Goal: Task Accomplishment & Management: Use online tool/utility

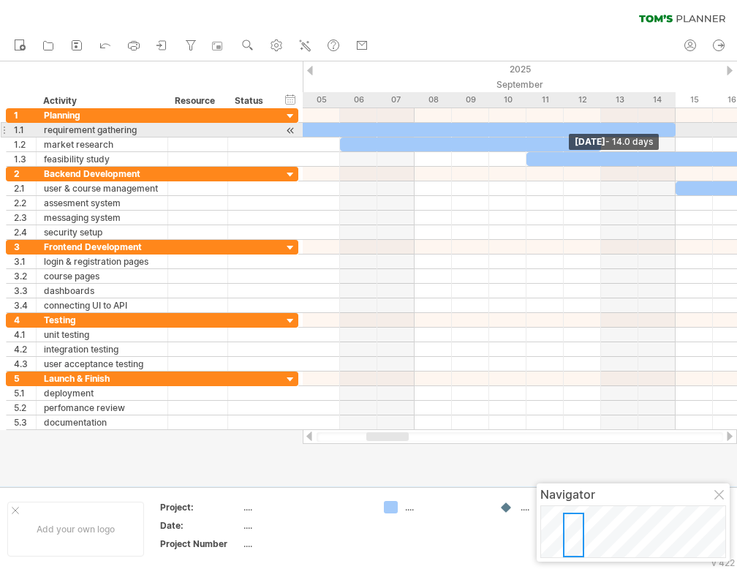
drag, startPoint x: 415, startPoint y: 129, endPoint x: 683, endPoint y: 135, distance: 267.6
click at [684, 135] on div "[DATE] - 14.0 days [DATE]" at bounding box center [520, 269] width 434 height 322
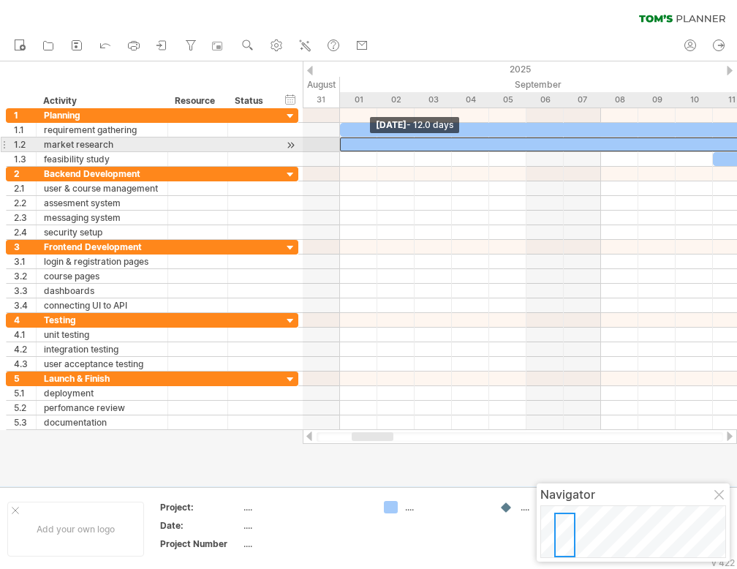
drag, startPoint x: 526, startPoint y: 143, endPoint x: 345, endPoint y: 143, distance: 181.3
click at [345, 143] on div at bounding box center [563, 144] width 447 height 14
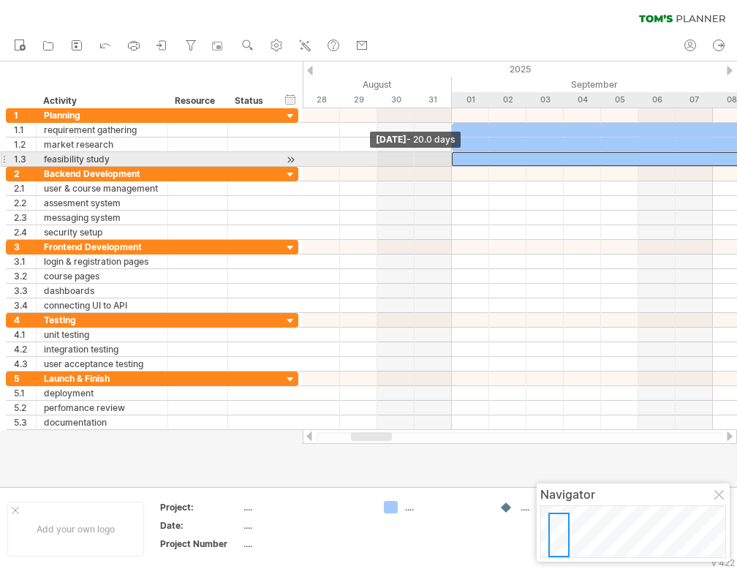
drag, startPoint x: 563, startPoint y: 159, endPoint x: 447, endPoint y: 159, distance: 115.5
click at [447, 159] on div "[DATE] - 14.0 days [DATE] - 20.0 days" at bounding box center [520, 269] width 434 height 322
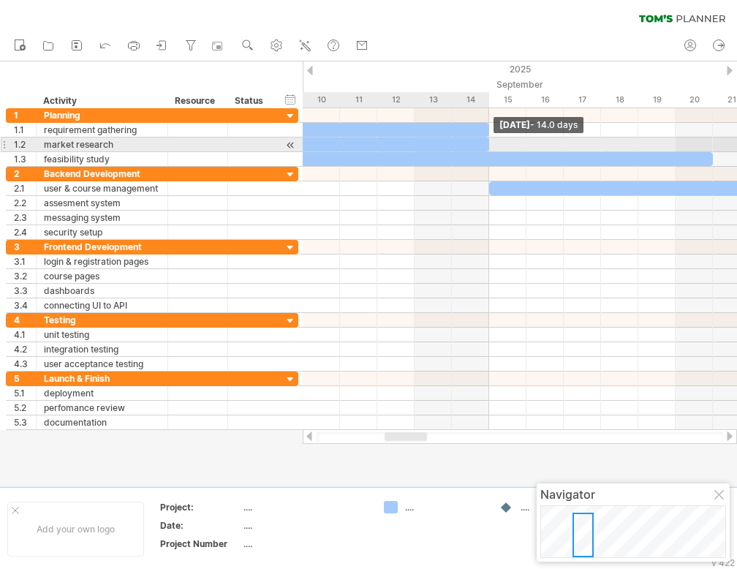
drag, startPoint x: 415, startPoint y: 145, endPoint x: 487, endPoint y: 144, distance: 71.6
click at [487, 144] on span at bounding box center [489, 144] width 6 height 14
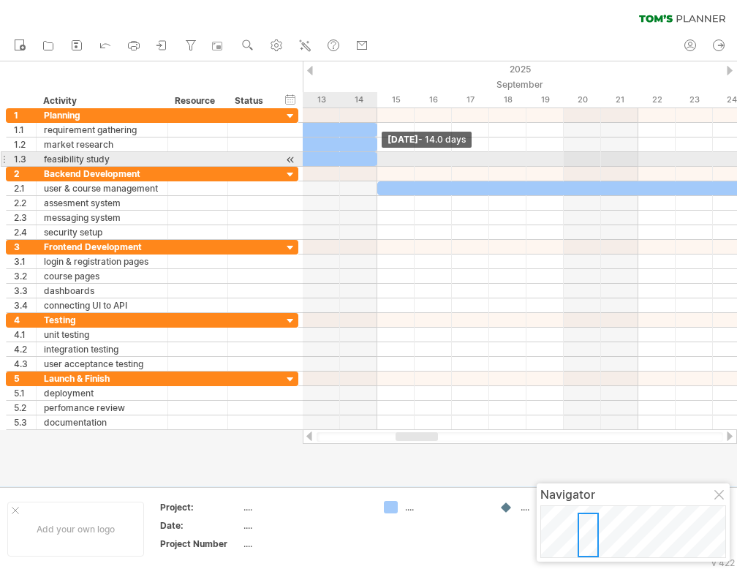
drag, startPoint x: 601, startPoint y: 158, endPoint x: 371, endPoint y: 158, distance: 229.5
click at [371, 158] on div at bounding box center [116, 159] width 522 height 14
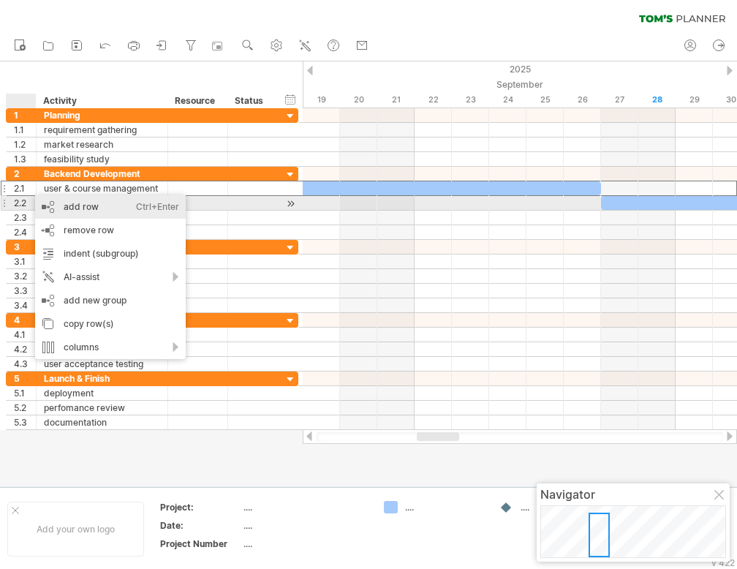
click at [86, 203] on div "add row Ctrl+Enter Cmd+Enter" at bounding box center [110, 206] width 151 height 23
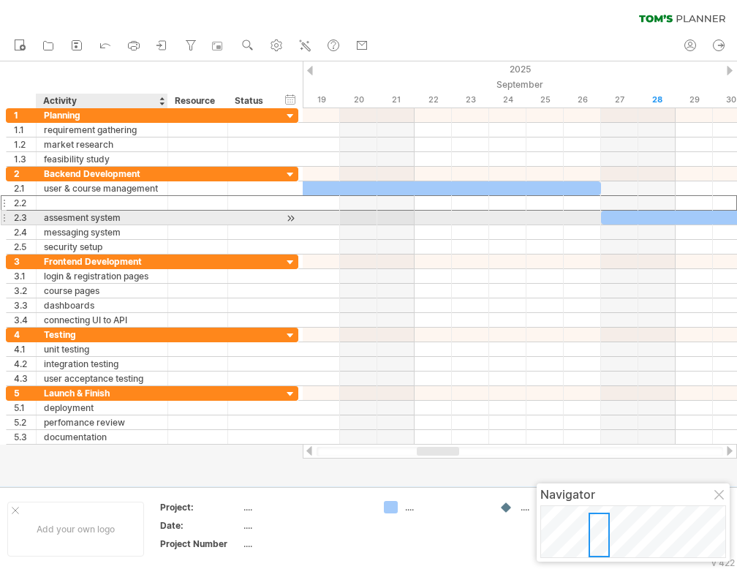
click at [74, 200] on div at bounding box center [102, 203] width 116 height 14
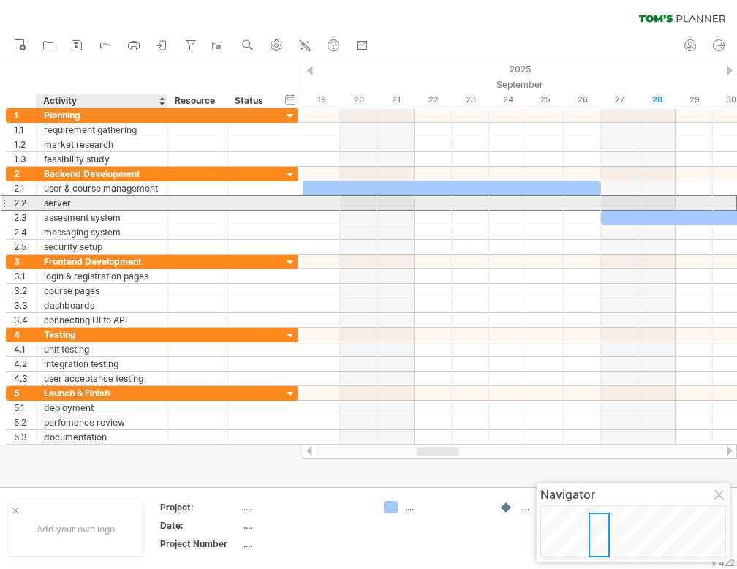
click at [76, 197] on div "server" at bounding box center [102, 203] width 116 height 14
type input "**********"
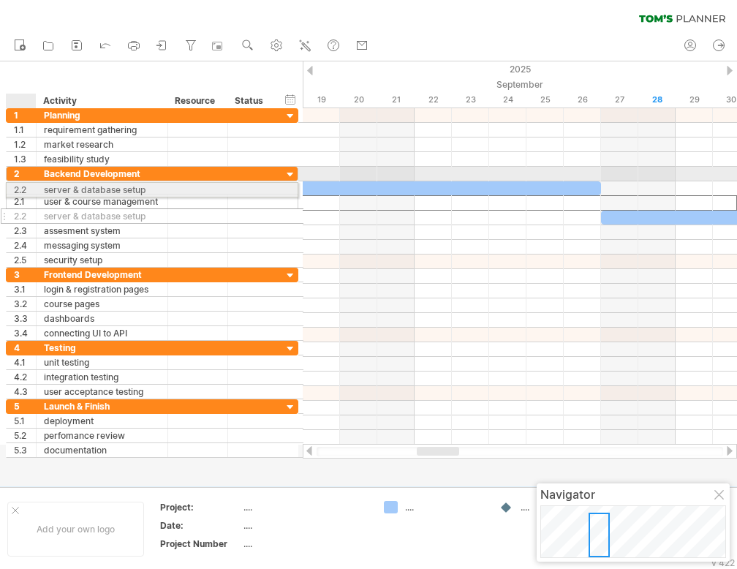
drag, startPoint x: 23, startPoint y: 205, endPoint x: 18, endPoint y: 187, distance: 18.8
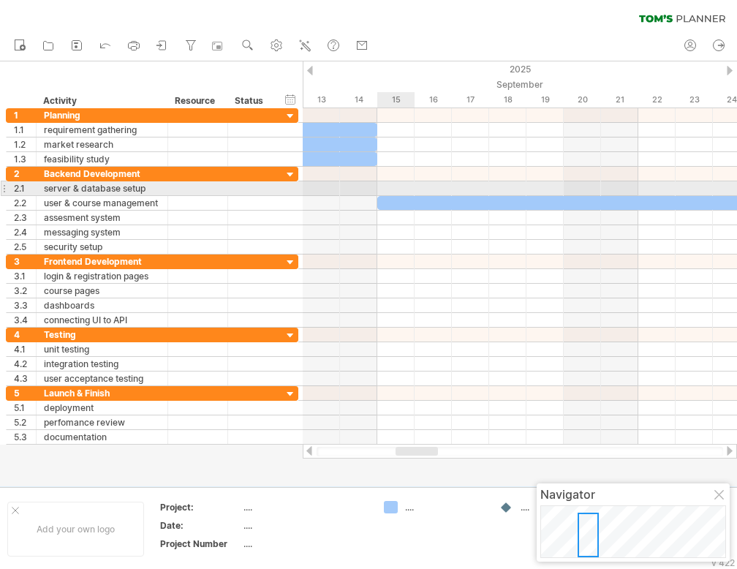
click at [399, 186] on div at bounding box center [520, 188] width 434 height 15
drag, startPoint x: 386, startPoint y: 189, endPoint x: 477, endPoint y: 188, distance: 91.4
click at [477, 188] on div at bounding box center [520, 188] width 434 height 15
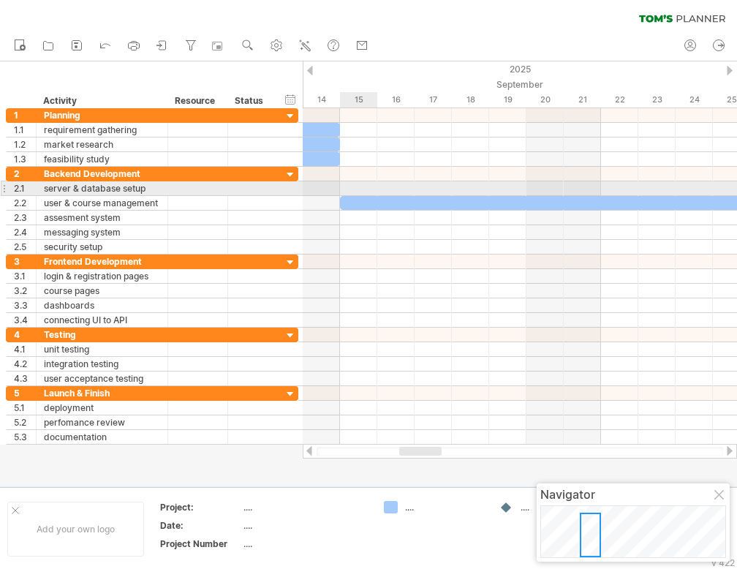
click at [349, 182] on div at bounding box center [520, 188] width 434 height 15
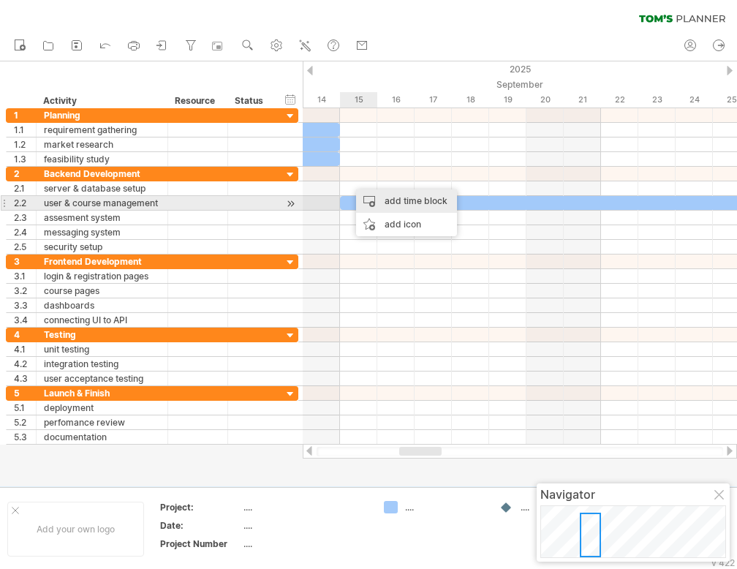
click at [371, 201] on div "add time block" at bounding box center [406, 200] width 101 height 23
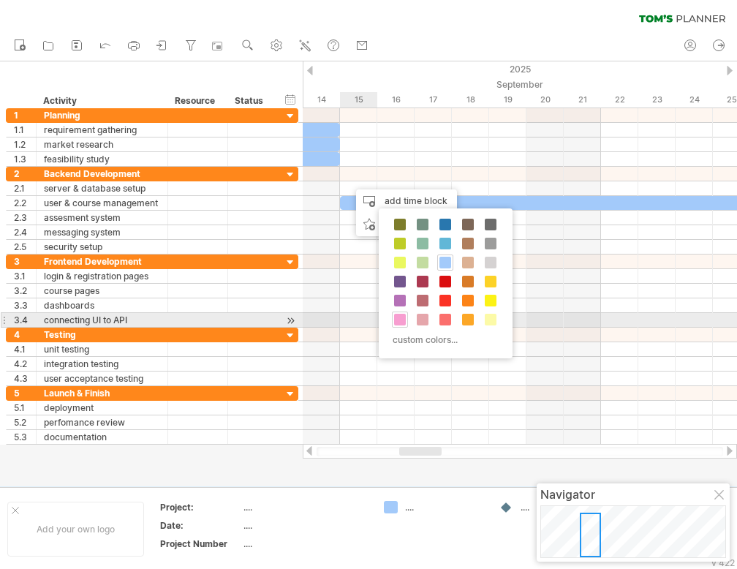
click at [399, 317] on span at bounding box center [400, 320] width 12 height 12
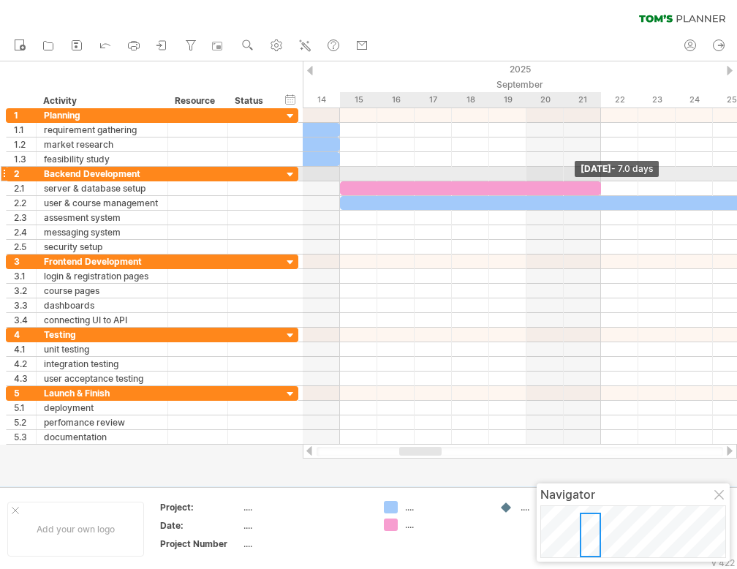
drag, startPoint x: 377, startPoint y: 186, endPoint x: 599, endPoint y: 181, distance: 222.3
click at [599, 181] on span at bounding box center [601, 188] width 6 height 14
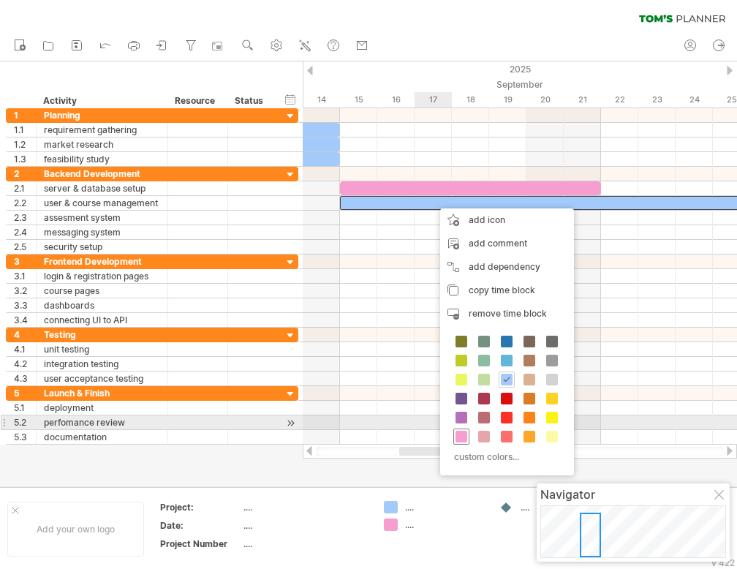
click at [462, 431] on span at bounding box center [461, 437] width 12 height 12
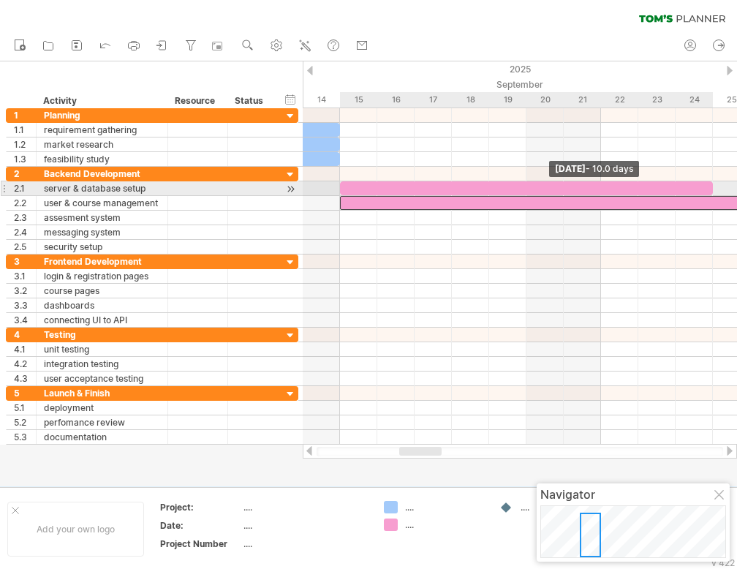
drag, startPoint x: 602, startPoint y: 186, endPoint x: 710, endPoint y: 185, distance: 107.5
click at [710, 185] on span at bounding box center [713, 188] width 6 height 14
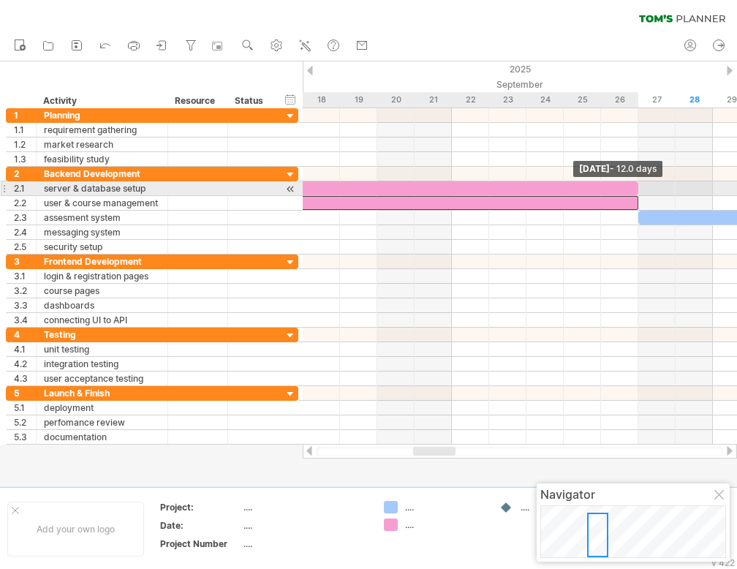
drag, startPoint x: 564, startPoint y: 187, endPoint x: 635, endPoint y: 185, distance: 70.2
click at [635, 185] on span at bounding box center [638, 188] width 6 height 14
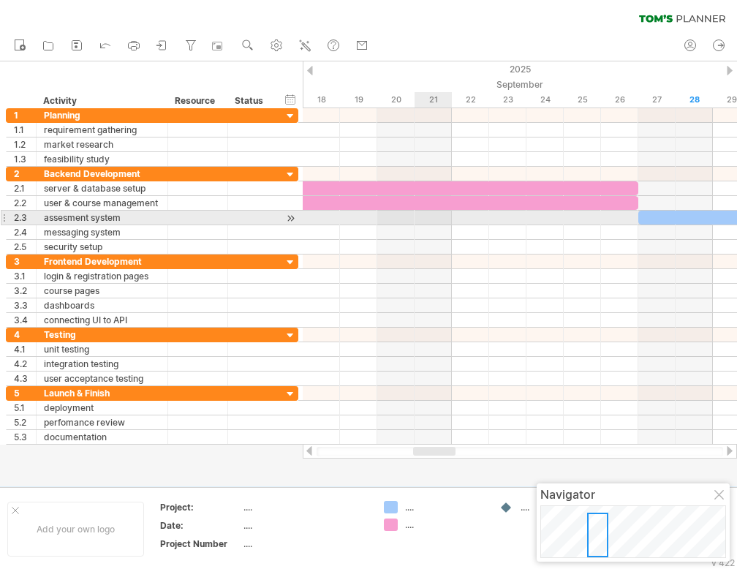
click at [447, 211] on div at bounding box center [520, 218] width 434 height 15
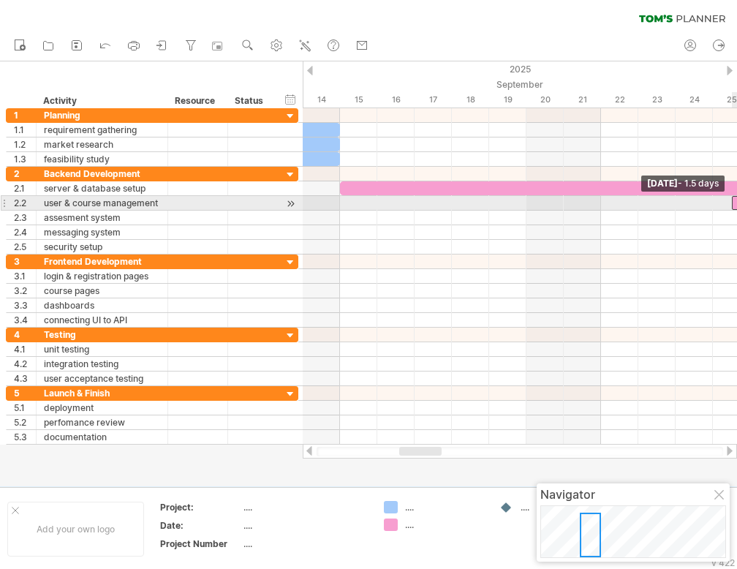
drag, startPoint x: 341, startPoint y: 201, endPoint x: 736, endPoint y: 197, distance: 394.8
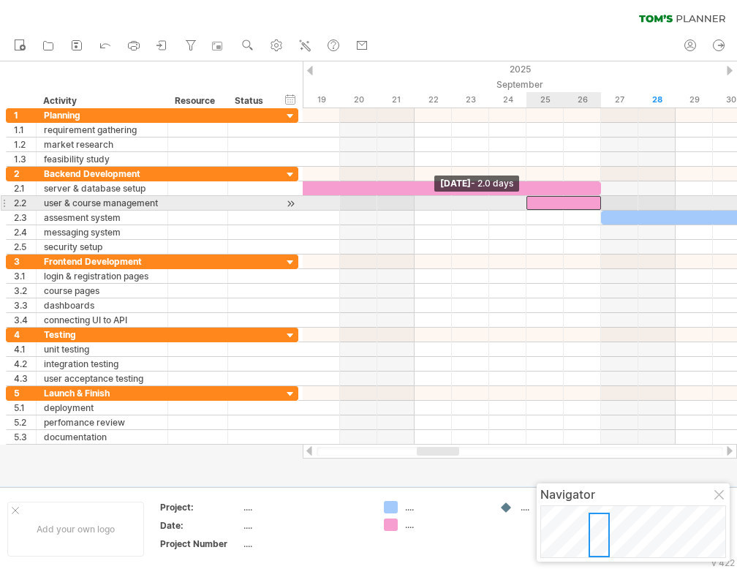
drag, startPoint x: 547, startPoint y: 203, endPoint x: 530, endPoint y: 203, distance: 16.8
click at [530, 203] on div at bounding box center [563, 203] width 75 height 14
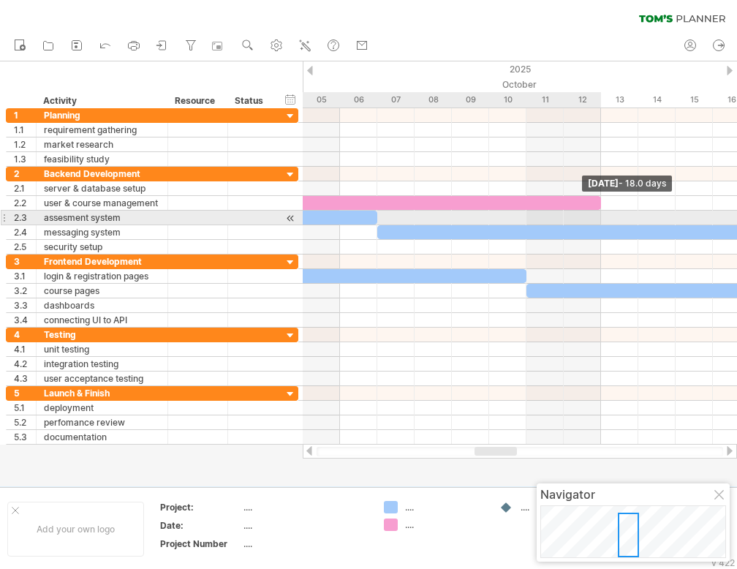
drag, startPoint x: 601, startPoint y: 201, endPoint x: 599, endPoint y: 218, distance: 16.9
click at [599, 218] on div "[DATE] - 18.0 days [DATE] - 2.0 days" at bounding box center [520, 276] width 434 height 336
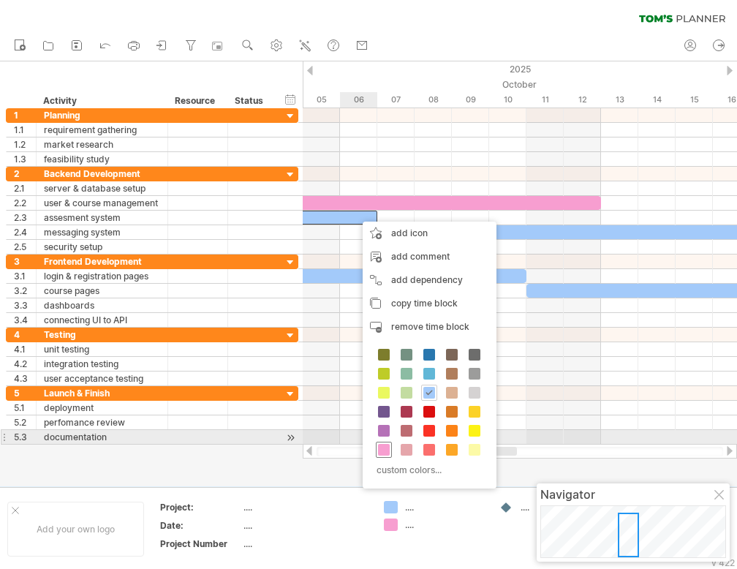
click at [379, 442] on div at bounding box center [384, 450] width 16 height 16
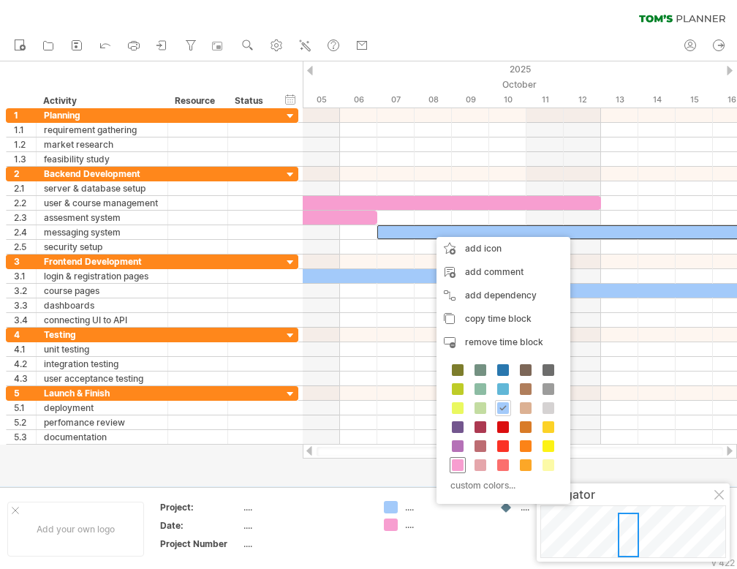
click at [459, 459] on span at bounding box center [458, 465] width 12 height 12
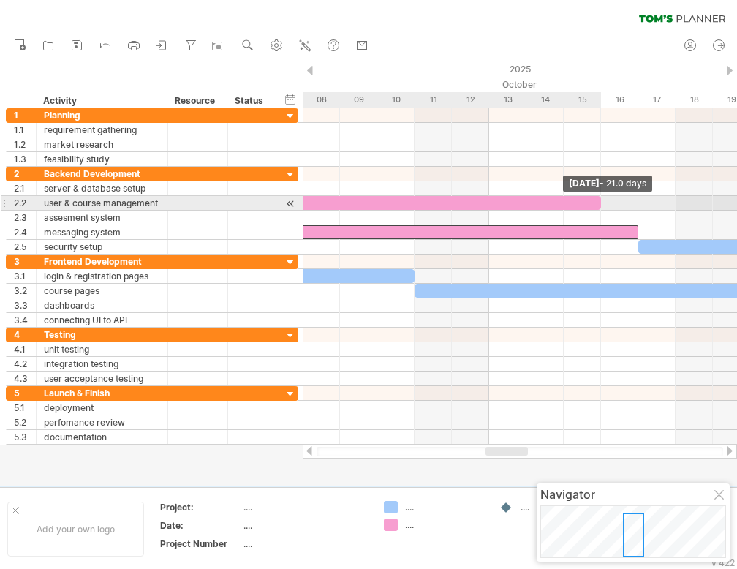
drag, startPoint x: 490, startPoint y: 202, endPoint x: 594, endPoint y: 197, distance: 104.0
click at [594, 197] on div at bounding box center [209, 203] width 783 height 14
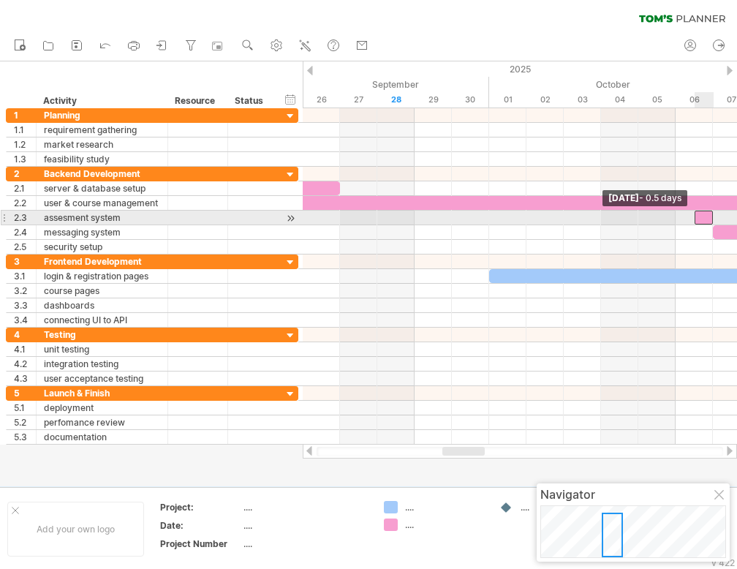
drag, startPoint x: 339, startPoint y: 217, endPoint x: 724, endPoint y: 213, distance: 385.3
click at [724, 213] on div "[DATE] - 21.0 days [DATE] - 0.5 days" at bounding box center [520, 276] width 434 height 336
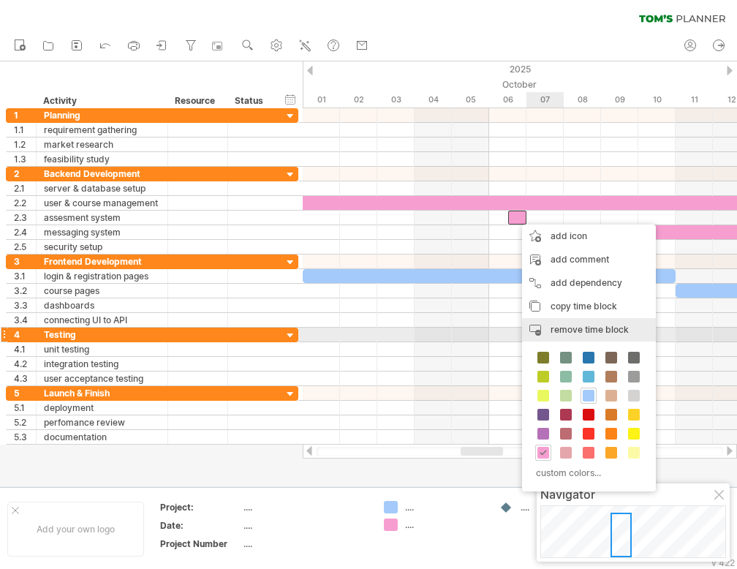
click at [550, 328] on span "remove time block" at bounding box center [589, 329] width 78 height 11
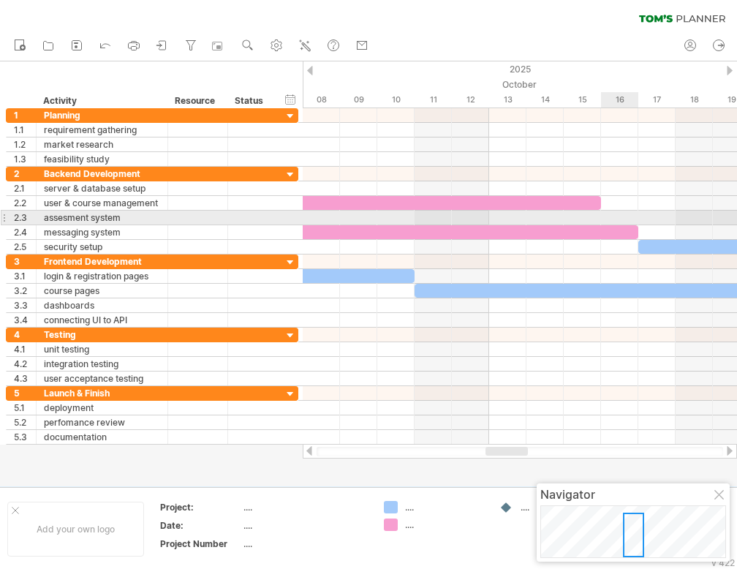
click at [608, 216] on div at bounding box center [520, 218] width 434 height 15
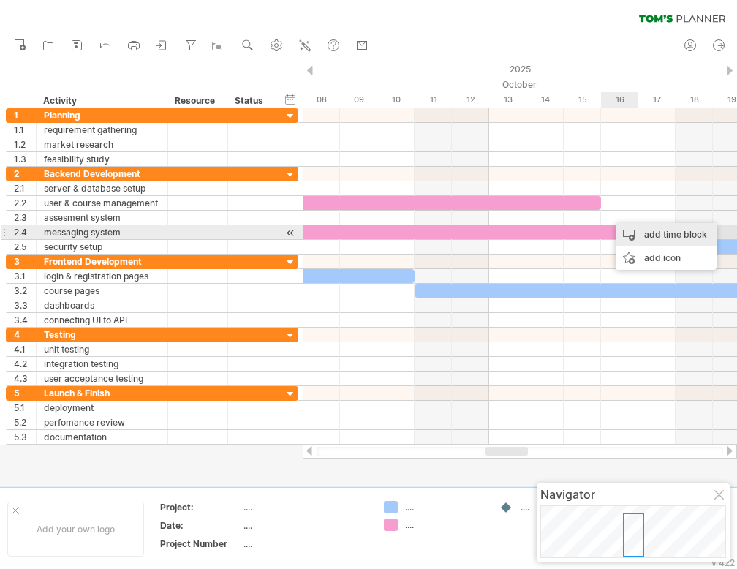
click at [629, 232] on div "add time block" at bounding box center [666, 234] width 101 height 23
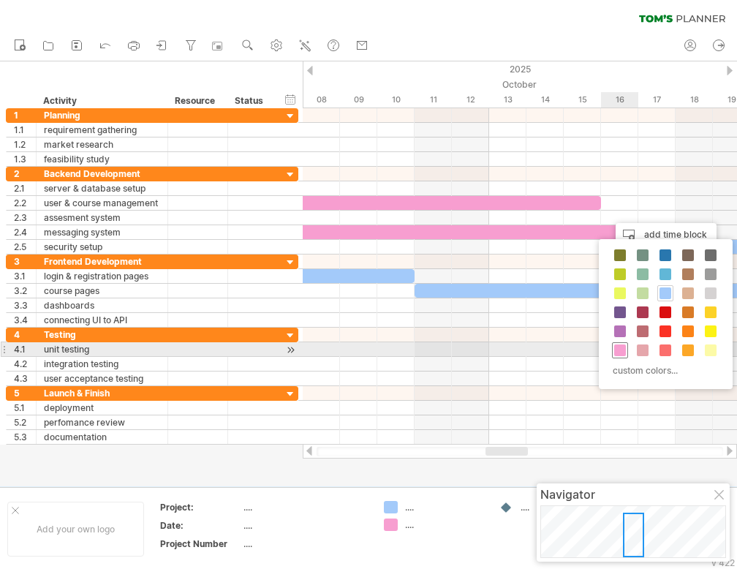
click at [620, 344] on span at bounding box center [620, 350] width 12 height 12
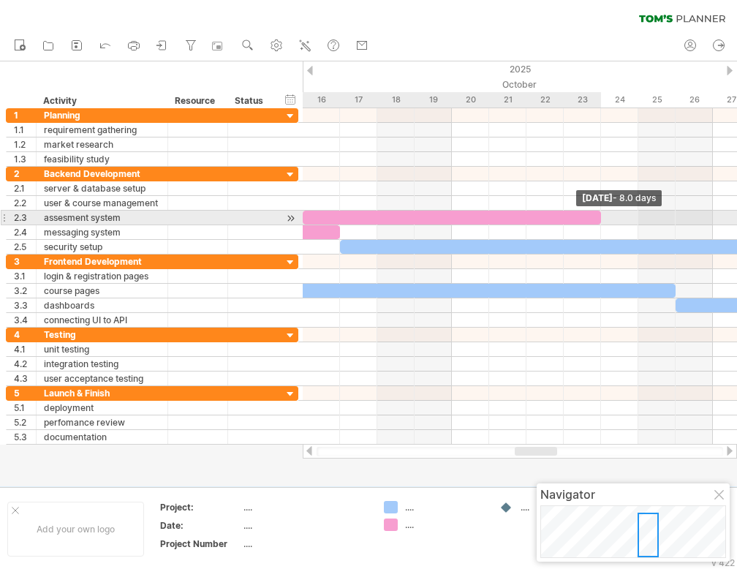
drag, startPoint x: 637, startPoint y: 218, endPoint x: 608, endPoint y: 219, distance: 29.3
click at [608, 219] on div "[DATE] - 8.0 days [DATE] - 0.5 days" at bounding box center [520, 276] width 434 height 336
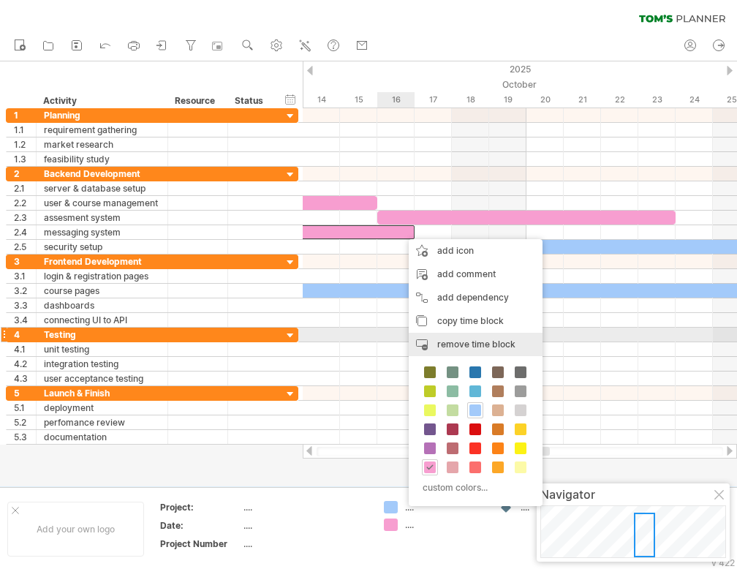
click at [436, 341] on div "remove time block remove selected items" at bounding box center [476, 344] width 134 height 23
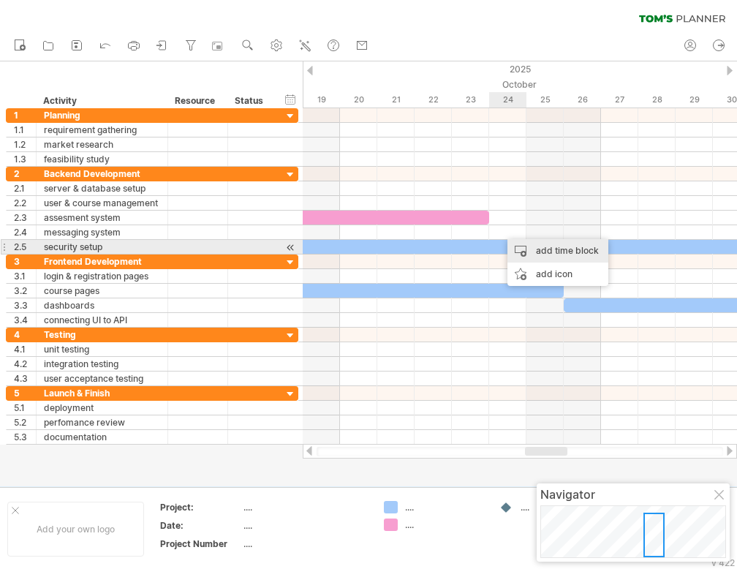
click at [535, 249] on div "add time block" at bounding box center [557, 250] width 101 height 23
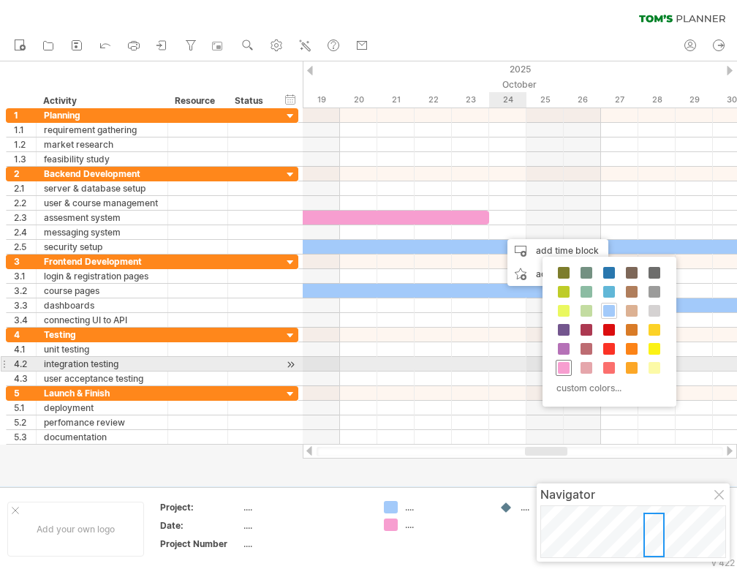
click at [561, 371] on span at bounding box center [564, 368] width 12 height 12
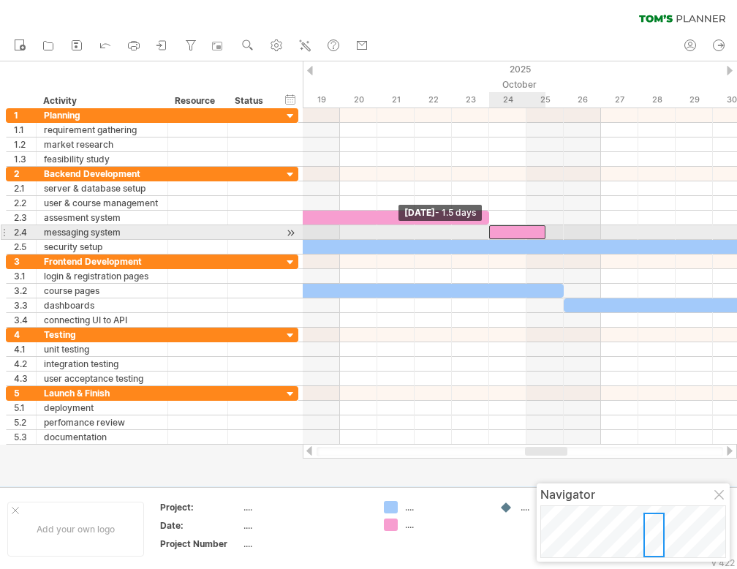
drag, startPoint x: 508, startPoint y: 230, endPoint x: 490, endPoint y: 230, distance: 18.3
click at [490, 230] on span at bounding box center [489, 232] width 6 height 14
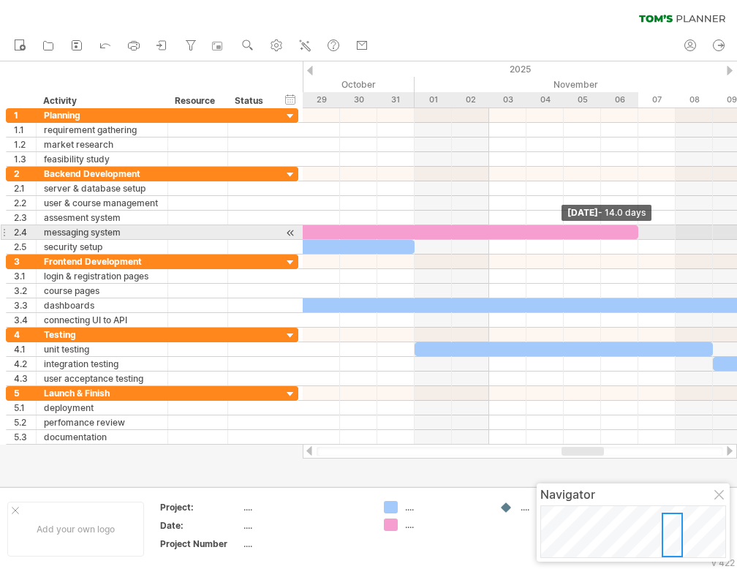
drag, startPoint x: 545, startPoint y: 230, endPoint x: 635, endPoint y: 232, distance: 89.9
click at [635, 232] on span at bounding box center [638, 232] width 6 height 14
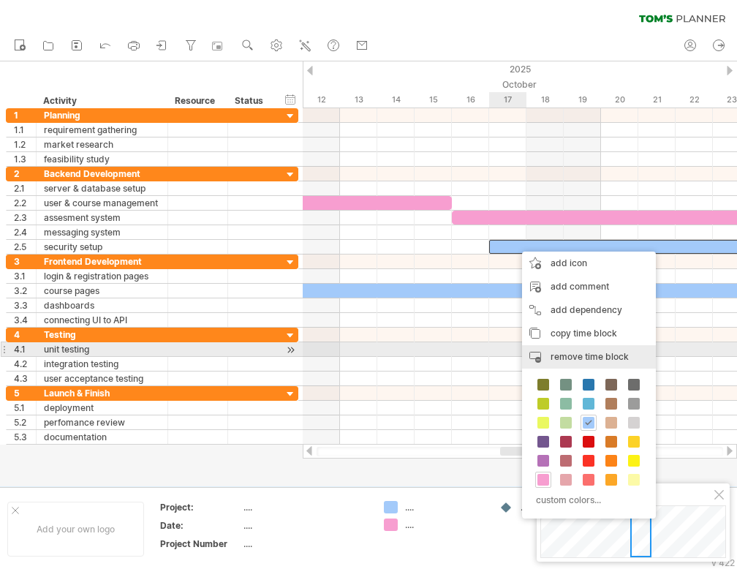
click at [564, 352] on span "remove time block" at bounding box center [589, 356] width 78 height 11
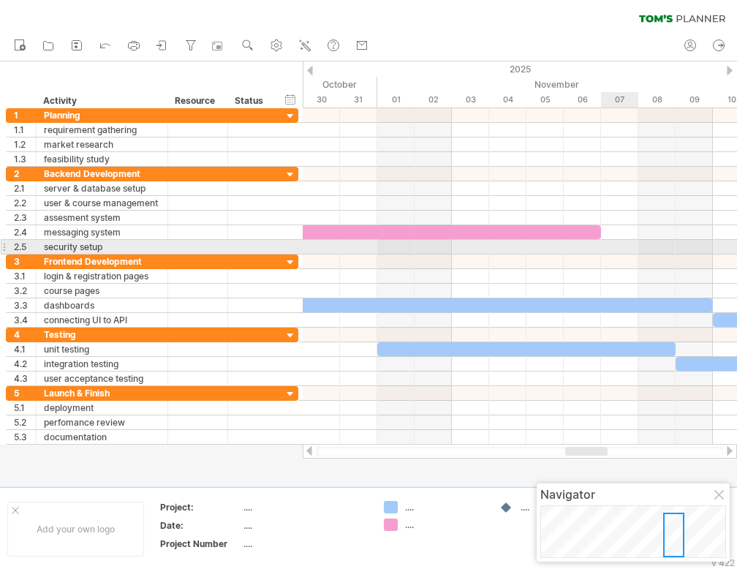
click at [611, 247] on div at bounding box center [520, 247] width 434 height 15
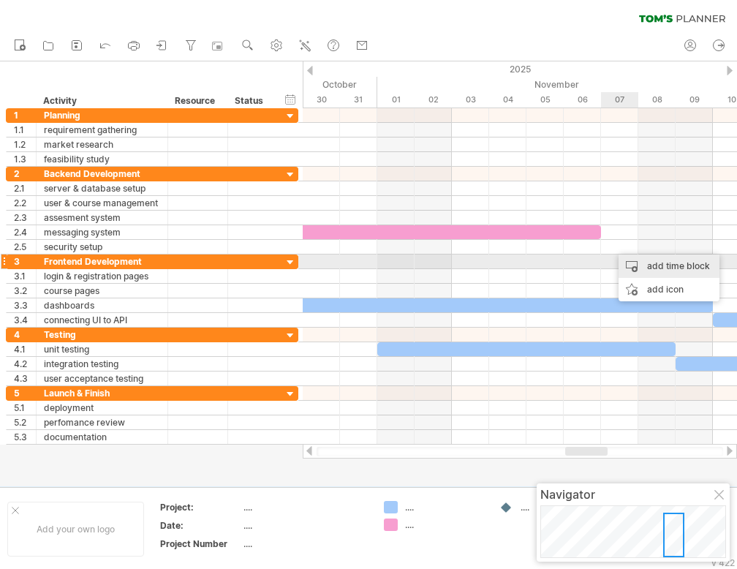
click at [652, 266] on div "add time block" at bounding box center [668, 265] width 101 height 23
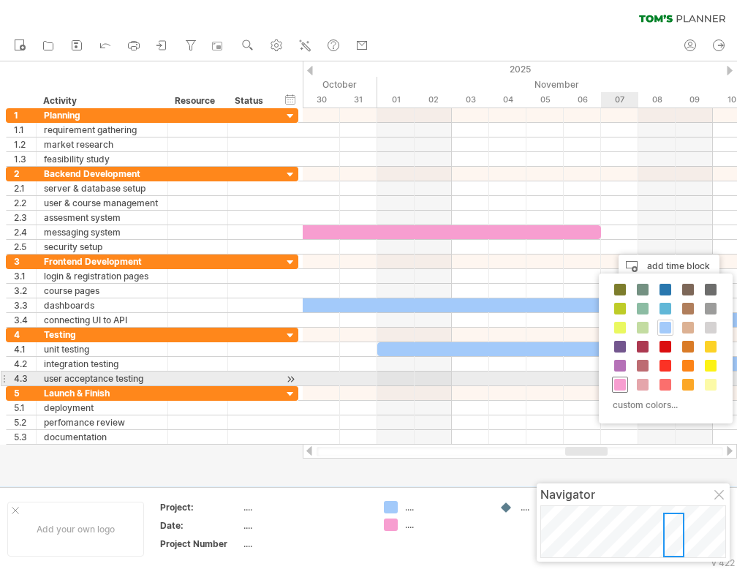
click at [616, 379] on span at bounding box center [620, 385] width 12 height 12
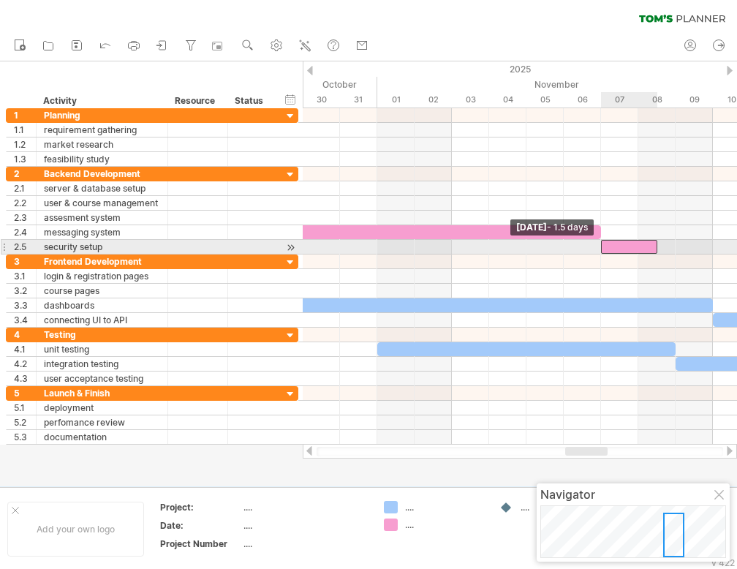
drag, startPoint x: 620, startPoint y: 247, endPoint x: 605, endPoint y: 246, distance: 14.6
click at [605, 246] on div at bounding box center [629, 247] width 56 height 14
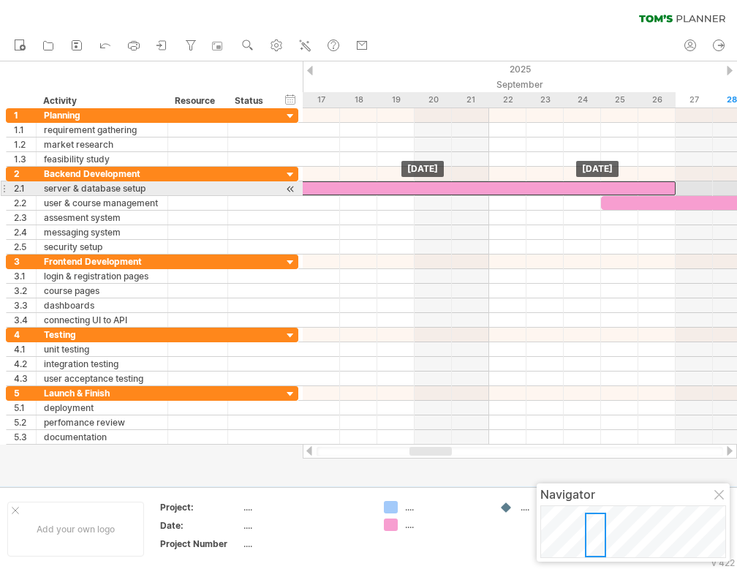
click at [652, 189] on div at bounding box center [451, 188] width 447 height 14
drag, startPoint x: 673, startPoint y: 187, endPoint x: 637, endPoint y: 191, distance: 36.0
click at [637, 191] on span at bounding box center [638, 188] width 6 height 14
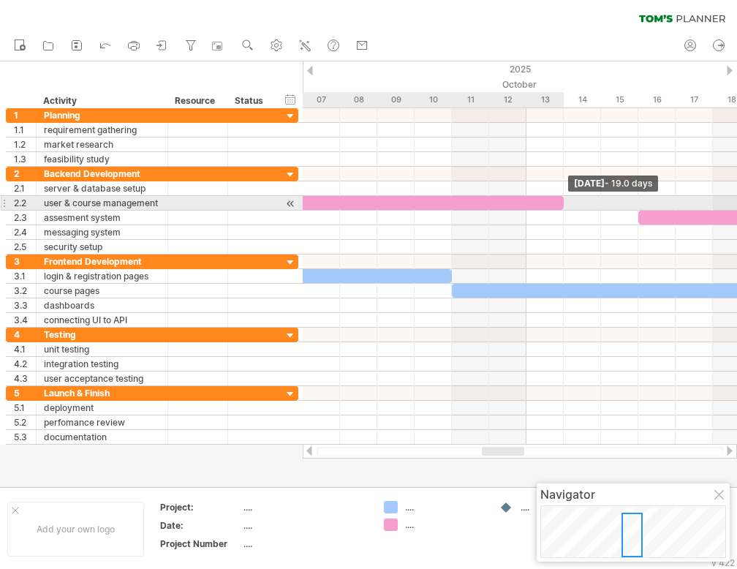
drag, startPoint x: 637, startPoint y: 204, endPoint x: 559, endPoint y: 207, distance: 79.0
click at [559, 207] on div at bounding box center [209, 203] width 708 height 14
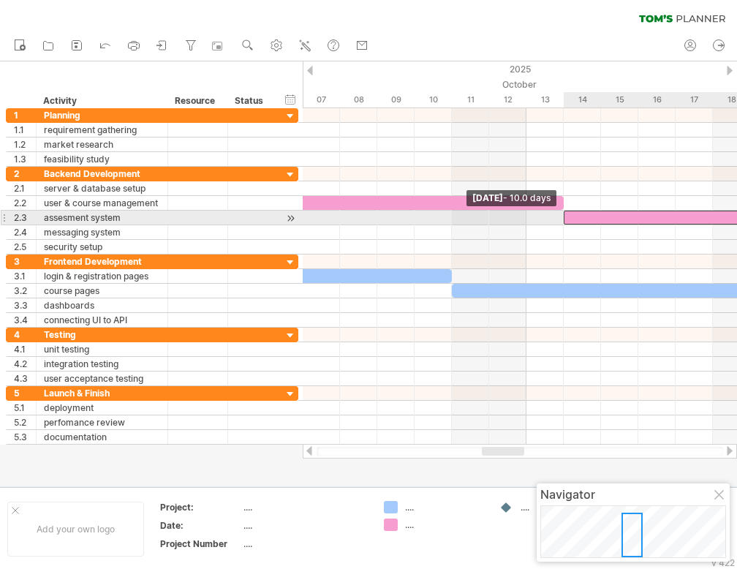
drag, startPoint x: 638, startPoint y: 214, endPoint x: 564, endPoint y: 220, distance: 74.1
click at [564, 220] on span at bounding box center [564, 218] width 6 height 14
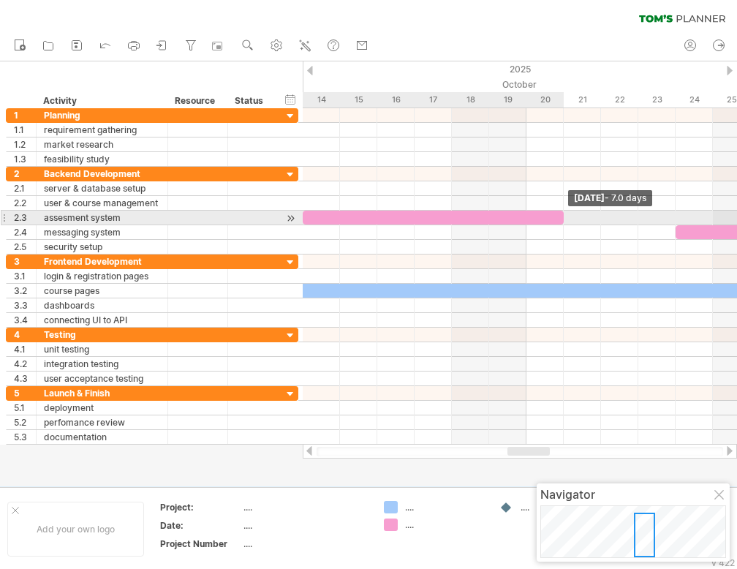
drag, startPoint x: 675, startPoint y: 214, endPoint x: 568, endPoint y: 213, distance: 107.5
click at [568, 213] on div "[DATE] - 7.0 days [DATE] - 10.0 days" at bounding box center [520, 276] width 434 height 336
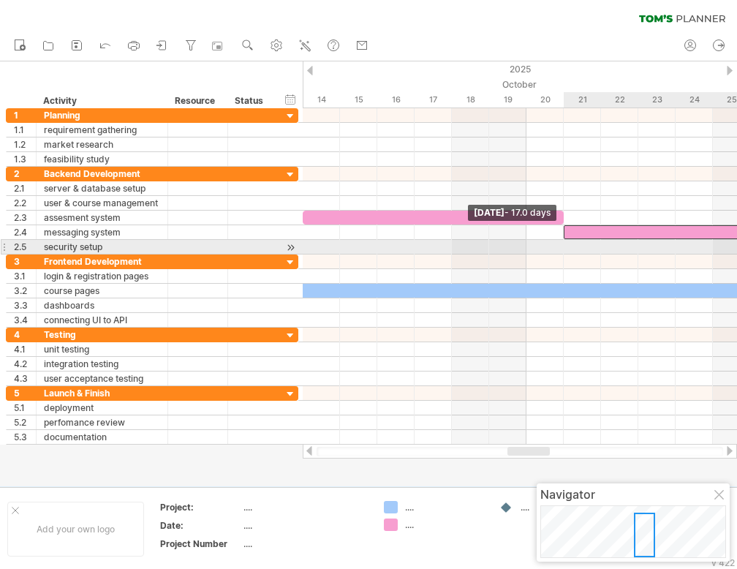
drag, startPoint x: 675, startPoint y: 232, endPoint x: 570, endPoint y: 241, distance: 105.6
click at [570, 241] on div "[DATE] - 7.0 days [DATE] - 17.0 days" at bounding box center [520, 276] width 434 height 336
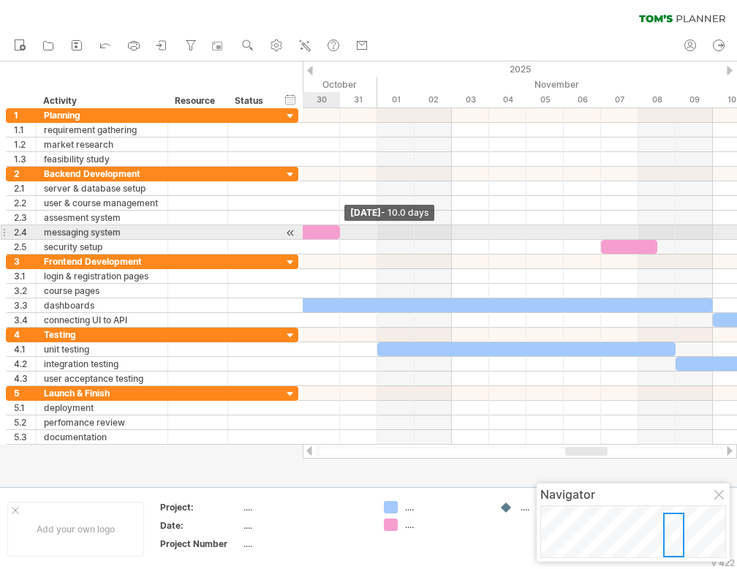
drag, startPoint x: 600, startPoint y: 230, endPoint x: 340, endPoint y: 237, distance: 260.3
click at [340, 237] on span at bounding box center [340, 232] width 6 height 14
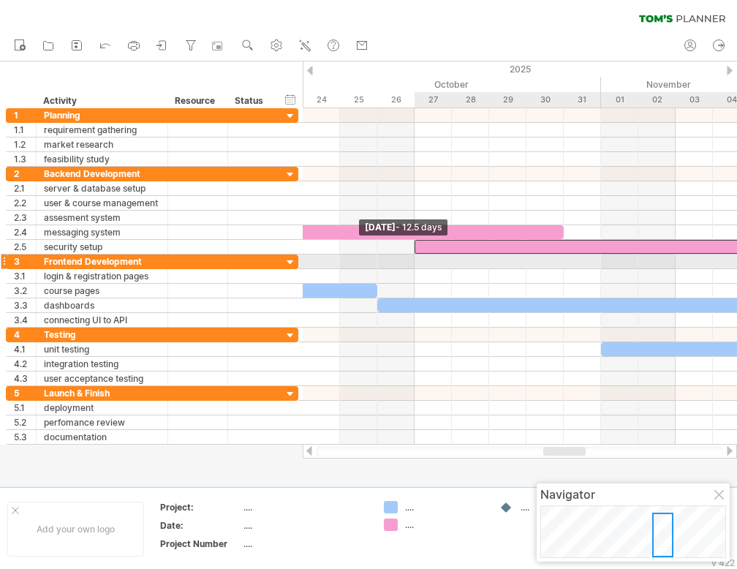
drag, startPoint x: 599, startPoint y: 246, endPoint x: 409, endPoint y: 258, distance: 190.4
click at [409, 258] on div "[DATE] - 10.0 days [DATE] - 12.5 days" at bounding box center [520, 276] width 434 height 336
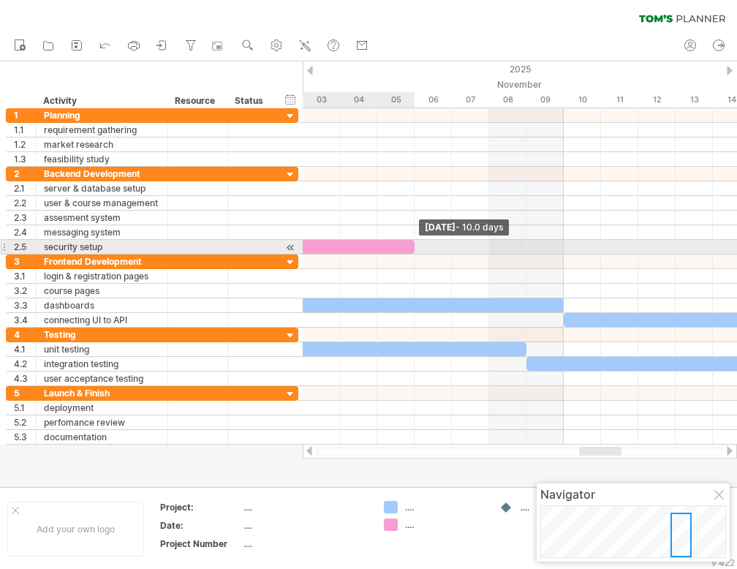
drag, startPoint x: 505, startPoint y: 246, endPoint x: 414, endPoint y: 250, distance: 91.5
click at [414, 250] on span at bounding box center [415, 247] width 6 height 14
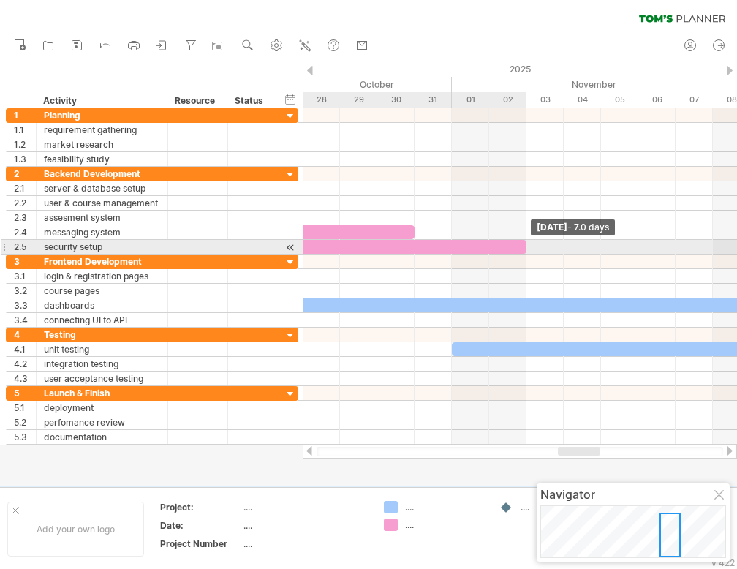
drag, startPoint x: 637, startPoint y: 245, endPoint x: 530, endPoint y: 247, distance: 107.5
click at [530, 247] on div "[DATE] - 7.0 days [DATE] - 12.5 days" at bounding box center [520, 276] width 434 height 336
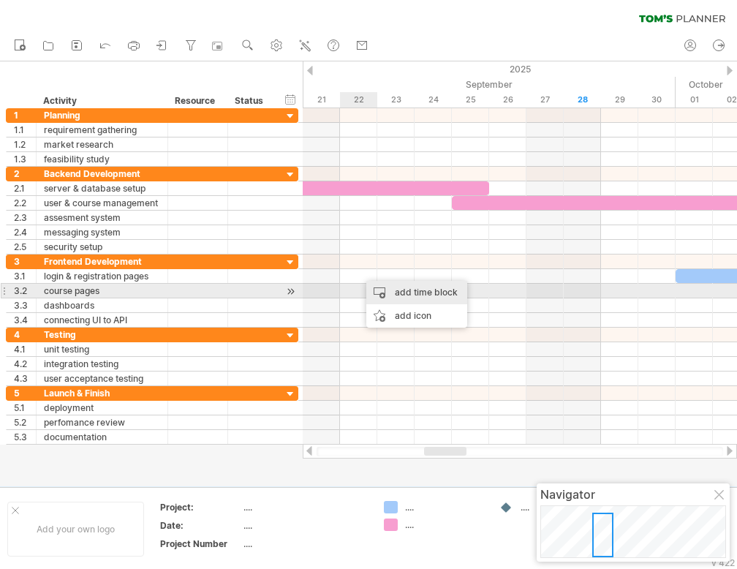
click at [382, 292] on div "add time block" at bounding box center [416, 292] width 101 height 23
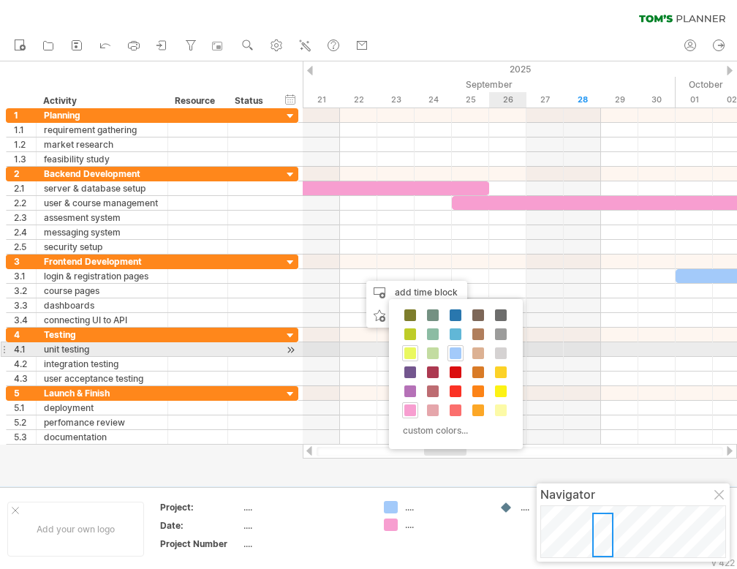
click at [409, 351] on span at bounding box center [410, 353] width 12 height 12
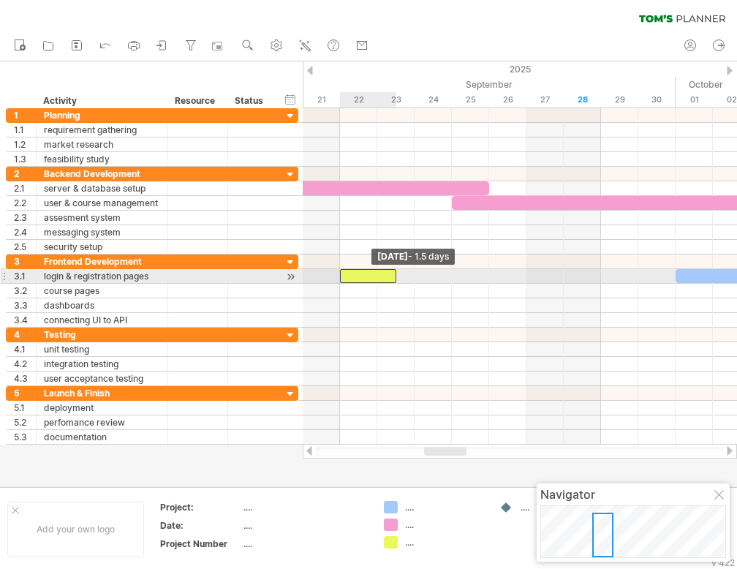
drag, startPoint x: 358, startPoint y: 277, endPoint x: 342, endPoint y: 273, distance: 16.7
click at [342, 273] on span at bounding box center [340, 276] width 6 height 14
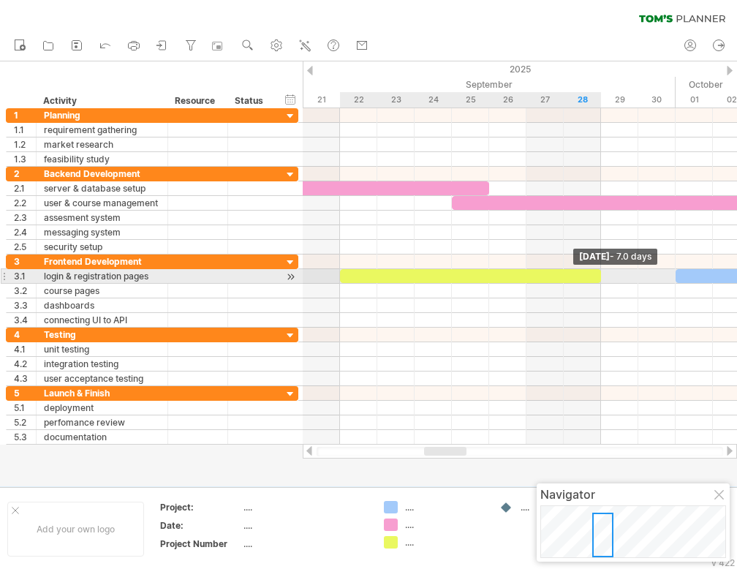
drag, startPoint x: 395, startPoint y: 273, endPoint x: 599, endPoint y: 272, distance: 204.7
click at [599, 272] on span at bounding box center [601, 276] width 6 height 14
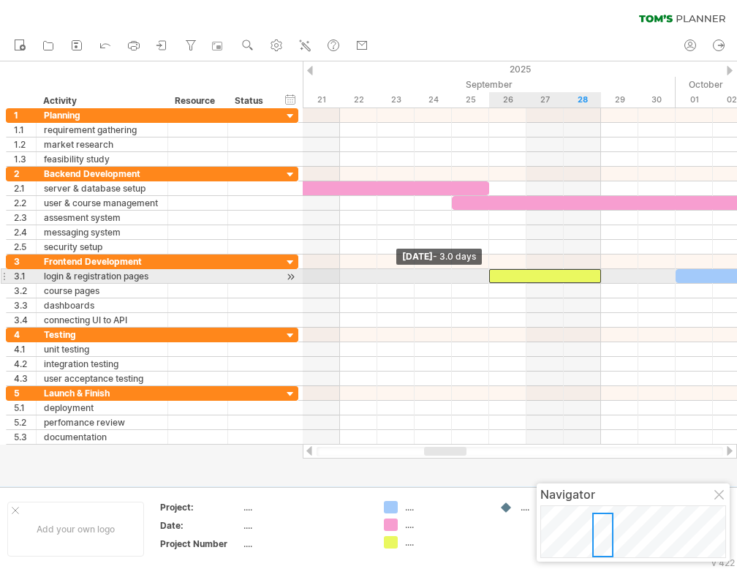
drag, startPoint x: 340, startPoint y: 276, endPoint x: 491, endPoint y: 270, distance: 150.7
click at [491, 270] on span at bounding box center [489, 276] width 6 height 14
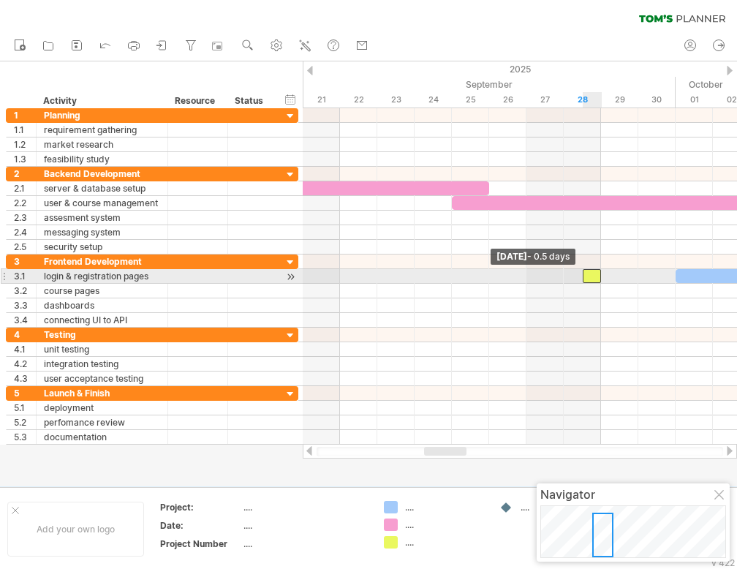
drag, startPoint x: 488, startPoint y: 272, endPoint x: 594, endPoint y: 270, distance: 105.3
click at [594, 270] on div at bounding box center [592, 276] width 19 height 14
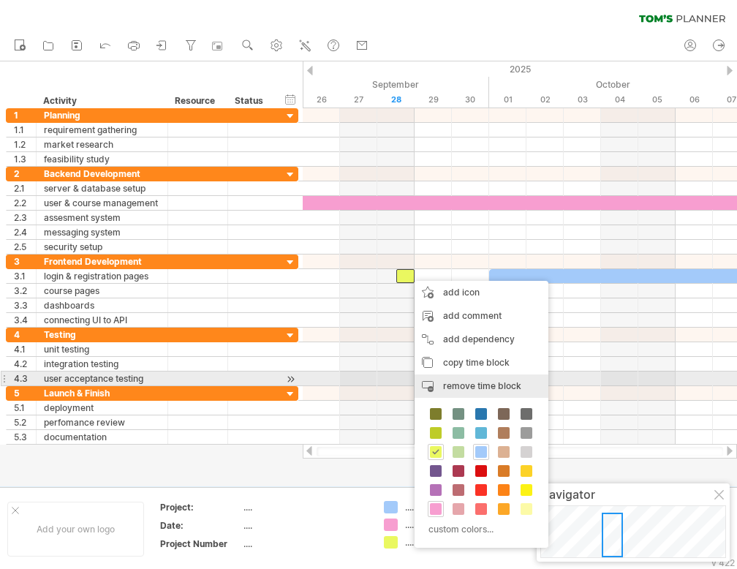
click at [448, 380] on span "remove time block" at bounding box center [482, 385] width 78 height 11
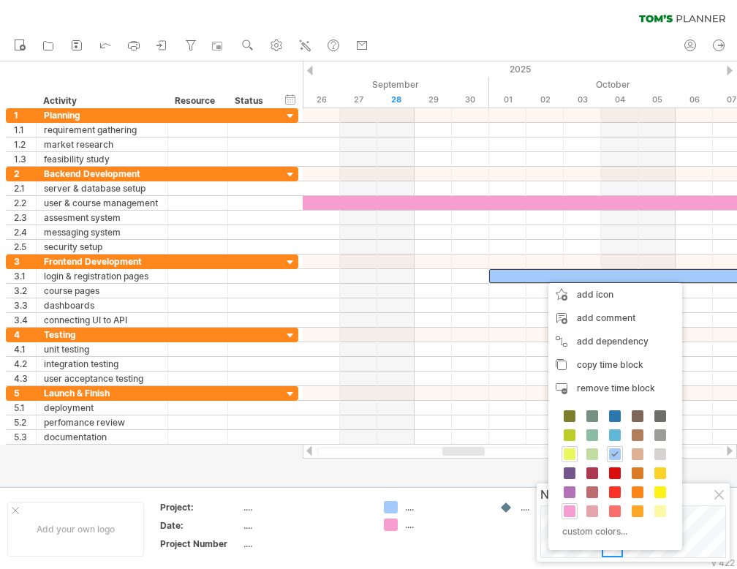
click at [568, 451] on span at bounding box center [570, 454] width 12 height 12
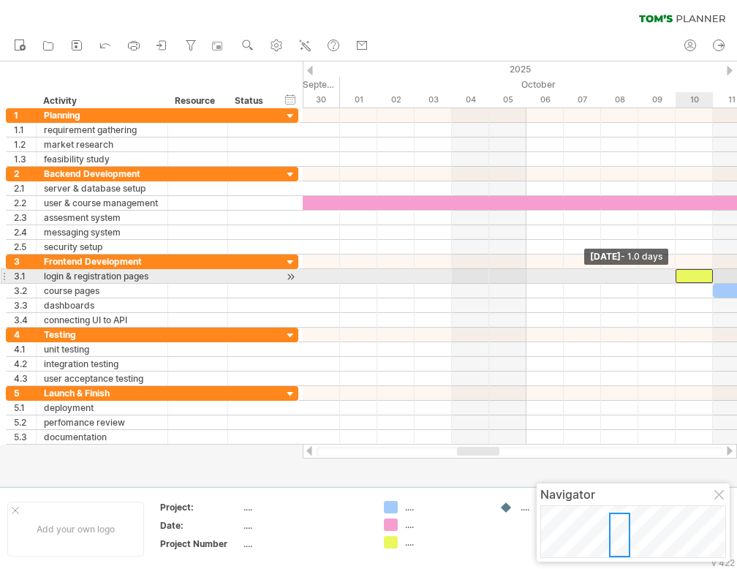
drag, startPoint x: 338, startPoint y: 273, endPoint x: 674, endPoint y: 274, distance: 336.3
click at [674, 274] on span at bounding box center [676, 276] width 6 height 14
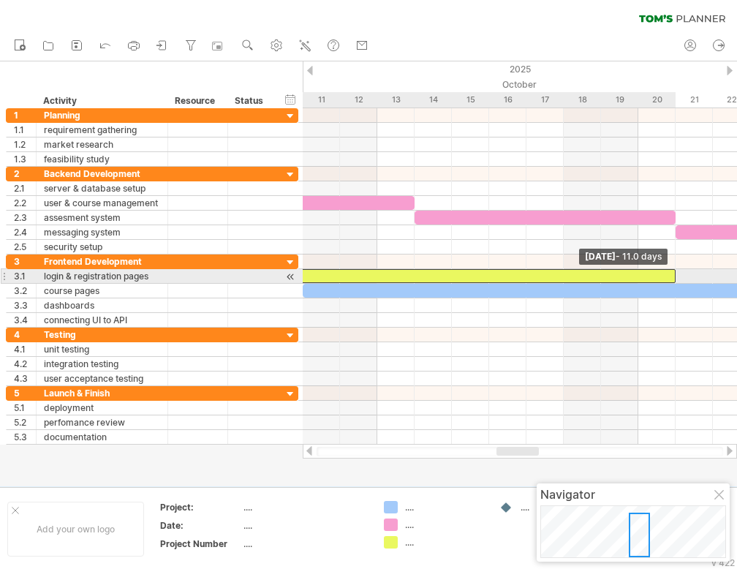
drag, startPoint x: 526, startPoint y: 274, endPoint x: 670, endPoint y: 281, distance: 144.9
click at [116, 281] on div at bounding box center [116, 290] width 0 height 73
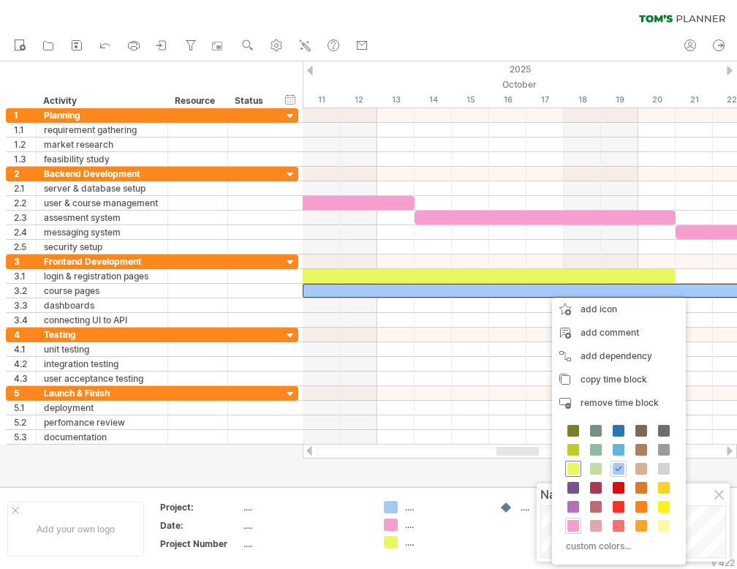
click at [575, 471] on span at bounding box center [573, 469] width 12 height 12
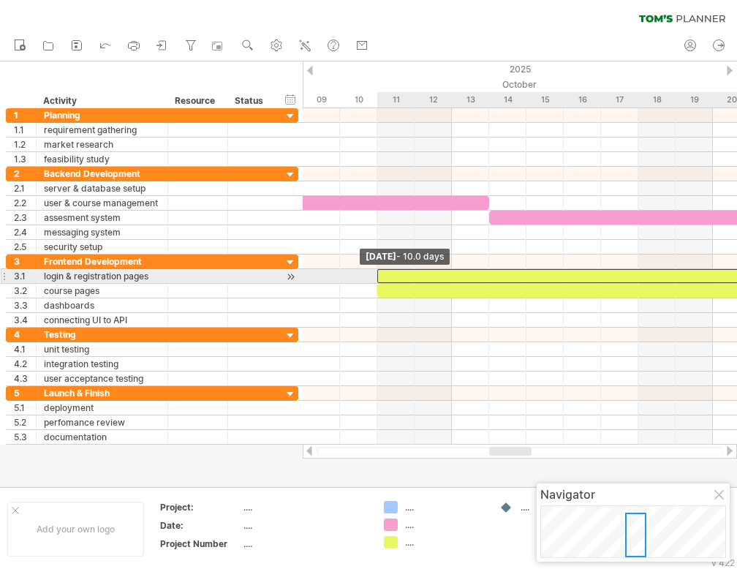
drag, startPoint x: 340, startPoint y: 273, endPoint x: 375, endPoint y: 271, distance: 35.1
click at [375, 271] on span at bounding box center [377, 276] width 6 height 14
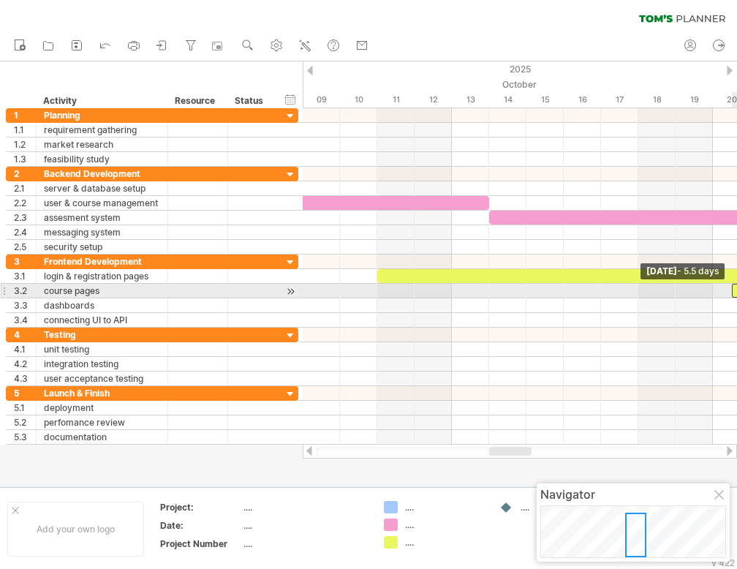
drag, startPoint x: 377, startPoint y: 289, endPoint x: 736, endPoint y: 292, distance: 358.9
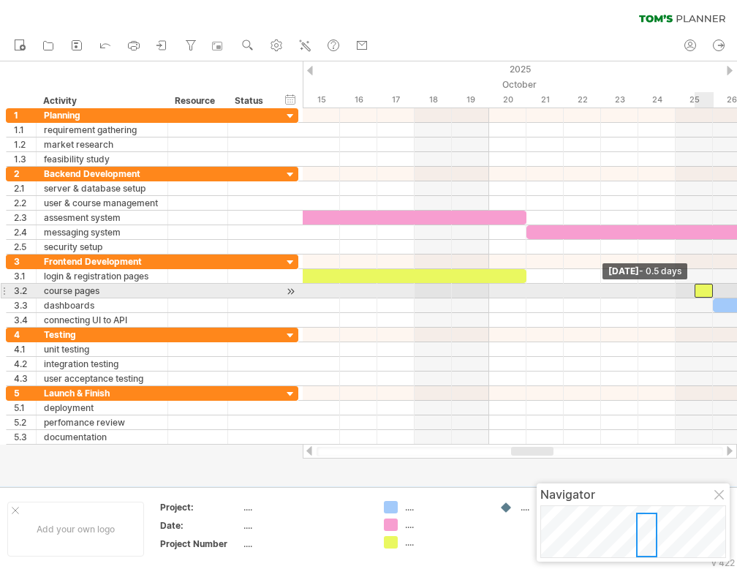
drag, startPoint x: 508, startPoint y: 287, endPoint x: 708, endPoint y: 287, distance: 200.3
click at [708, 287] on div at bounding box center [703, 291] width 19 height 14
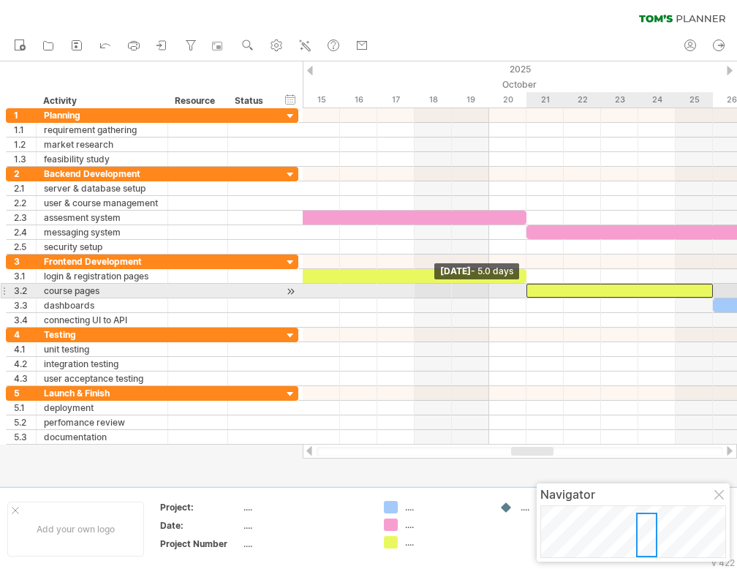
drag, startPoint x: 694, startPoint y: 289, endPoint x: 526, endPoint y: 298, distance: 168.3
click at [526, 298] on div "[DATE] - 11.0 days [DATE] - 5.0 days" at bounding box center [520, 276] width 434 height 336
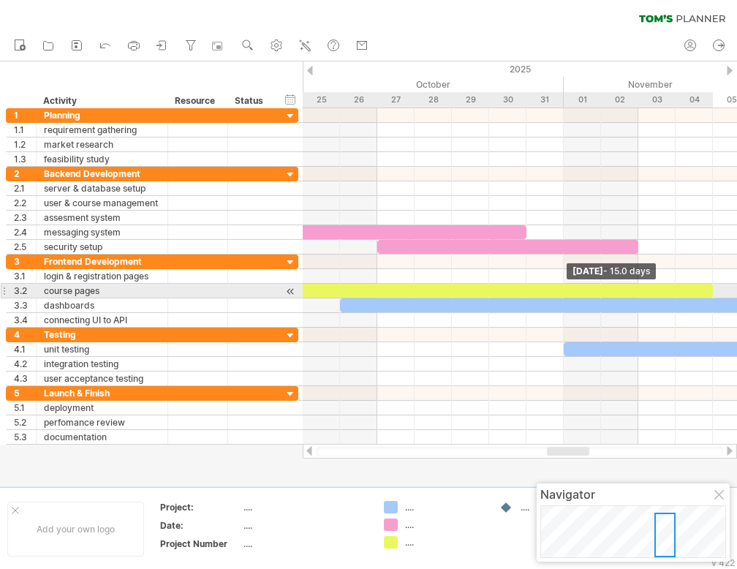
click at [711, 284] on span at bounding box center [713, 291] width 6 height 14
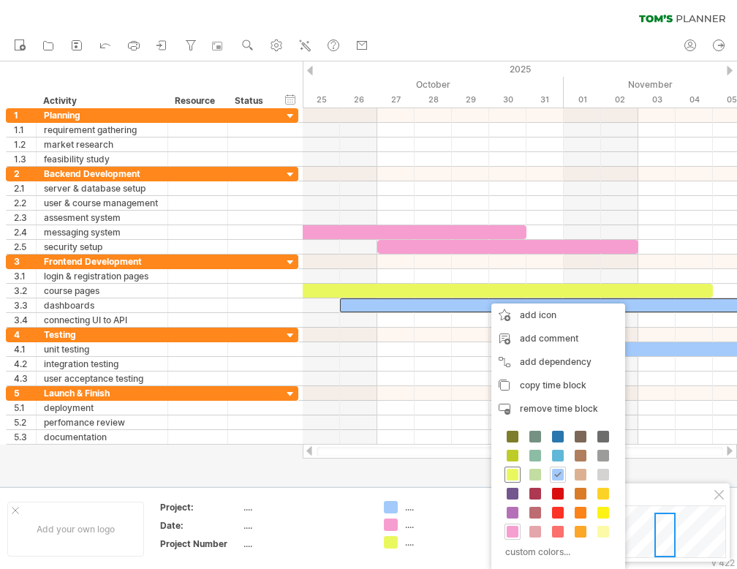
click at [509, 473] on span at bounding box center [513, 475] width 12 height 12
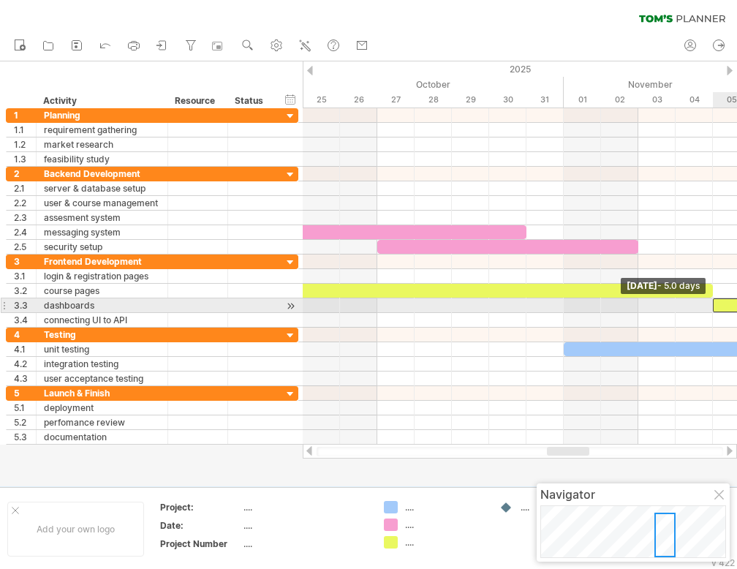
drag, startPoint x: 340, startPoint y: 303, endPoint x: 713, endPoint y: 300, distance: 373.6
click at [713, 300] on span at bounding box center [713, 305] width 6 height 14
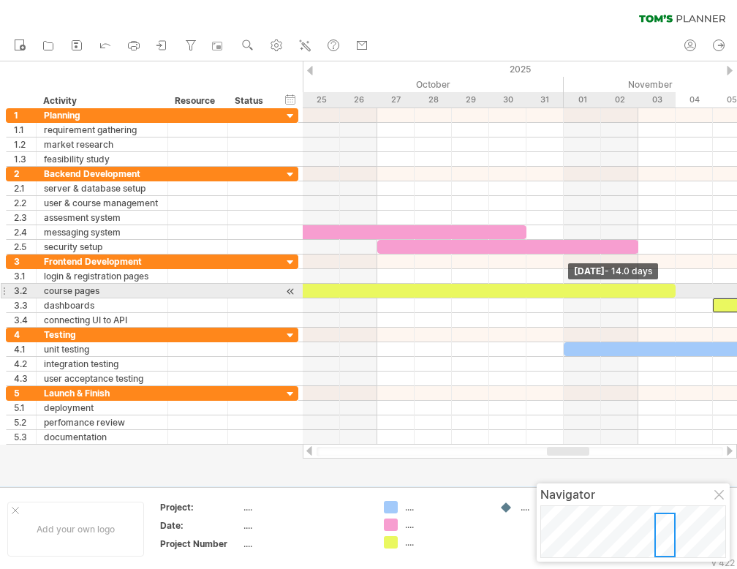
drag, startPoint x: 712, startPoint y: 289, endPoint x: 670, endPoint y: 289, distance: 42.4
click at [670, 289] on div at bounding box center [415, 291] width 522 height 14
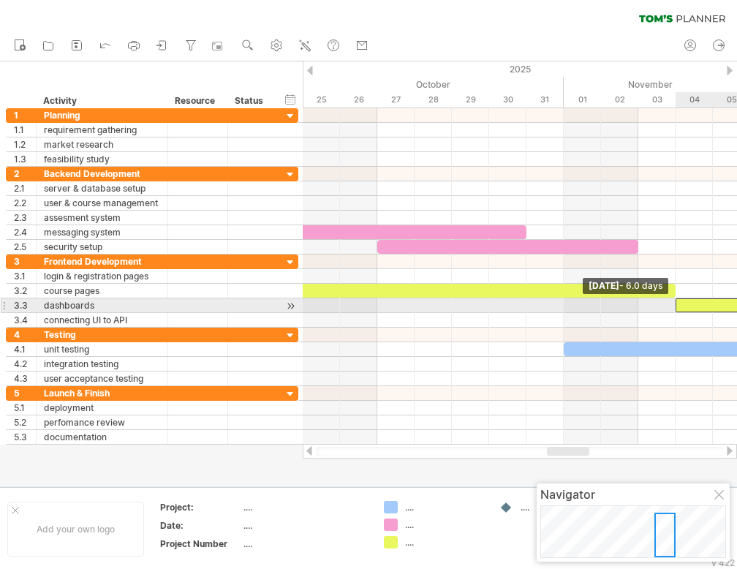
drag, startPoint x: 713, startPoint y: 302, endPoint x: 673, endPoint y: 306, distance: 40.4
click at [673, 306] on span at bounding box center [676, 305] width 6 height 14
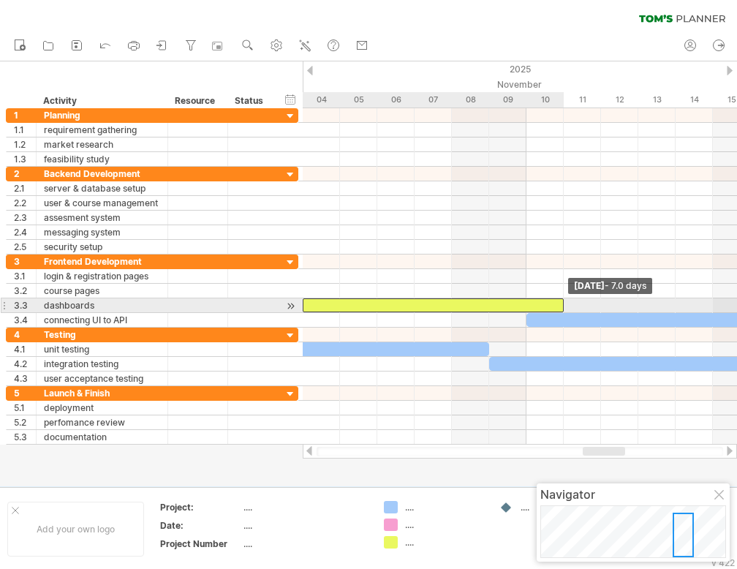
drag, startPoint x: 524, startPoint y: 305, endPoint x: 562, endPoint y: 303, distance: 38.1
click at [562, 303] on span at bounding box center [564, 305] width 6 height 14
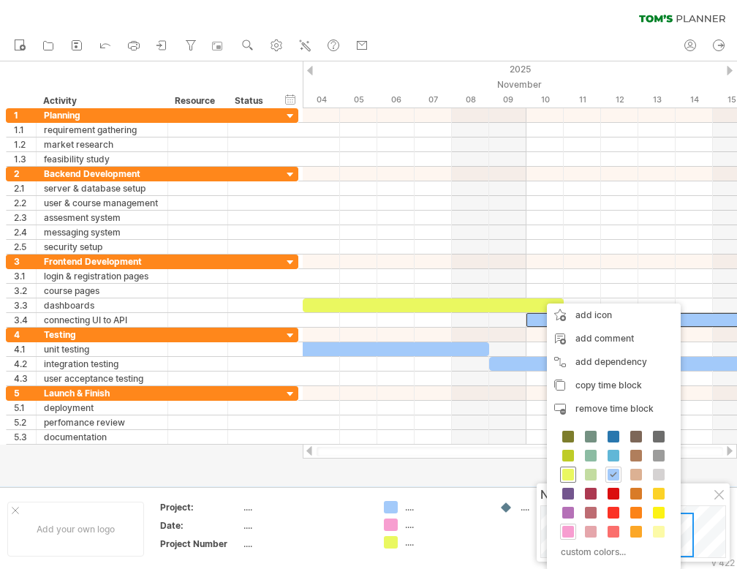
click at [567, 470] on span at bounding box center [568, 475] width 12 height 12
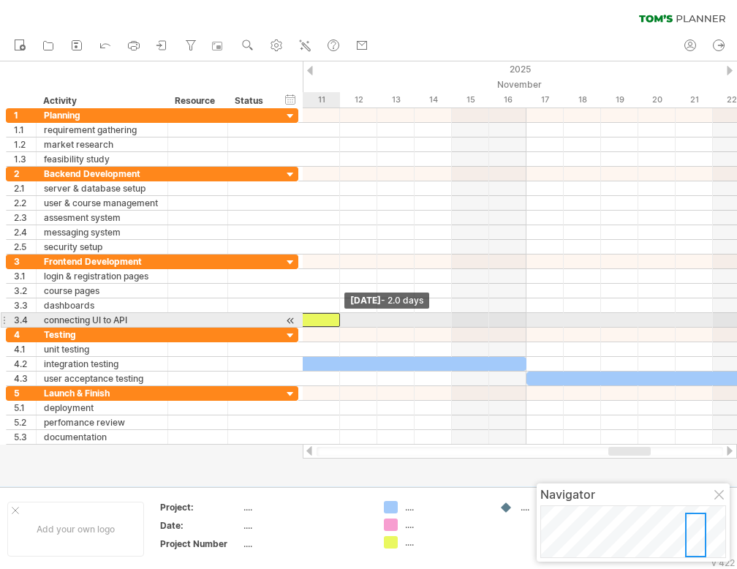
drag, startPoint x: 675, startPoint y: 318, endPoint x: 341, endPoint y: 317, distance: 334.8
click at [341, 317] on span at bounding box center [340, 320] width 6 height 14
drag, startPoint x: 341, startPoint y: 317, endPoint x: 372, endPoint y: 316, distance: 31.5
click at [372, 316] on div at bounding box center [321, 320] width 112 height 14
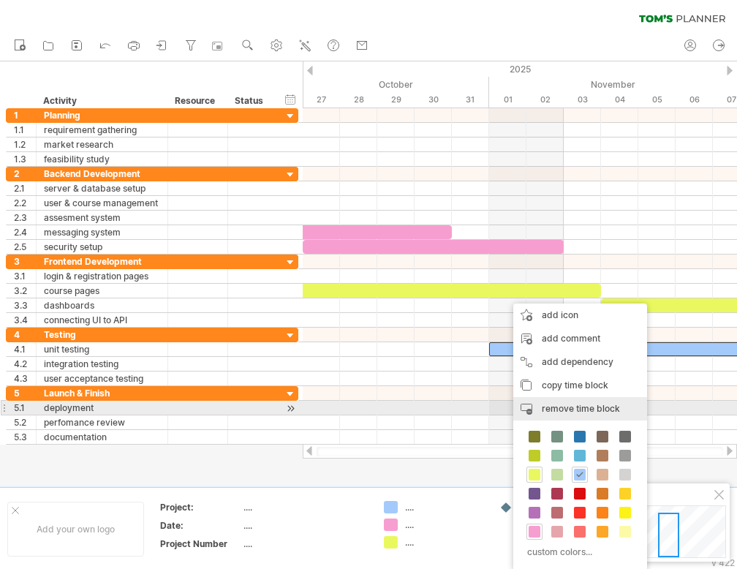
click at [580, 401] on div "remove time block remove selected items" at bounding box center [580, 408] width 134 height 23
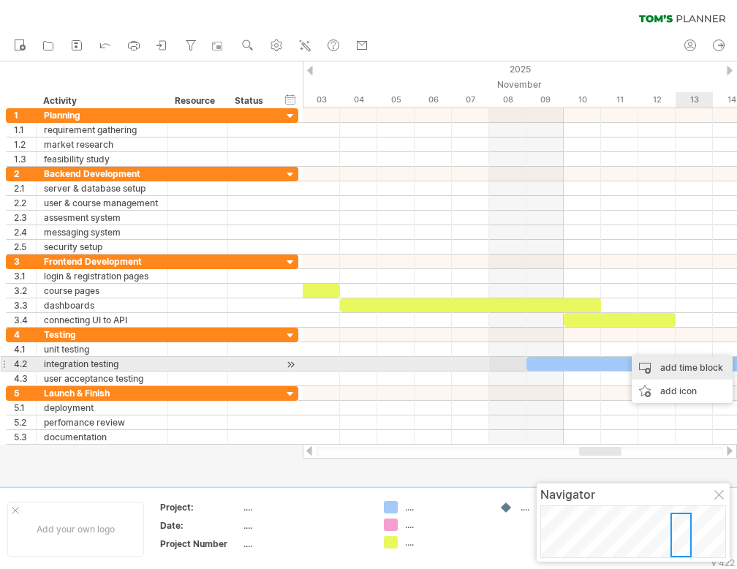
click at [682, 368] on div "add time block" at bounding box center [682, 367] width 101 height 23
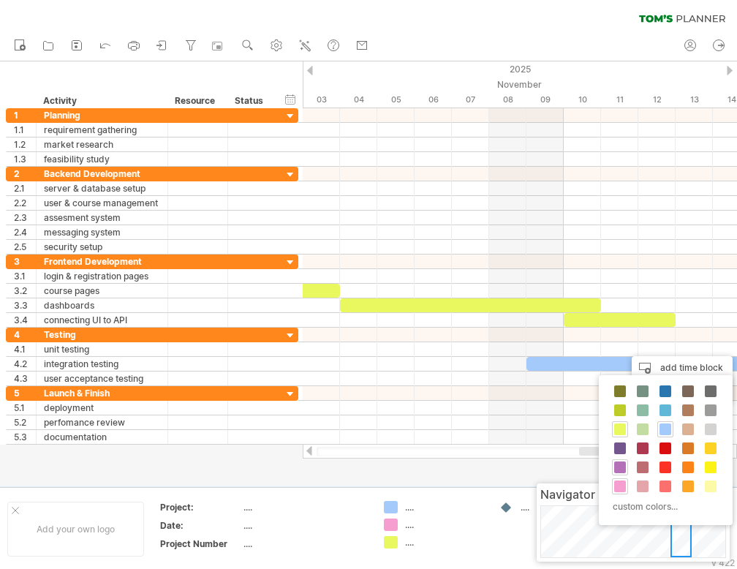
click at [623, 466] on span at bounding box center [620, 467] width 12 height 12
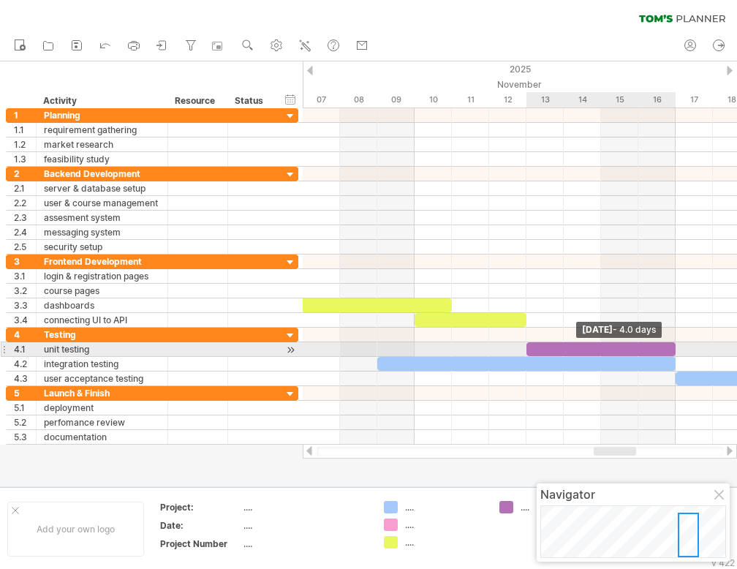
drag, startPoint x: 563, startPoint y: 346, endPoint x: 673, endPoint y: 347, distance: 109.7
click at [673, 347] on span at bounding box center [676, 349] width 6 height 14
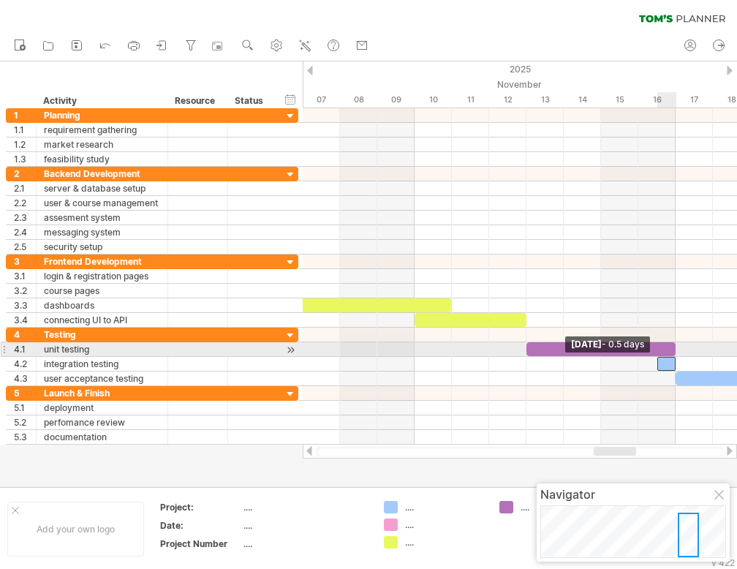
drag, startPoint x: 377, startPoint y: 360, endPoint x: 648, endPoint y: 355, distance: 271.3
click at [648, 355] on div "[DATE] - 4.0 days [DATE] - 0.5 days" at bounding box center [520, 276] width 434 height 336
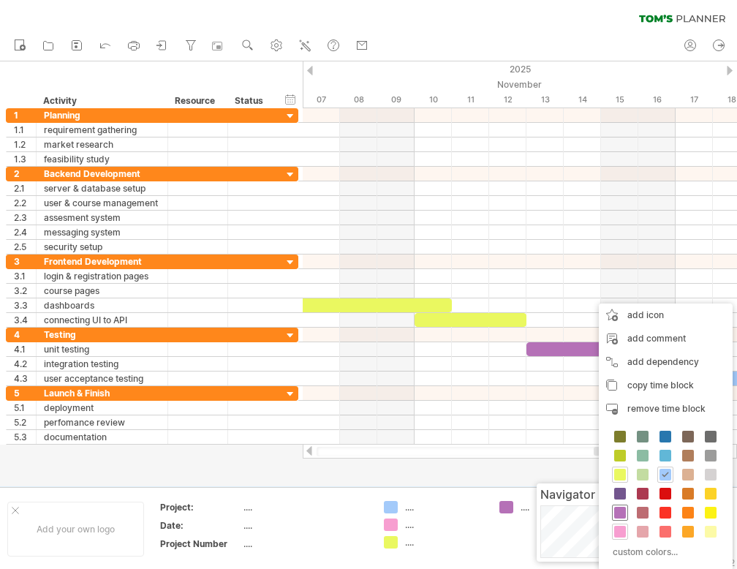
click at [623, 508] on span at bounding box center [620, 513] width 12 height 12
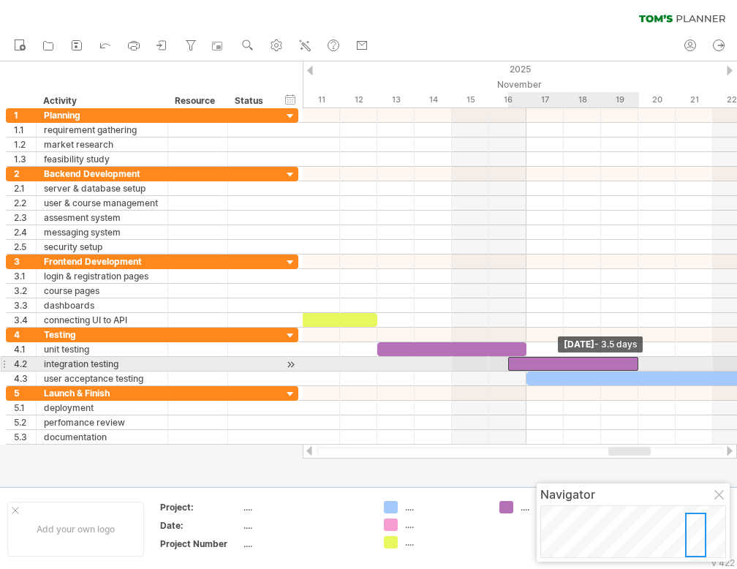
drag, startPoint x: 678, startPoint y: 363, endPoint x: 632, endPoint y: 367, distance: 45.5
click at [632, 367] on div at bounding box center [573, 364] width 131 height 14
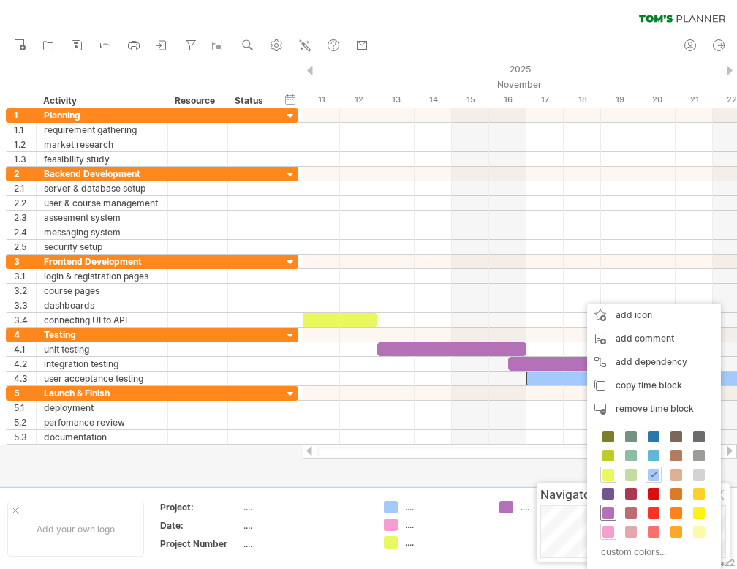
click at [608, 507] on span at bounding box center [608, 513] width 12 height 12
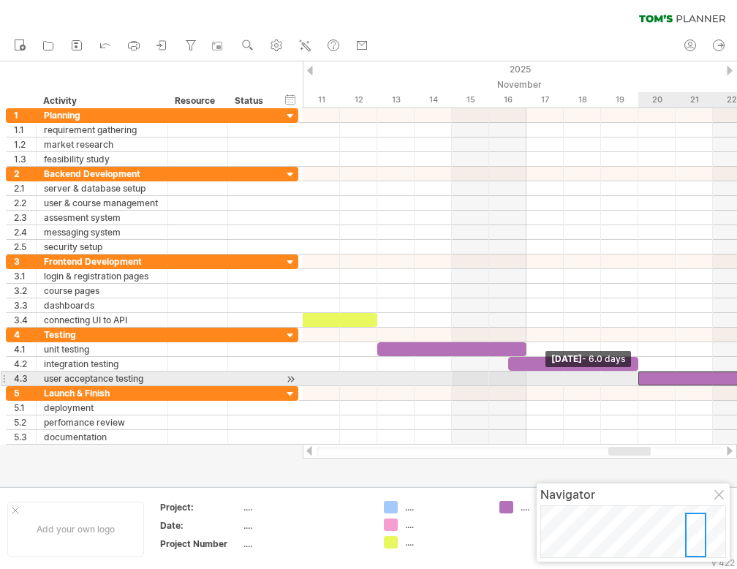
drag, startPoint x: 529, startPoint y: 376, endPoint x: 635, endPoint y: 374, distance: 106.0
click at [635, 374] on span at bounding box center [638, 378] width 6 height 14
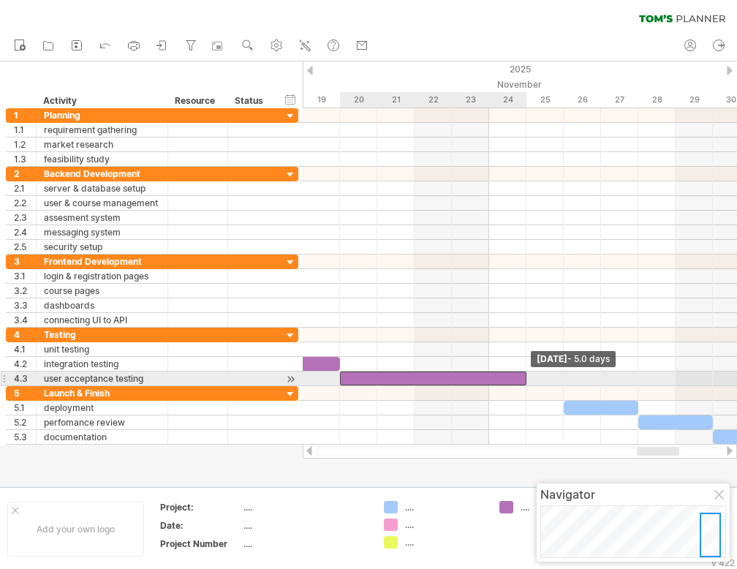
drag, startPoint x: 562, startPoint y: 377, endPoint x: 520, endPoint y: 376, distance: 41.7
click at [520, 376] on div at bounding box center [433, 378] width 186 height 14
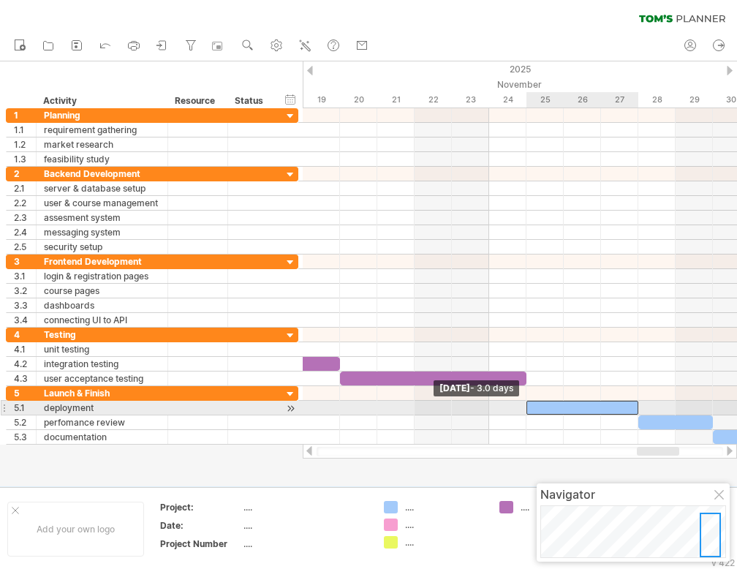
drag, startPoint x: 563, startPoint y: 406, endPoint x: 526, endPoint y: 405, distance: 36.6
click at [526, 405] on span at bounding box center [526, 408] width 6 height 14
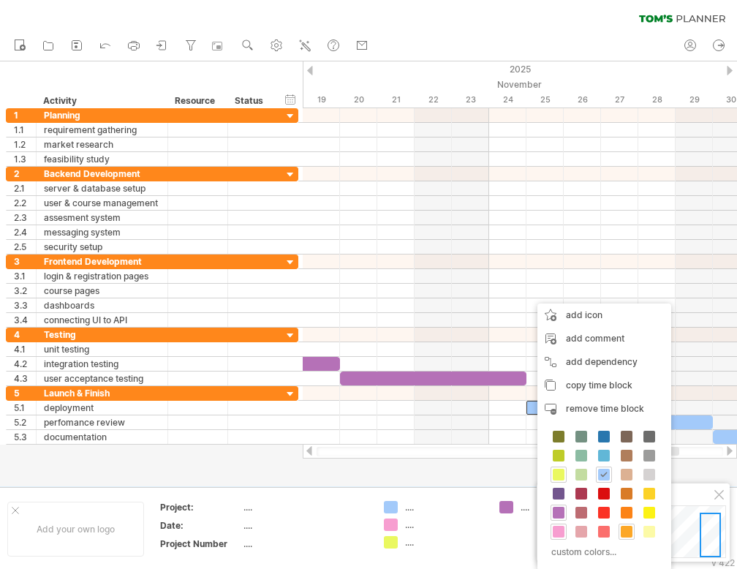
click at [625, 527] on span at bounding box center [627, 532] width 12 height 12
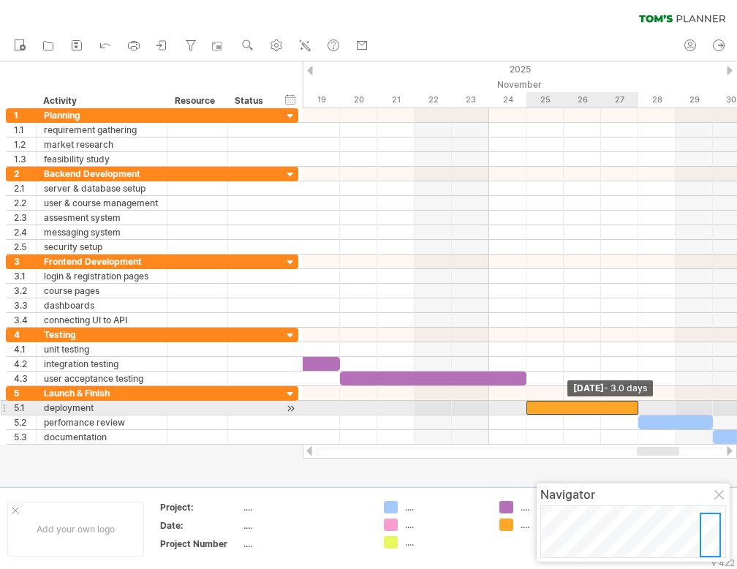
click at [632, 404] on div at bounding box center [582, 408] width 112 height 14
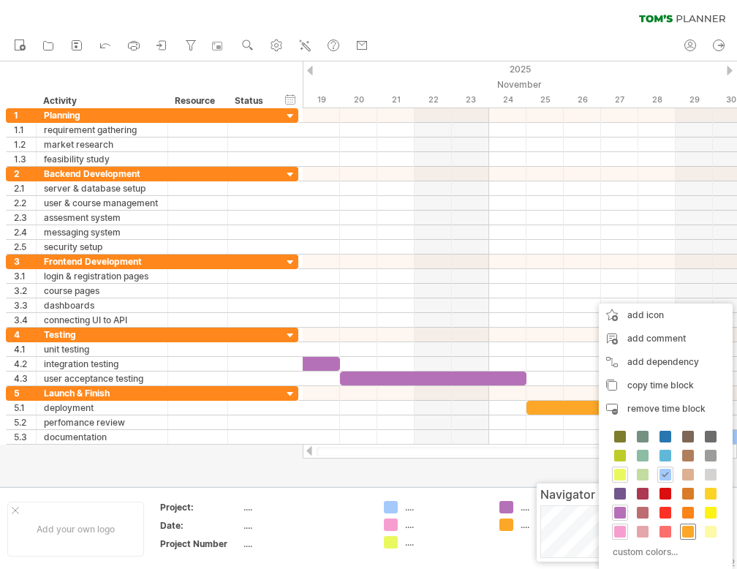
click at [682, 531] on span at bounding box center [688, 532] width 12 height 12
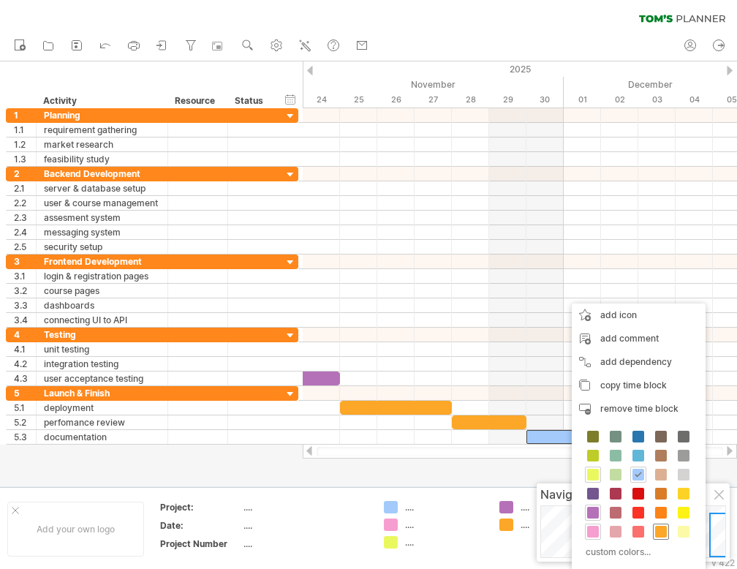
click at [663, 526] on span at bounding box center [661, 532] width 12 height 12
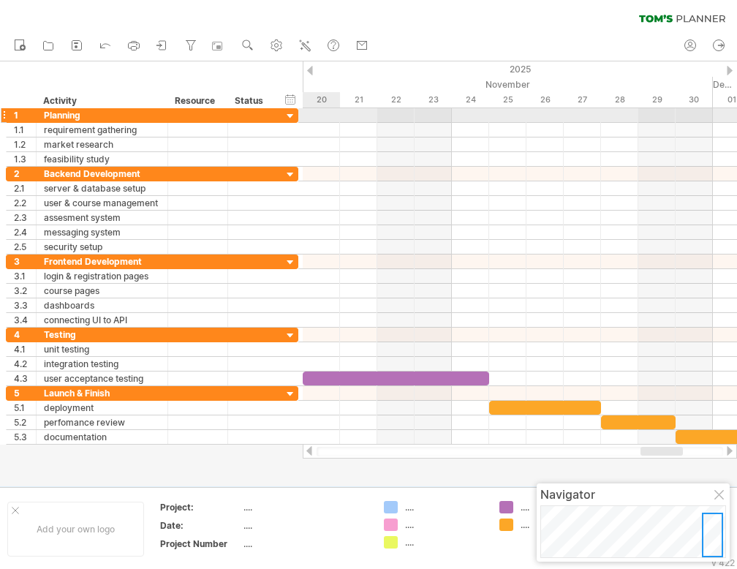
click at [289, 114] on div at bounding box center [291, 117] width 14 height 14
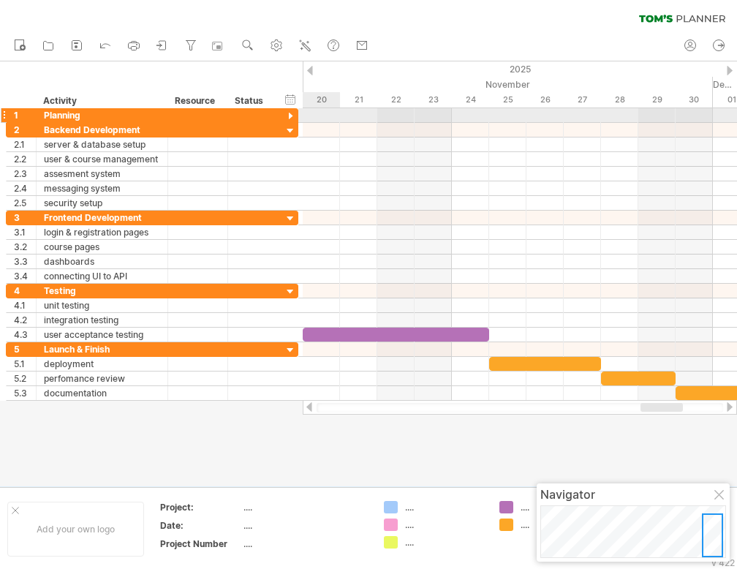
click at [289, 114] on div at bounding box center [291, 117] width 14 height 14
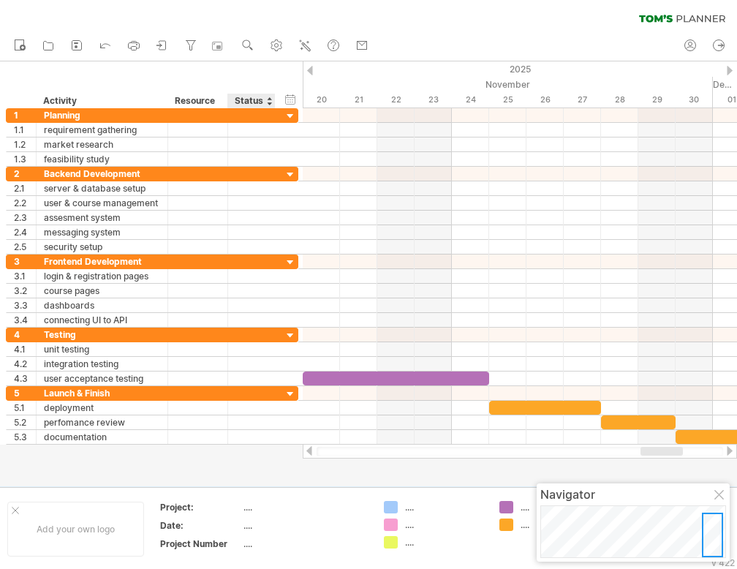
click at [254, 97] on div "Status" at bounding box center [251, 101] width 32 height 15
click at [266, 101] on div at bounding box center [269, 101] width 6 height 15
click at [256, 65] on div "hide start/end/duration show start/end/duration ******** Activity ******** Reso…" at bounding box center [151, 84] width 303 height 47
click at [220, 104] on div at bounding box center [222, 101] width 6 height 15
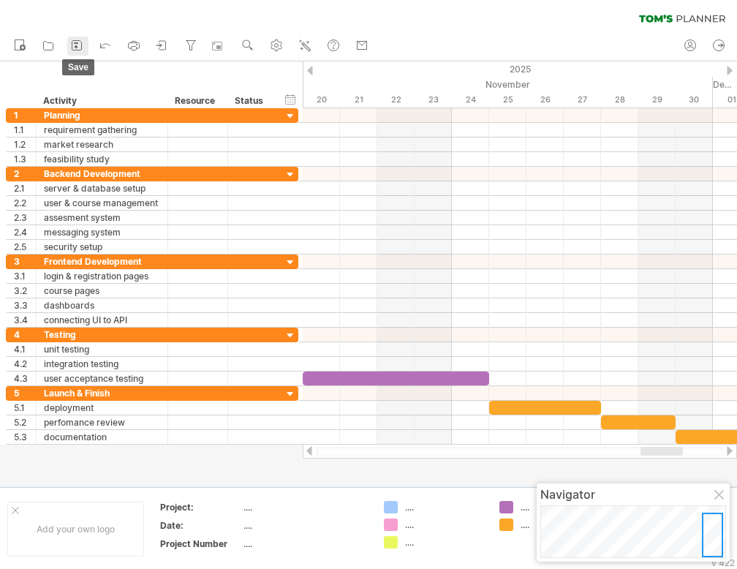
click at [77, 42] on rect at bounding box center [76, 42] width 4 height 1
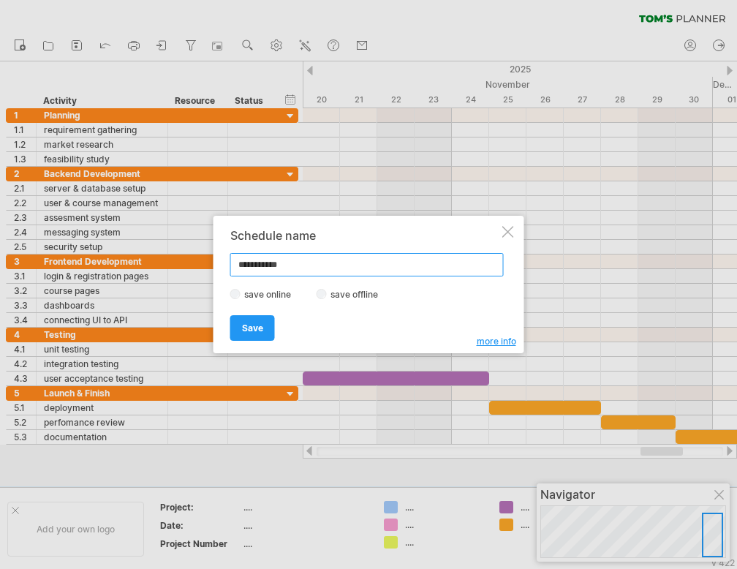
click at [307, 260] on input "**********" at bounding box center [366, 264] width 273 height 23
type input "*"
click at [298, 260] on input "**********" at bounding box center [366, 264] width 273 height 23
type input "**********"
click at [257, 334] on link "Save" at bounding box center [252, 328] width 45 height 26
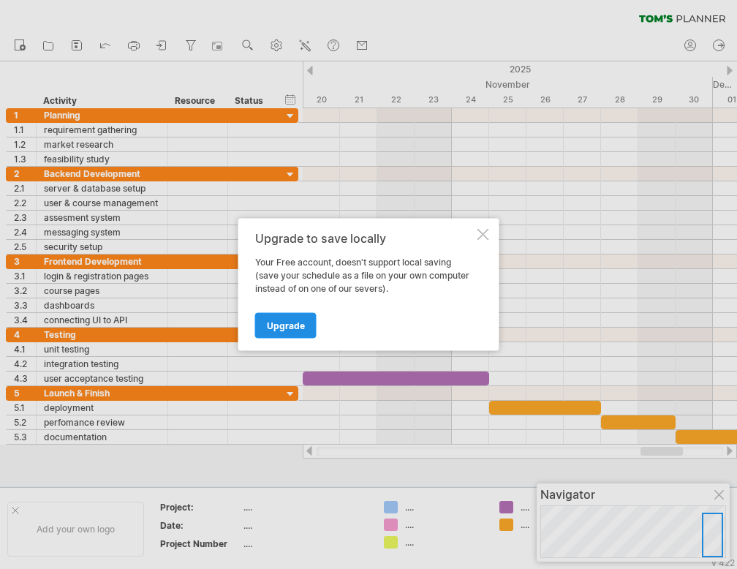
click at [295, 322] on span "Upgrade" at bounding box center [286, 325] width 38 height 11
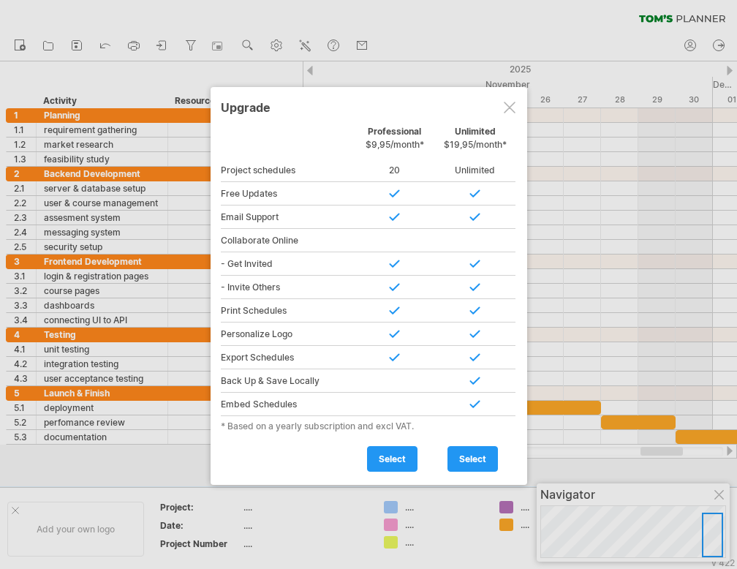
click at [506, 102] on div at bounding box center [510, 108] width 12 height 12
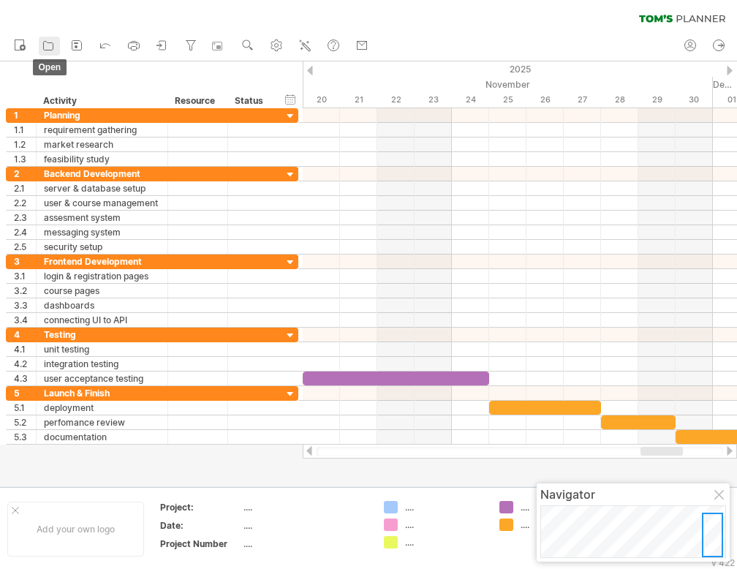
click at [48, 45] on icon at bounding box center [48, 45] width 15 height 15
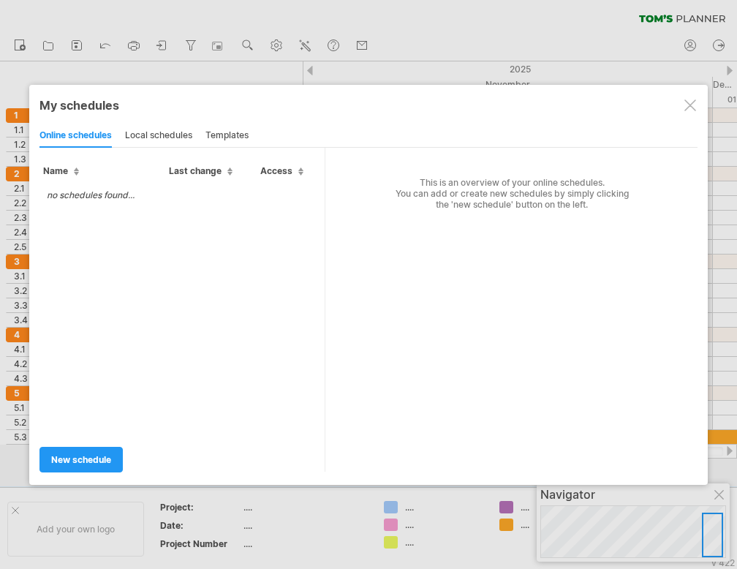
click at [687, 105] on div at bounding box center [690, 105] width 12 height 12
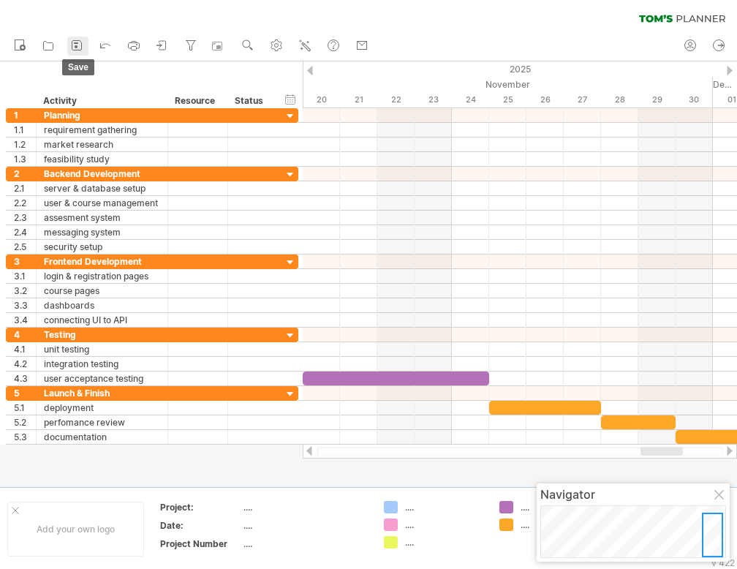
click at [75, 45] on icon at bounding box center [76, 45] width 15 height 15
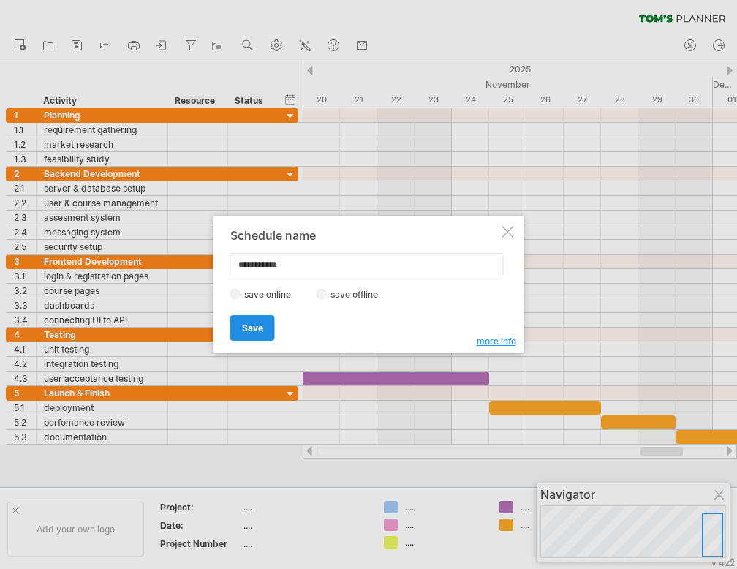
click at [251, 322] on span "Save" at bounding box center [252, 327] width 21 height 11
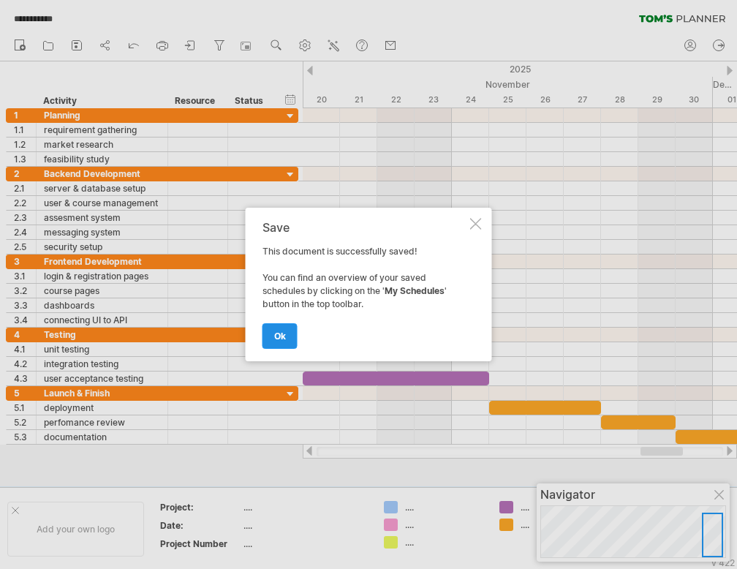
click at [281, 328] on link "ok" at bounding box center [279, 336] width 35 height 26
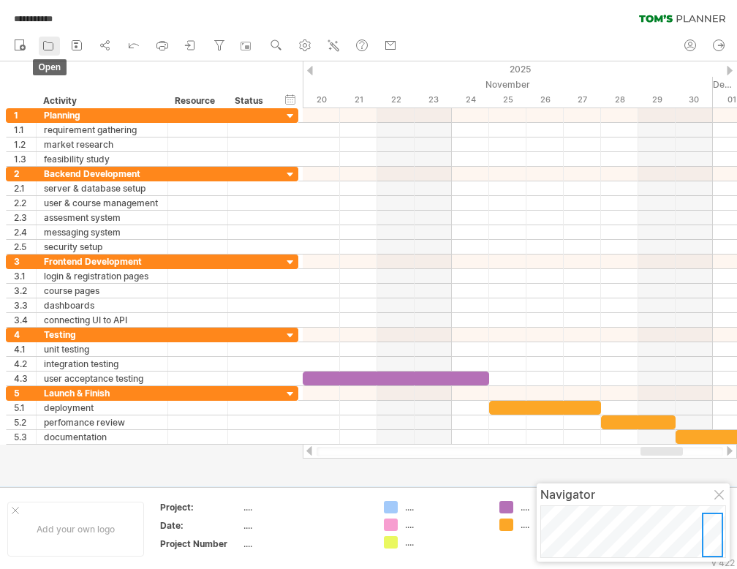
click at [44, 45] on icon at bounding box center [49, 46] width 10 height 9
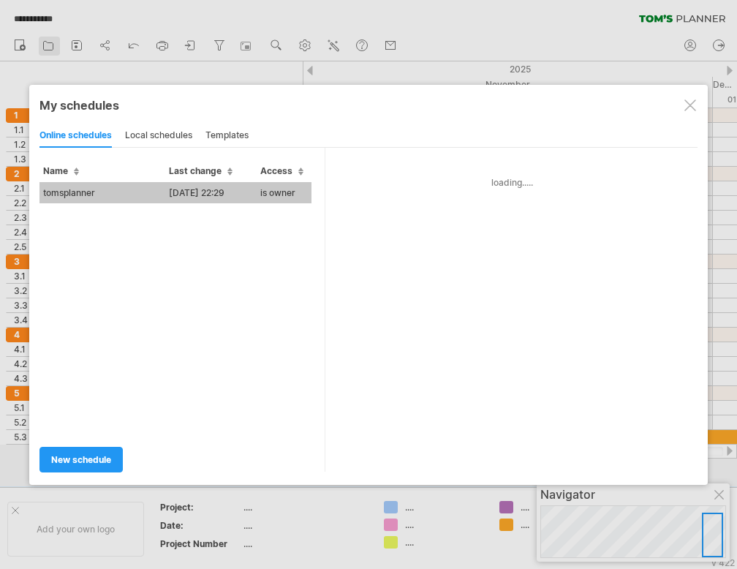
type input "**********"
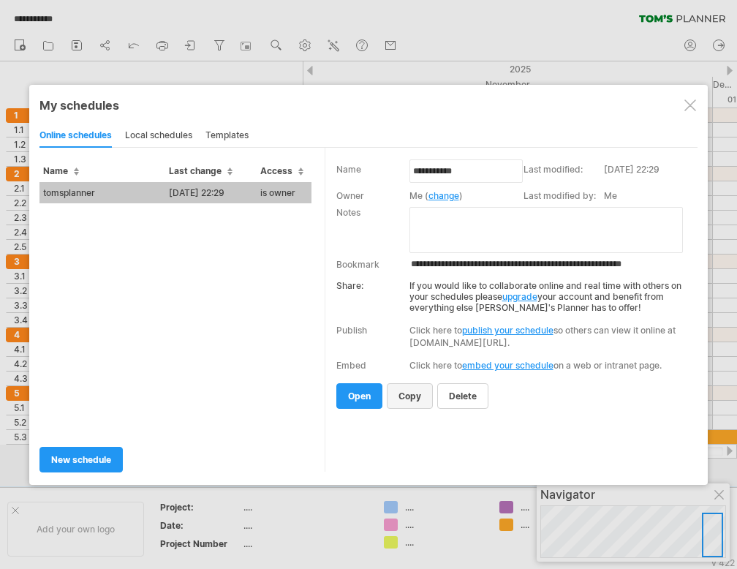
click at [399, 401] on link "copy" at bounding box center [410, 396] width 46 height 26
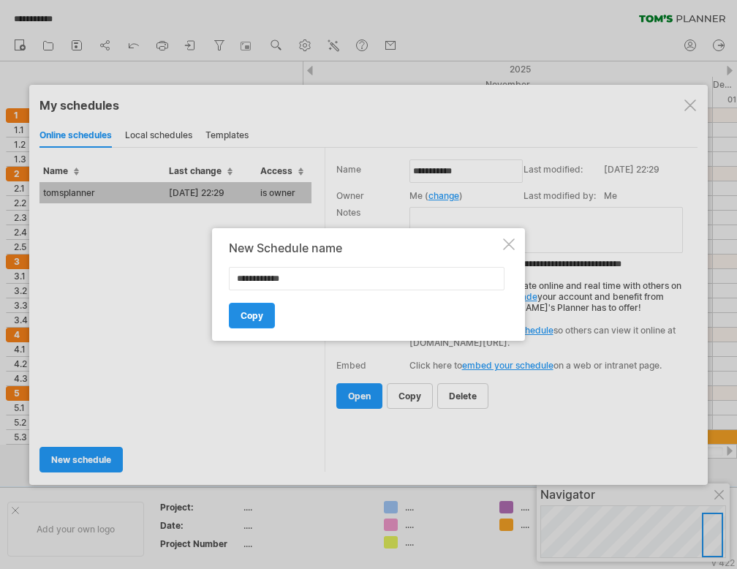
type input "**********"
click at [251, 308] on link "Copy" at bounding box center [252, 316] width 46 height 26
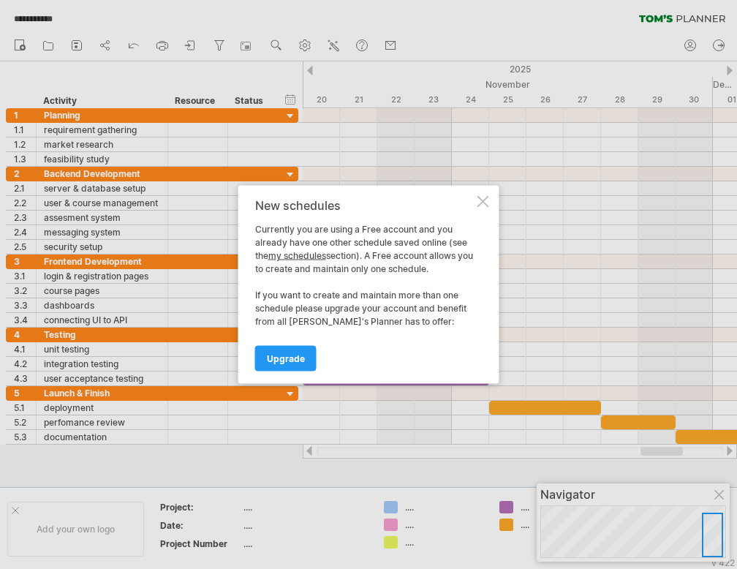
click at [485, 202] on div at bounding box center [483, 202] width 12 height 12
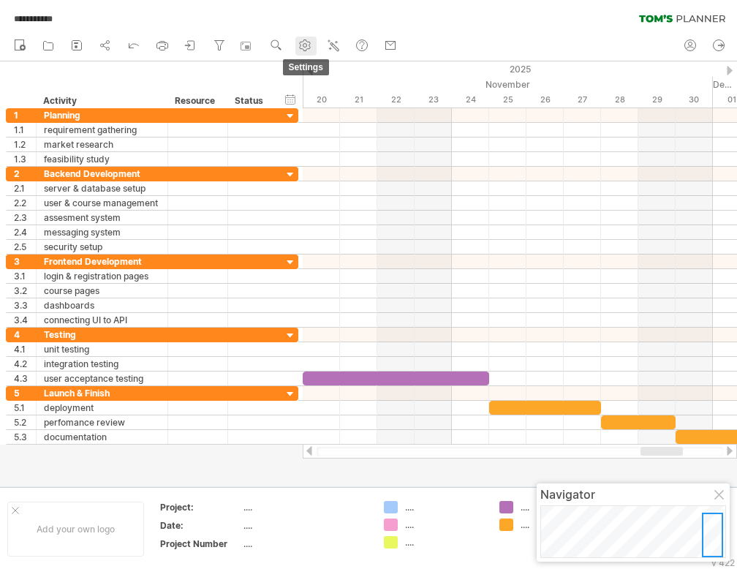
click at [311, 45] on use at bounding box center [305, 45] width 15 height 15
select select "*"
select select "**"
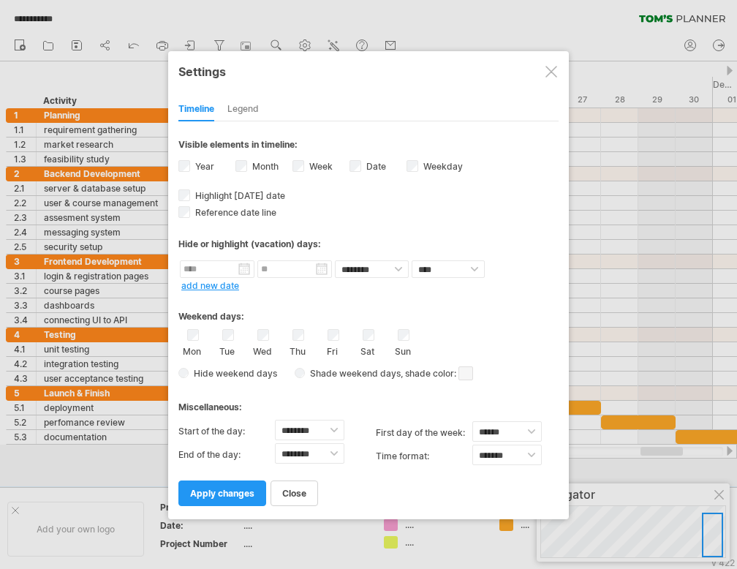
click at [549, 68] on div at bounding box center [551, 72] width 12 height 12
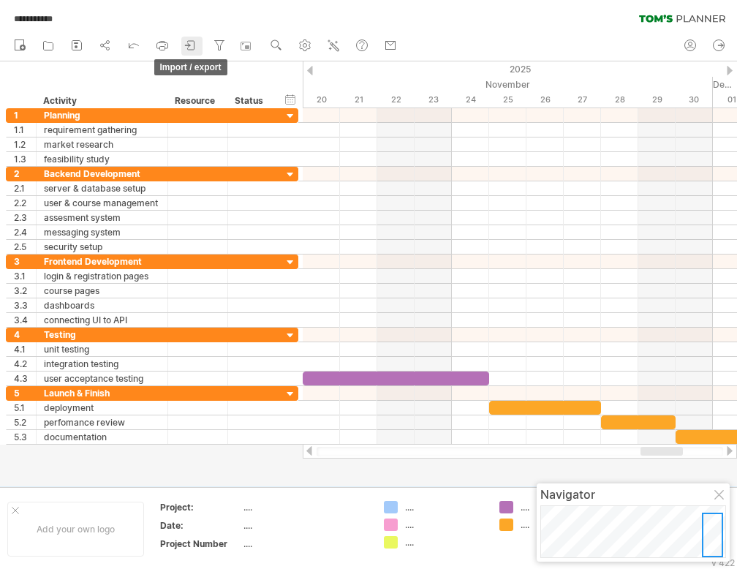
click at [194, 46] on icon at bounding box center [191, 45] width 7 height 9
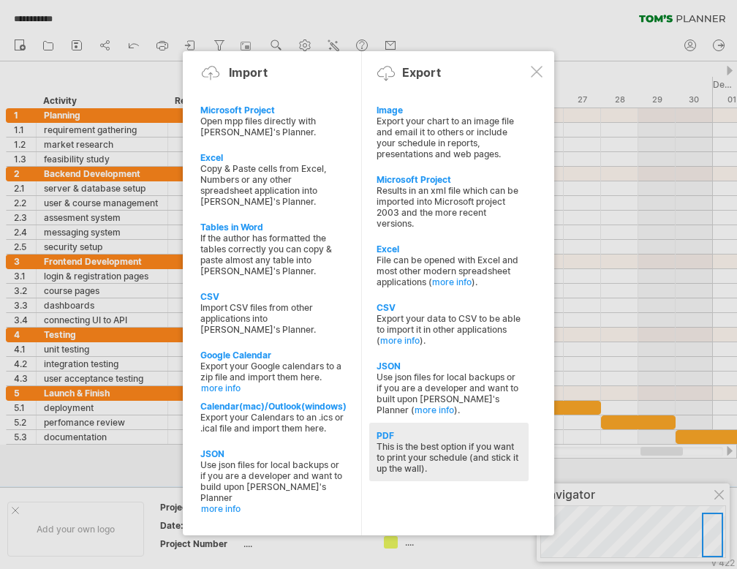
click at [426, 466] on div "This is the best option if you want to print your schedule (and stick it up the…" at bounding box center [448, 457] width 145 height 33
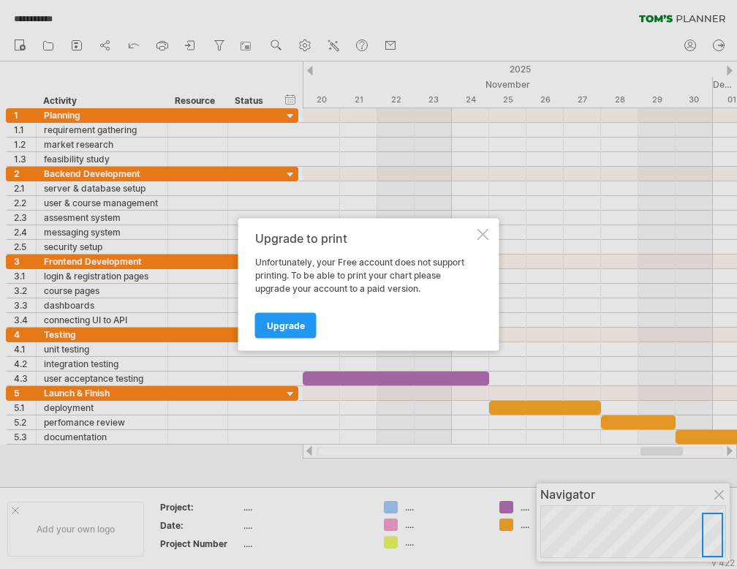
click at [488, 233] on div at bounding box center [483, 235] width 12 height 12
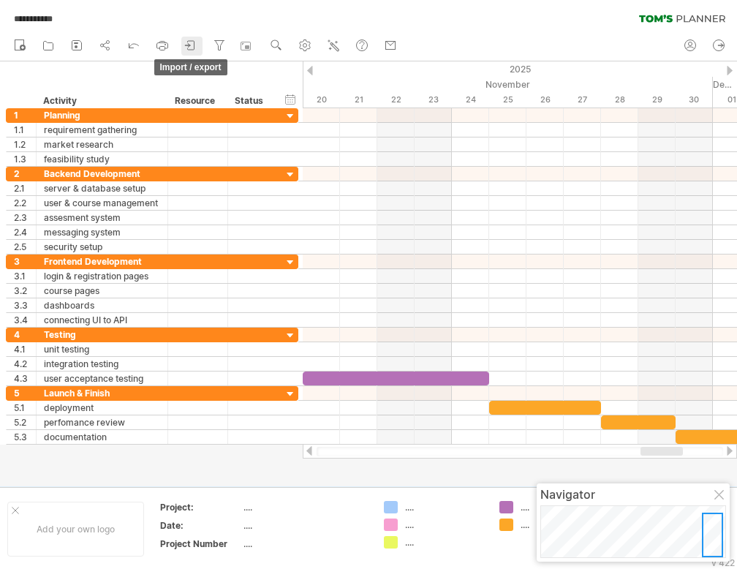
click at [194, 41] on icon at bounding box center [191, 45] width 7 height 9
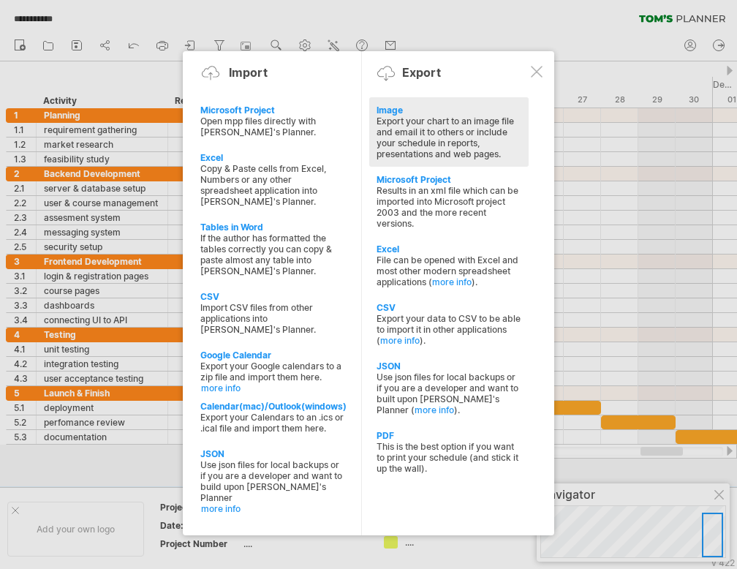
click at [436, 152] on div "Export your chart to an image file and email it to others or include your sched…" at bounding box center [448, 138] width 145 height 44
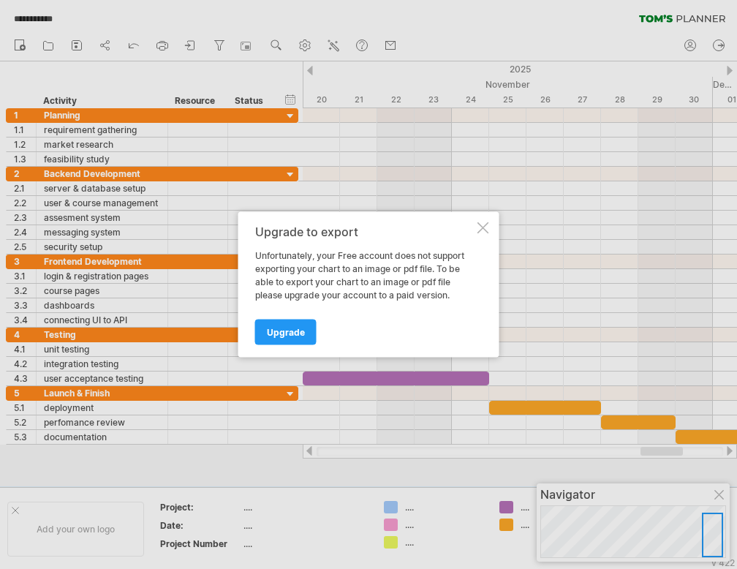
click at [485, 227] on div at bounding box center [483, 228] width 12 height 12
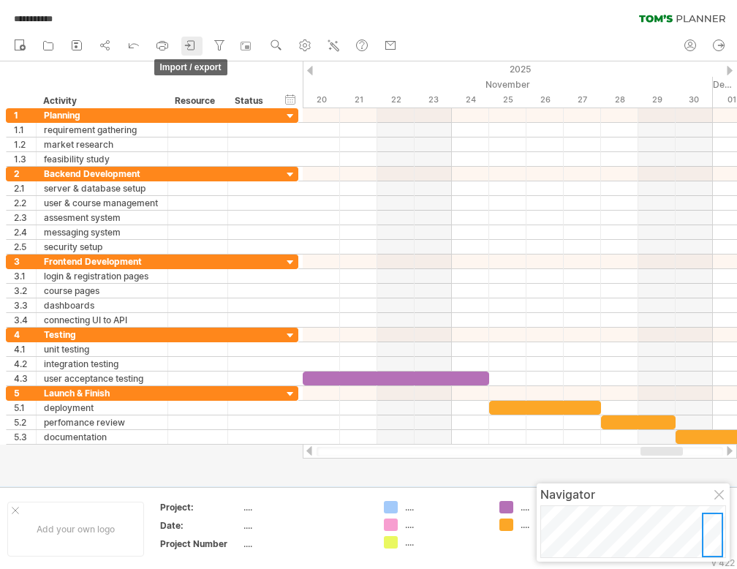
click at [190, 39] on icon at bounding box center [190, 45] width 15 height 15
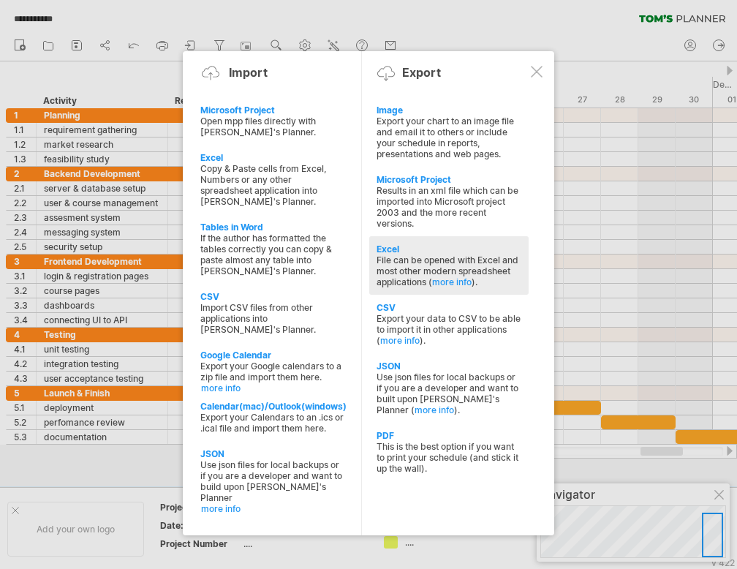
click at [414, 249] on div "Excel" at bounding box center [448, 248] width 145 height 11
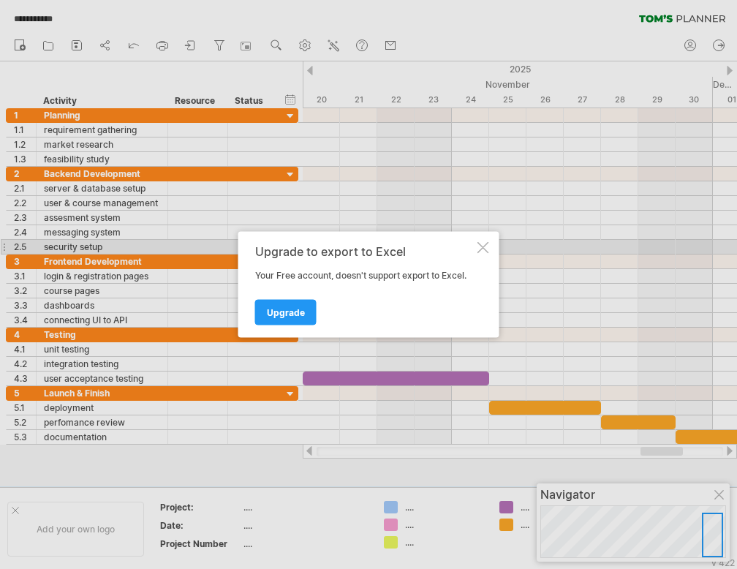
click at [477, 246] on div at bounding box center [483, 248] width 12 height 12
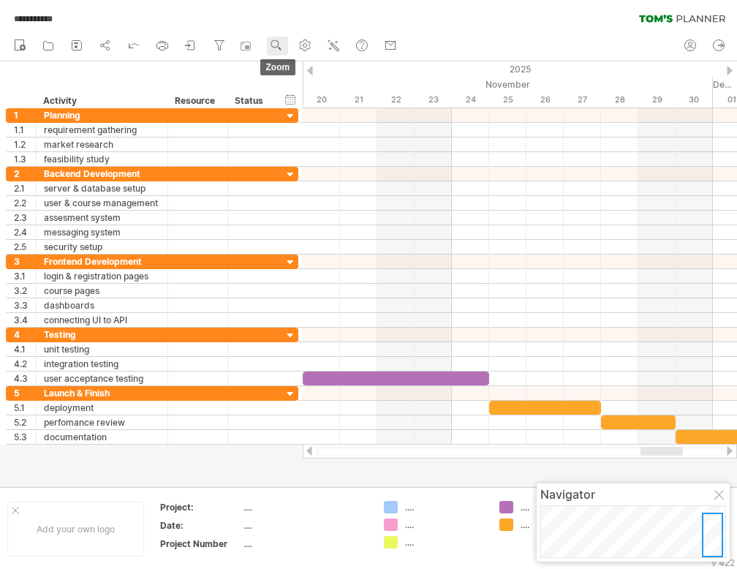
click at [275, 45] on use at bounding box center [276, 45] width 15 height 15
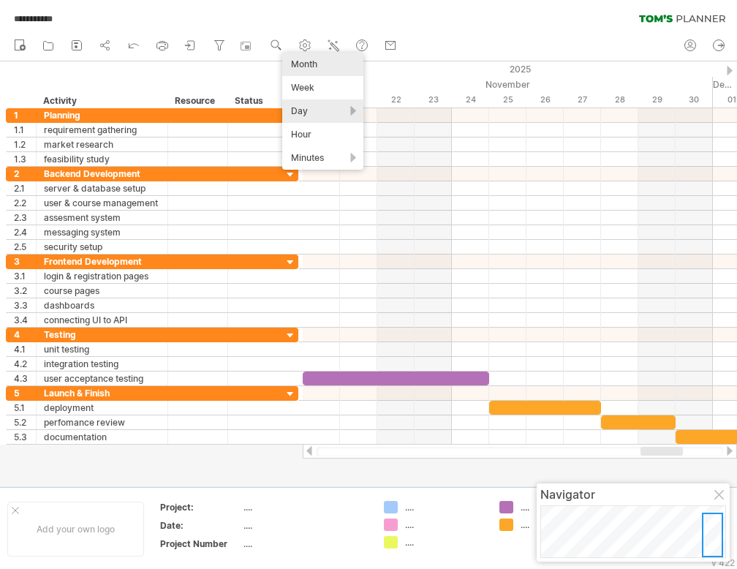
click at [303, 64] on div "Month" at bounding box center [322, 64] width 81 height 23
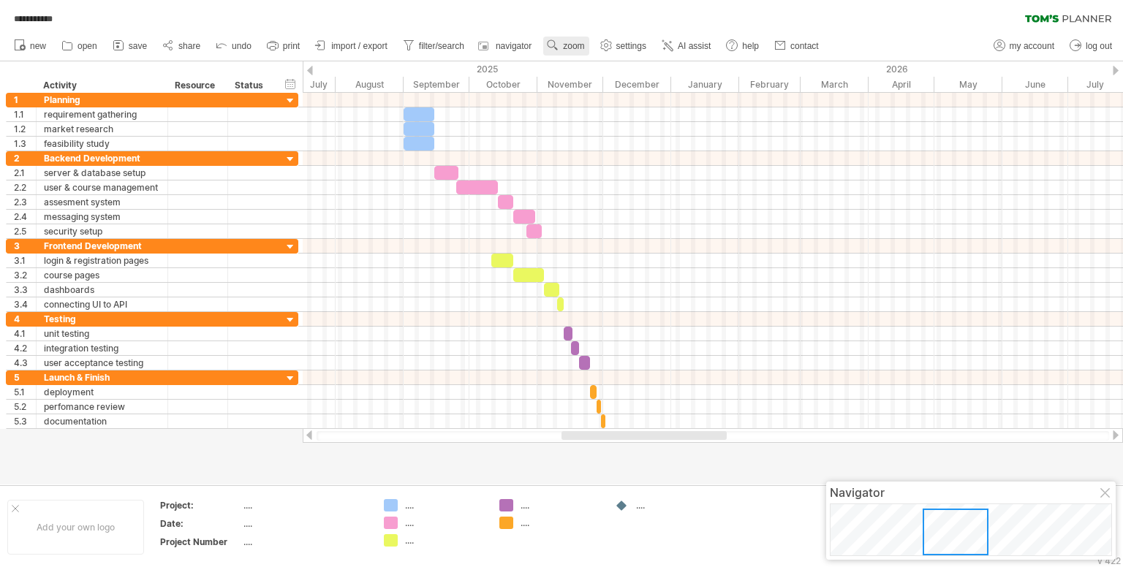
click at [562, 48] on link "zoom" at bounding box center [565, 46] width 45 height 19
click at [594, 85] on div "Week" at bounding box center [609, 90] width 81 height 23
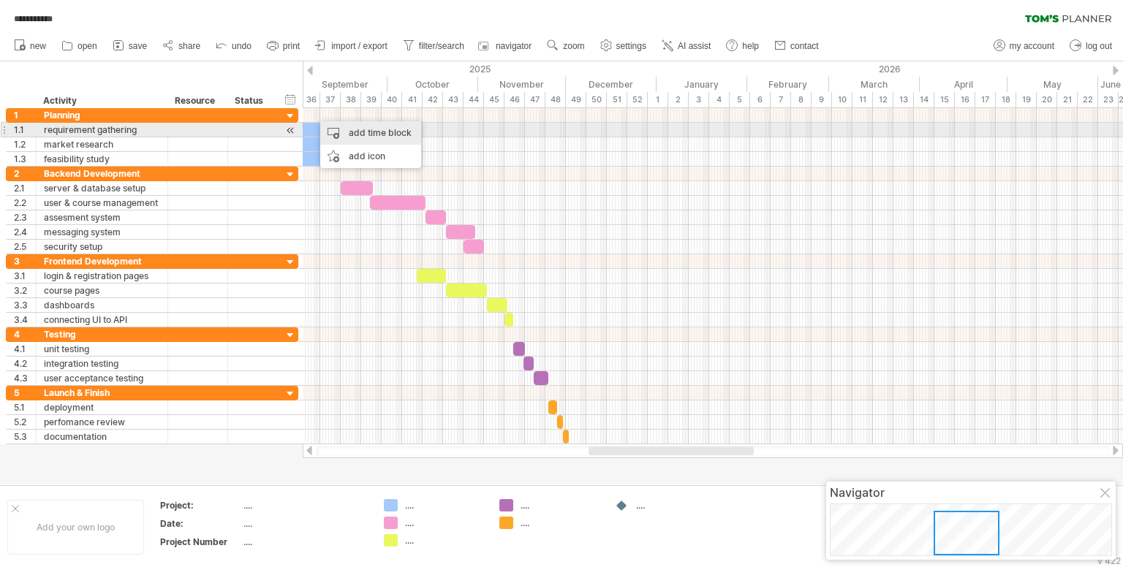
click at [342, 129] on div "add time block" at bounding box center [370, 132] width 101 height 23
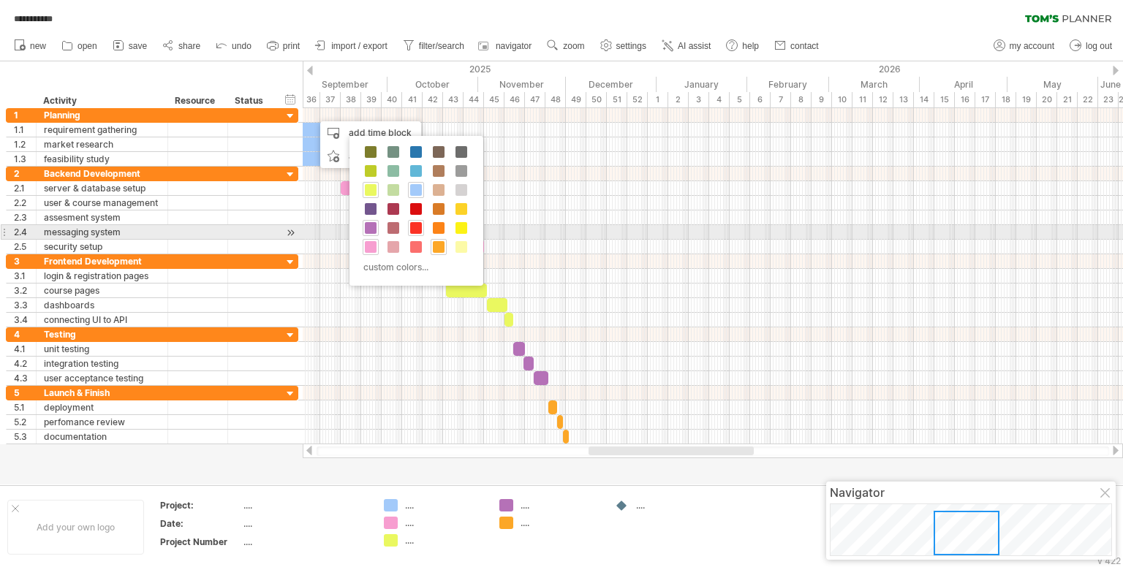
click at [416, 227] on span at bounding box center [416, 228] width 12 height 12
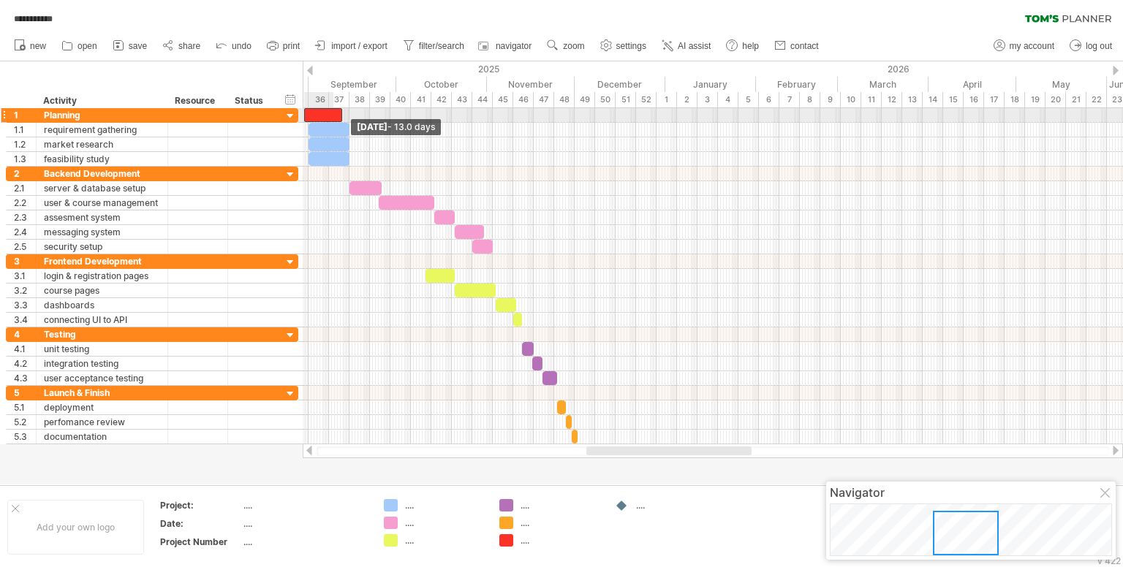
drag, startPoint x: 312, startPoint y: 113, endPoint x: 302, endPoint y: 112, distance: 10.3
click at [302, 112] on div "**********" at bounding box center [561, 283] width 1123 height 567
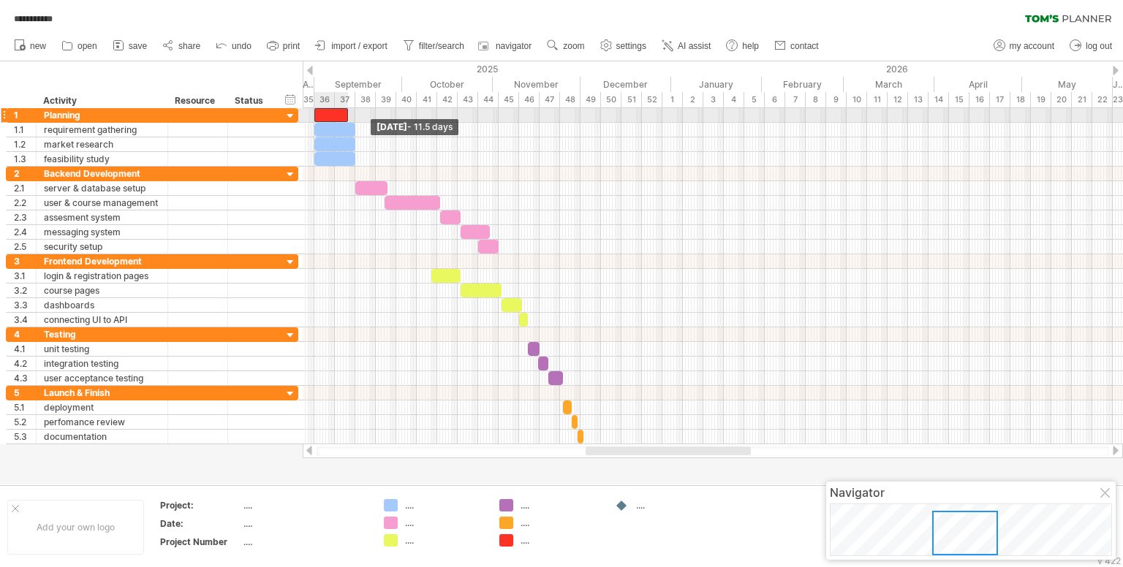
drag, startPoint x: 304, startPoint y: 113, endPoint x: 314, endPoint y: 114, distance: 10.3
click at [314, 114] on span at bounding box center [314, 115] width 6 height 14
drag, startPoint x: 347, startPoint y: 113, endPoint x: 355, endPoint y: 112, distance: 8.2
click at [355, 112] on span at bounding box center [355, 115] width 6 height 14
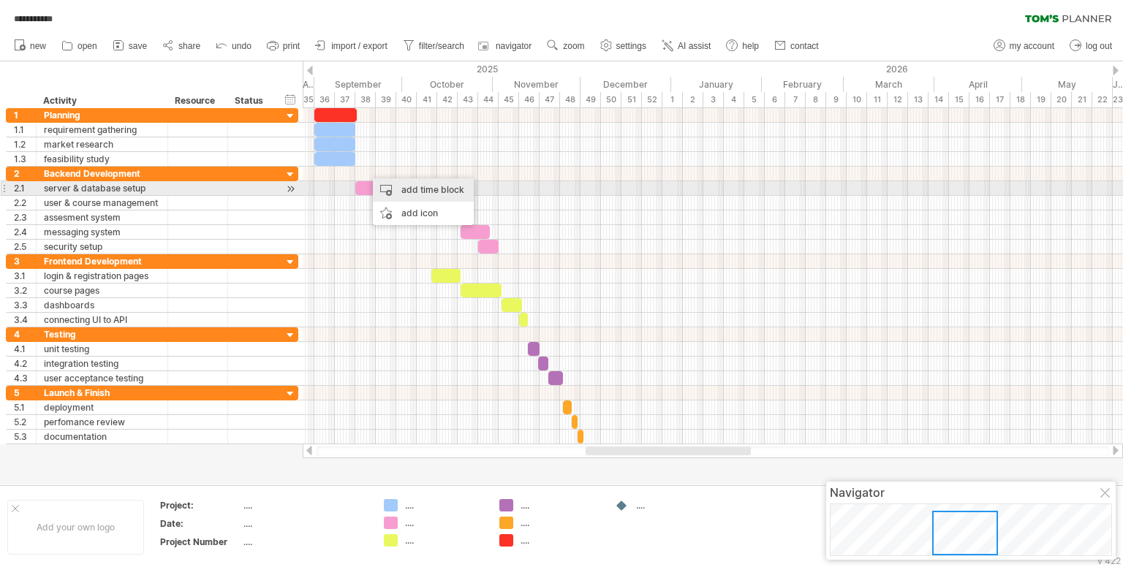
click at [393, 189] on div "add time block" at bounding box center [423, 189] width 101 height 23
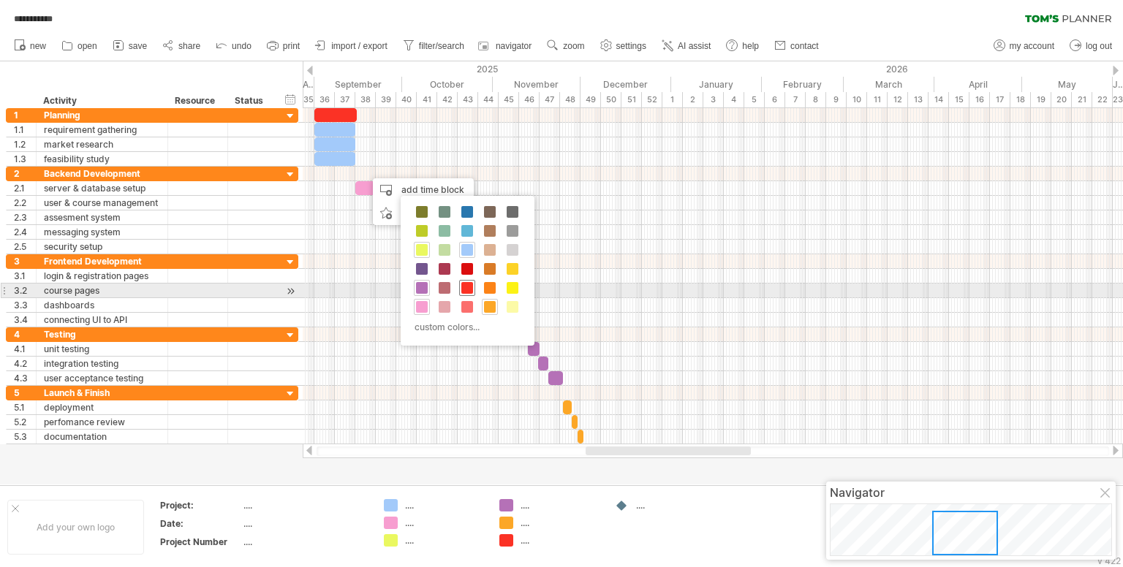
click at [466, 286] on span at bounding box center [467, 288] width 12 height 12
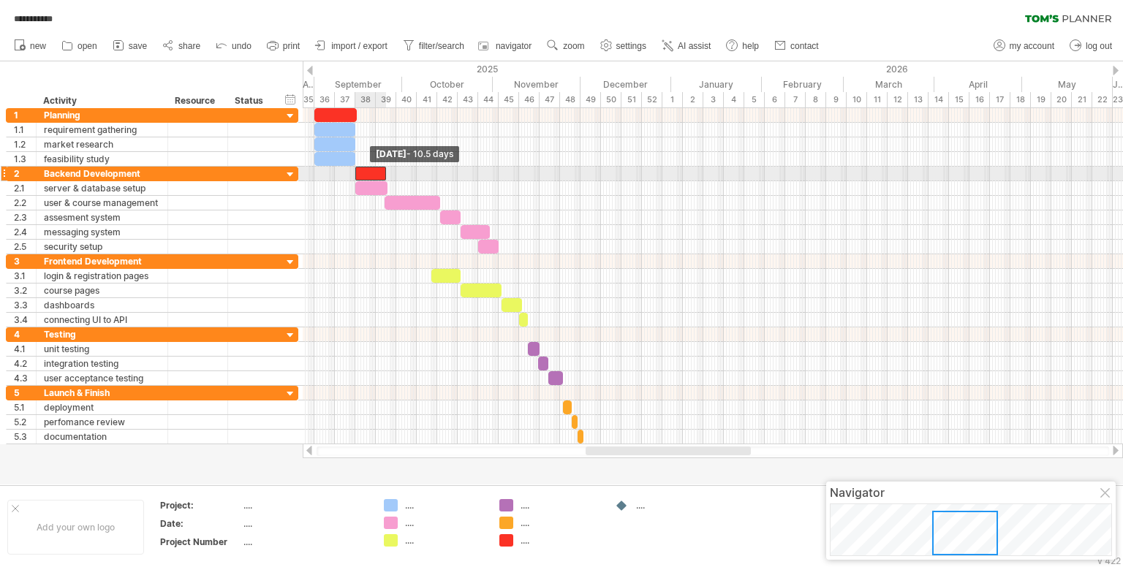
drag, startPoint x: 366, startPoint y: 173, endPoint x: 355, endPoint y: 173, distance: 11.0
click at [355, 173] on span at bounding box center [355, 174] width 6 height 14
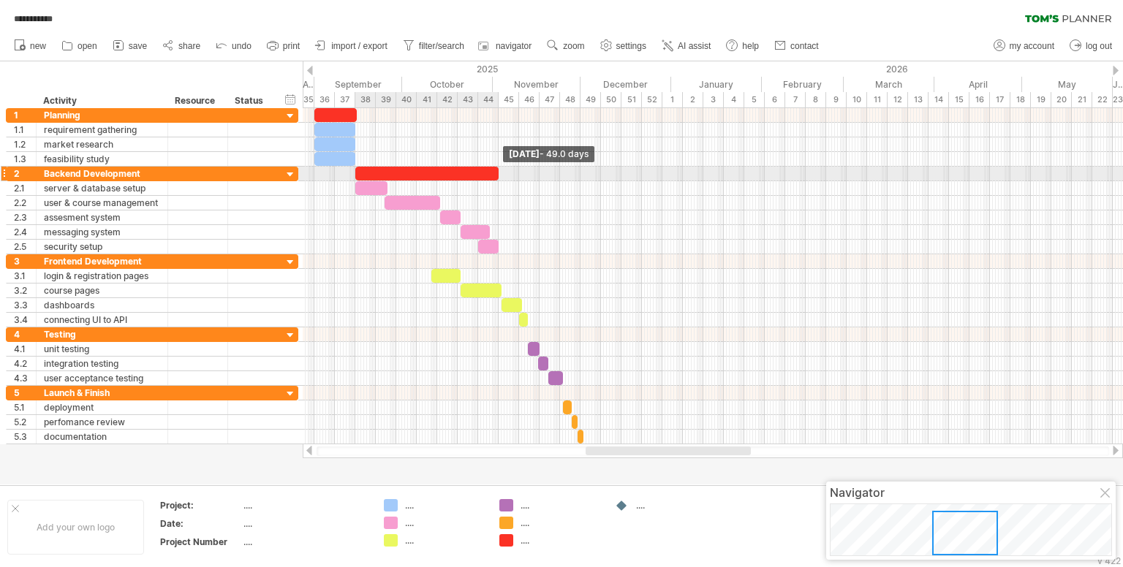
drag, startPoint x: 385, startPoint y: 173, endPoint x: 497, endPoint y: 172, distance: 111.9
click at [497, 172] on span at bounding box center [499, 174] width 6 height 14
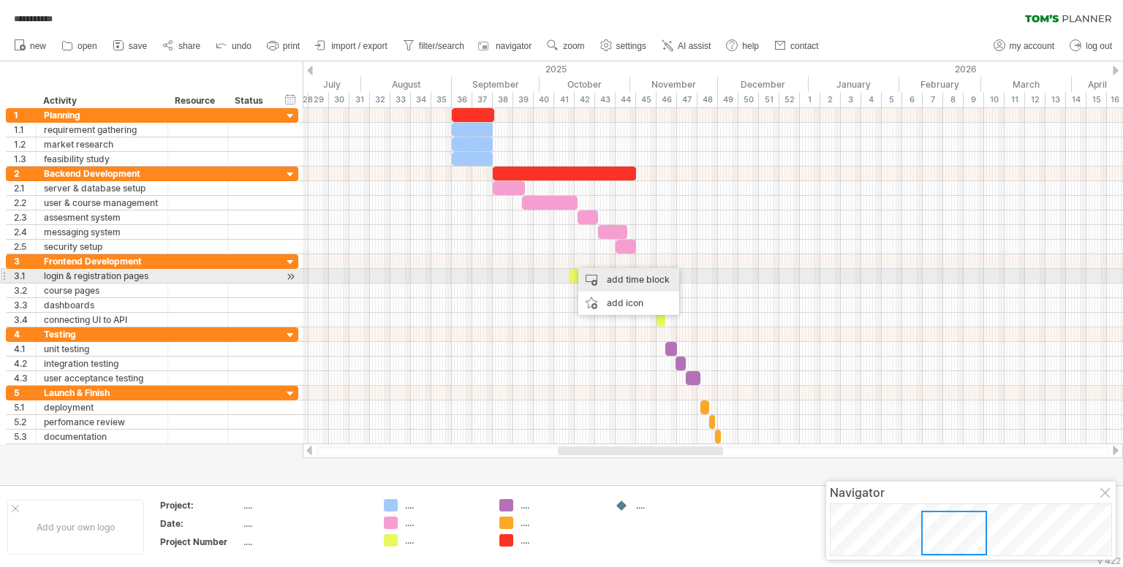
click at [593, 276] on div "add time block" at bounding box center [628, 279] width 101 height 23
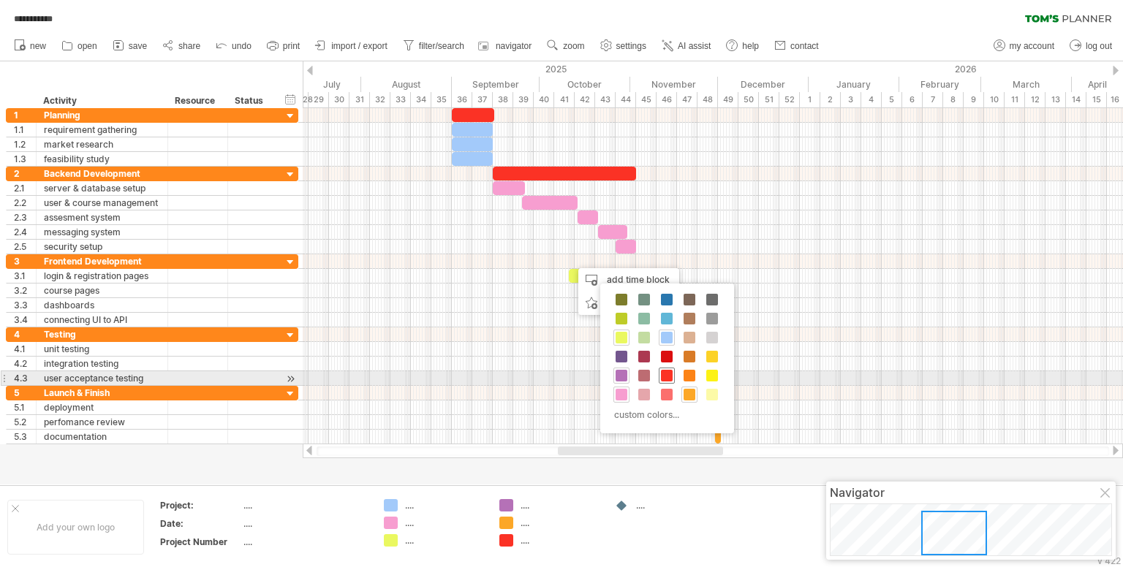
click at [664, 374] on span at bounding box center [667, 376] width 12 height 12
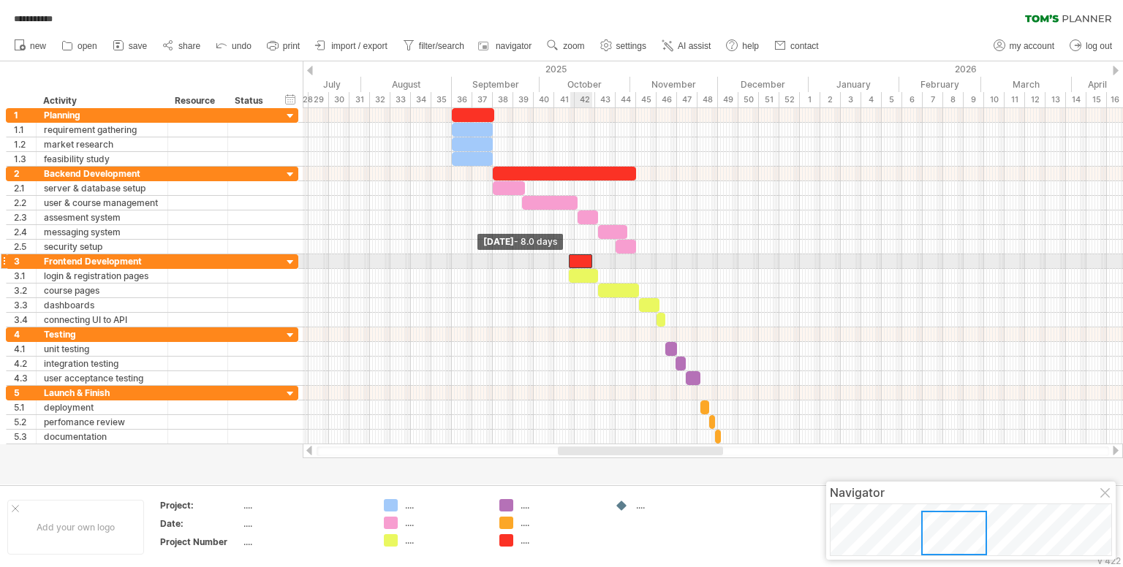
click at [572, 260] on span at bounding box center [569, 261] width 6 height 14
drag, startPoint x: 591, startPoint y: 259, endPoint x: 661, endPoint y: 264, distance: 70.4
click at [661, 264] on span at bounding box center [662, 261] width 6 height 14
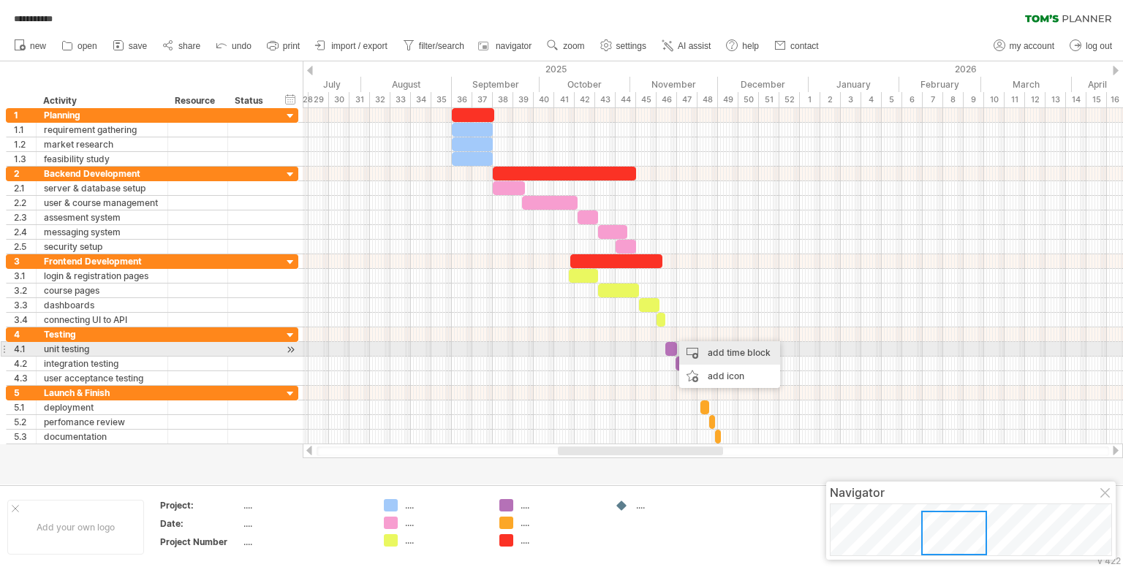
click at [694, 355] on div "add time block" at bounding box center [729, 352] width 101 height 23
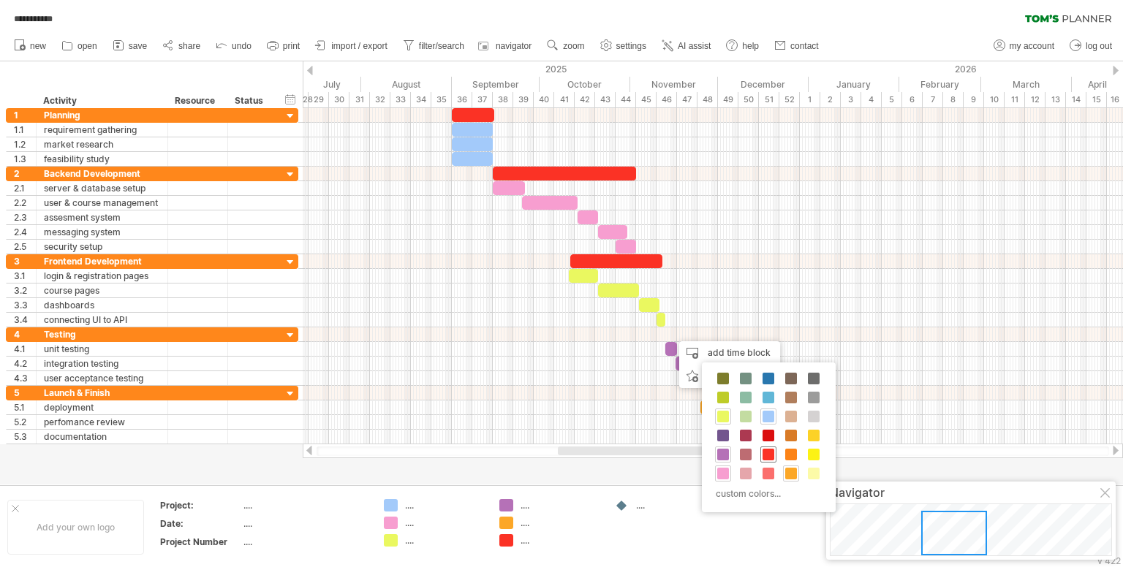
click at [768, 449] on span at bounding box center [768, 455] width 12 height 12
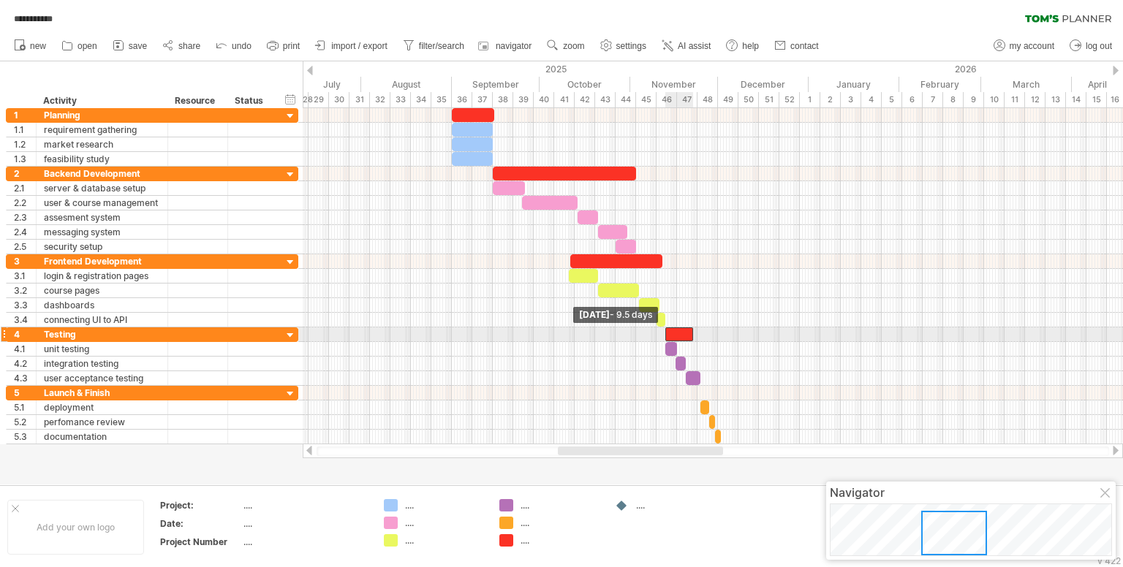
drag, startPoint x: 673, startPoint y: 331, endPoint x: 665, endPoint y: 332, distance: 7.3
click at [665, 332] on span at bounding box center [665, 335] width 6 height 14
drag, startPoint x: 693, startPoint y: 333, endPoint x: 701, endPoint y: 333, distance: 8.0
click at [701, 333] on span at bounding box center [702, 335] width 6 height 14
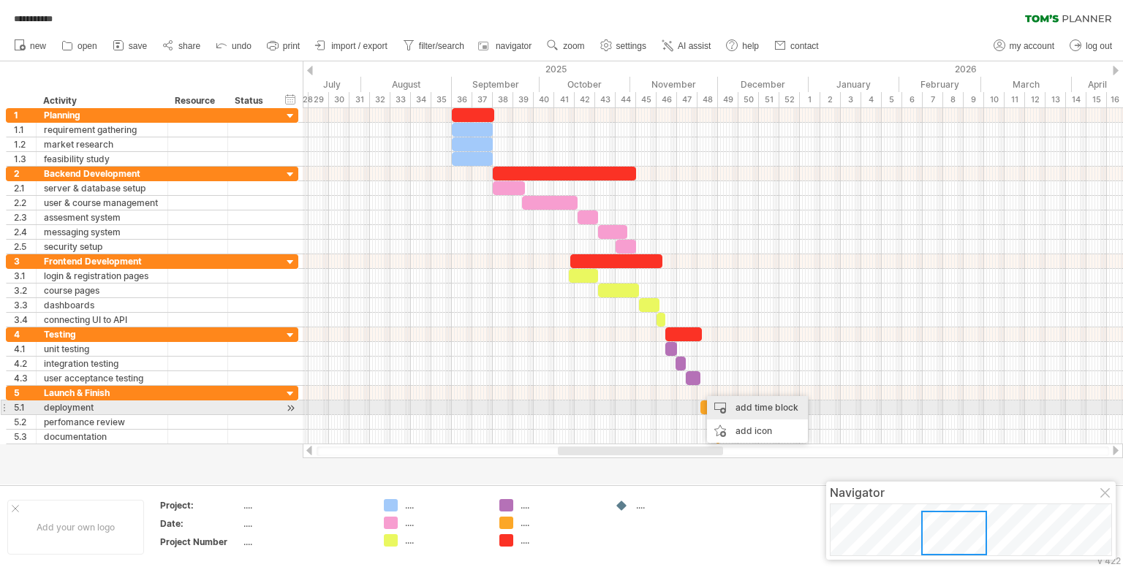
click at [716, 401] on div "add time block" at bounding box center [757, 407] width 101 height 23
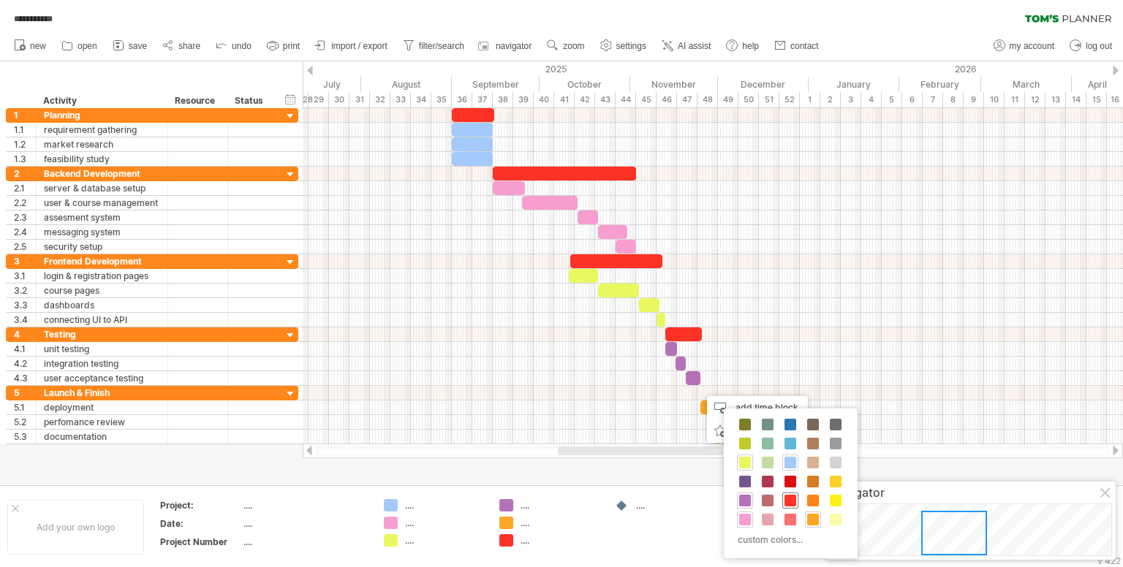
click at [792, 498] on span at bounding box center [790, 501] width 12 height 12
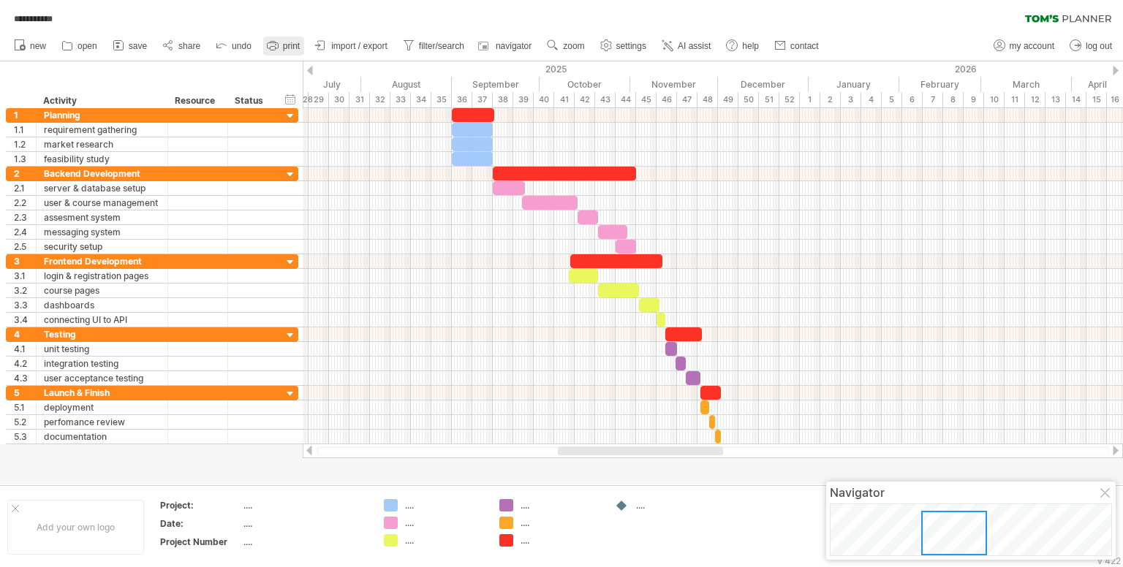
click at [275, 42] on icon at bounding box center [272, 45] width 15 height 15
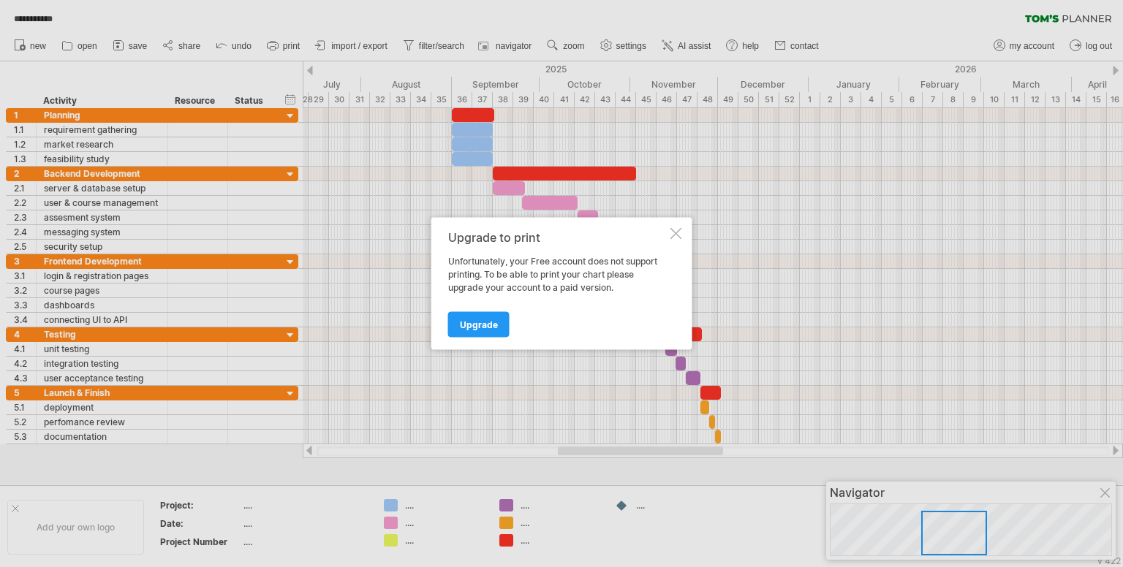
click at [678, 229] on div at bounding box center [676, 234] width 12 height 12
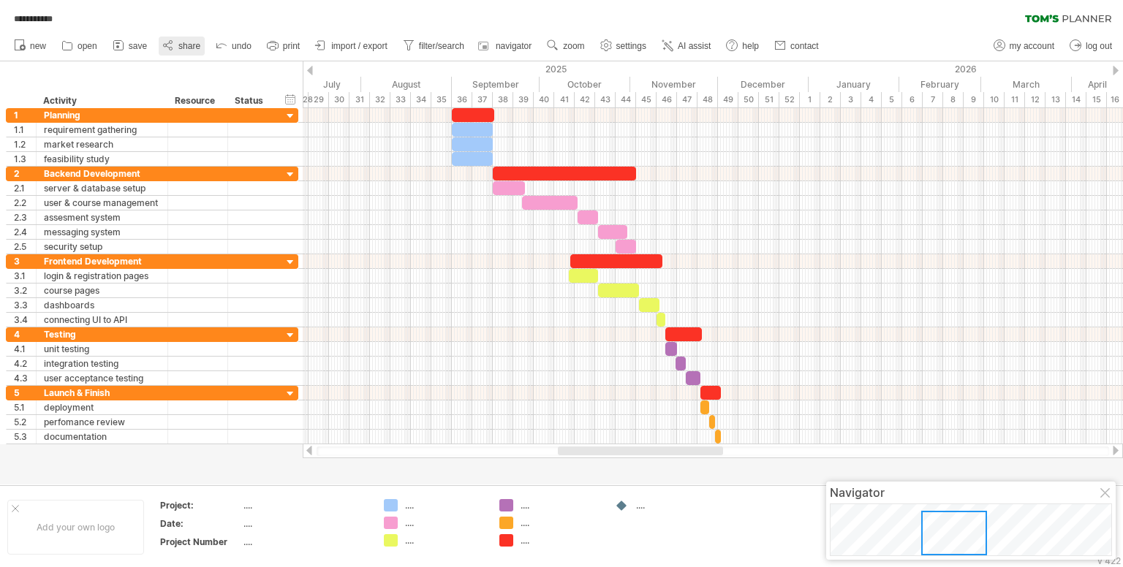
click at [191, 45] on span "share" at bounding box center [189, 46] width 22 height 10
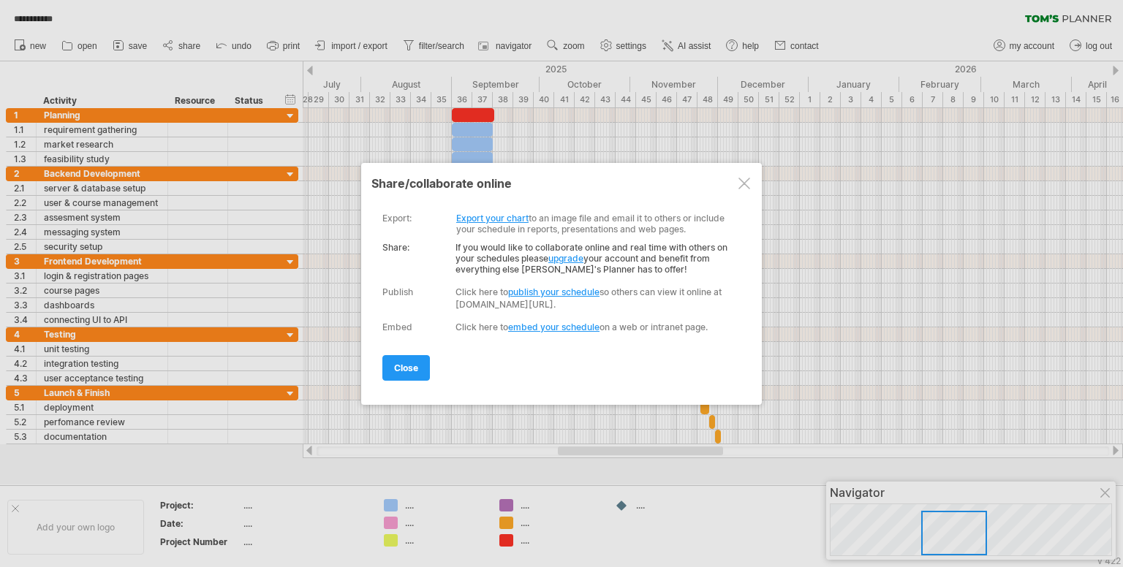
click at [503, 218] on link "Export your chart" at bounding box center [492, 218] width 72 height 11
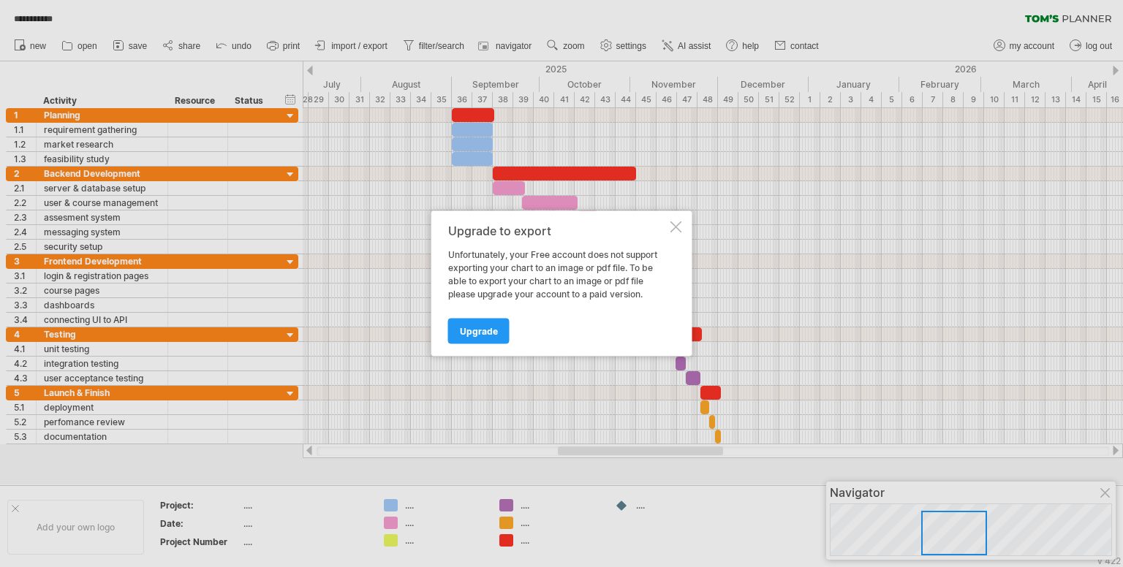
click at [673, 230] on div at bounding box center [676, 228] width 12 height 12
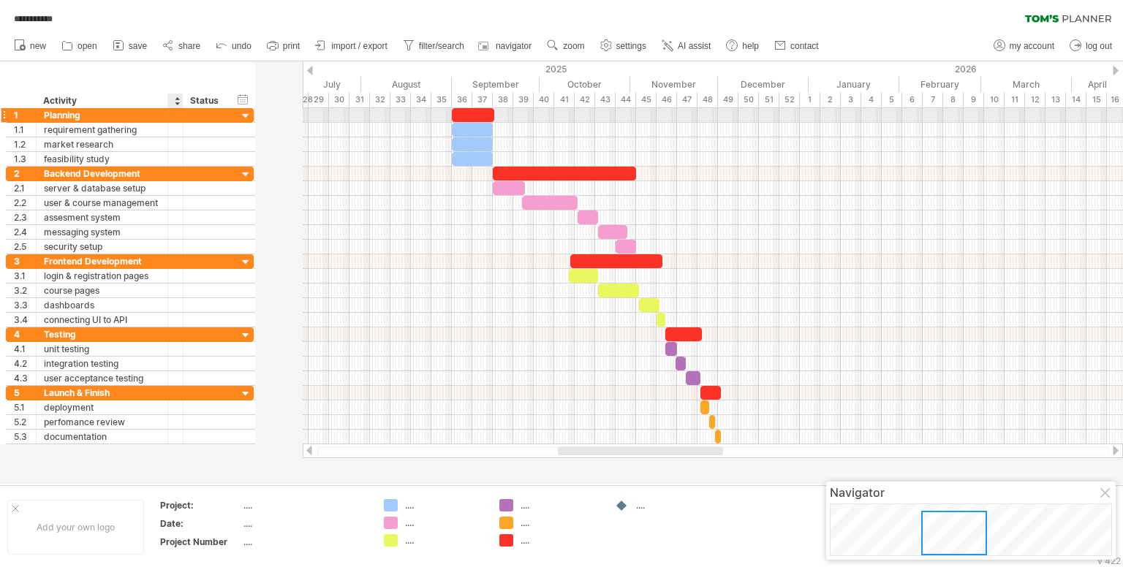
drag, startPoint x: 226, startPoint y: 116, endPoint x: 175, endPoint y: 120, distance: 50.6
click at [175, 120] on div at bounding box center [175, 115] width 15 height 14
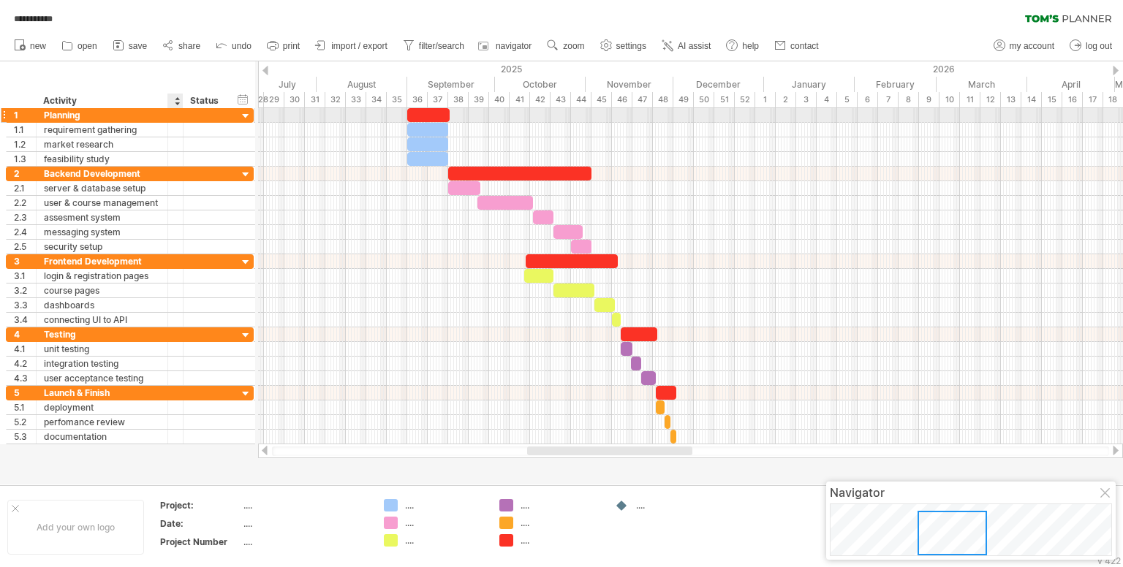
drag, startPoint x: 181, startPoint y: 115, endPoint x: 155, endPoint y: 116, distance: 26.3
click at [155, 116] on div "1 ******** Planning" at bounding box center [130, 115] width 248 height 15
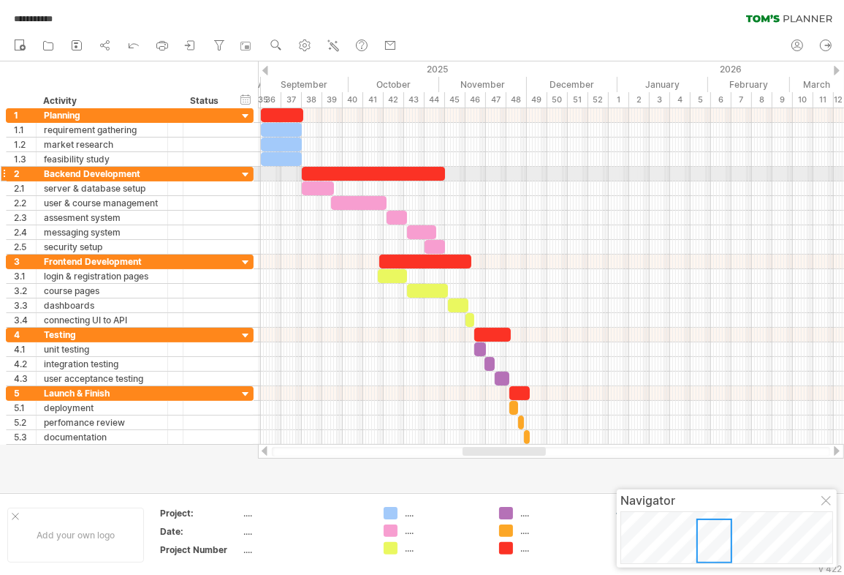
click at [246, 172] on div at bounding box center [246, 175] width 14 height 14
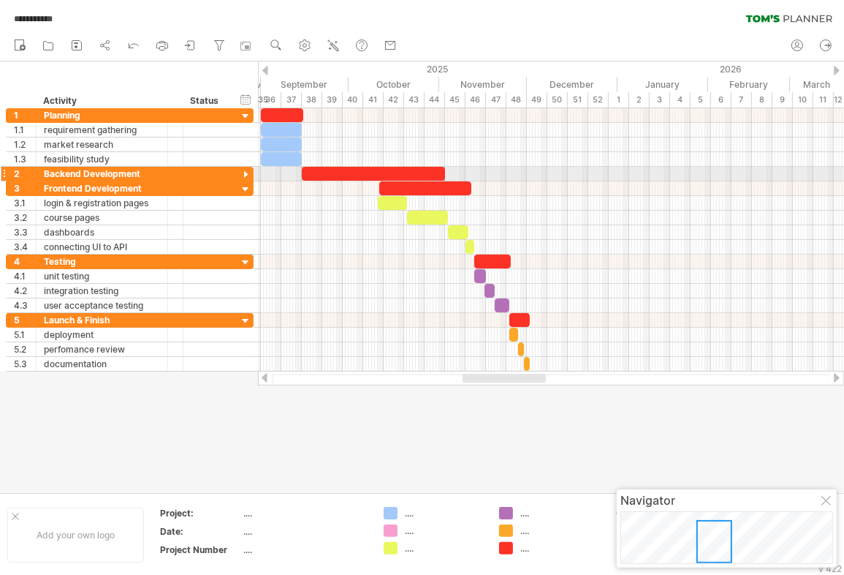
click at [246, 172] on div at bounding box center [246, 175] width 14 height 14
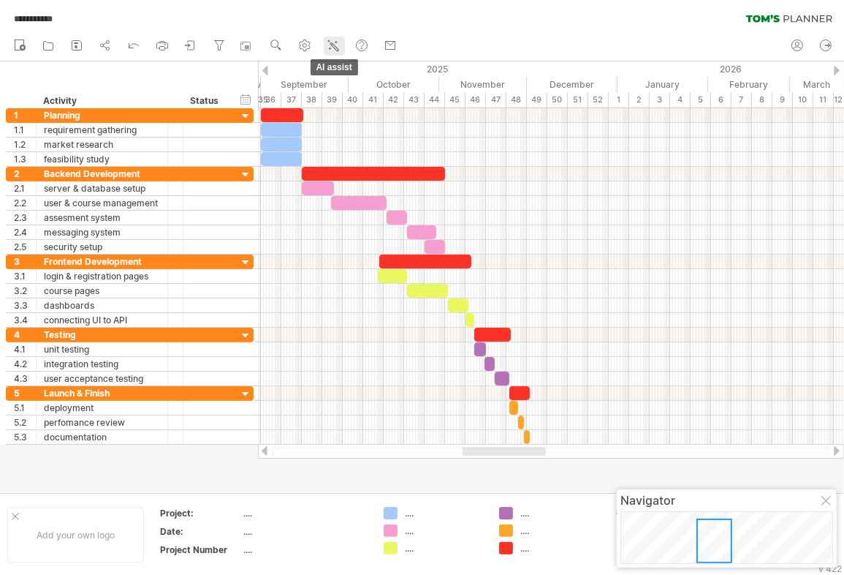
click at [331, 46] on icon at bounding box center [333, 45] width 15 height 15
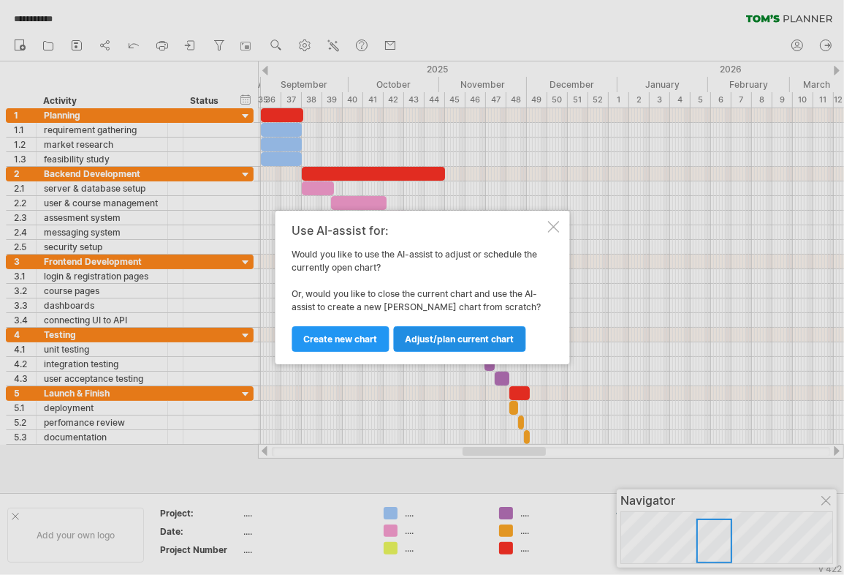
click at [430, 337] on span "Adjust/plan current chart" at bounding box center [459, 338] width 109 height 11
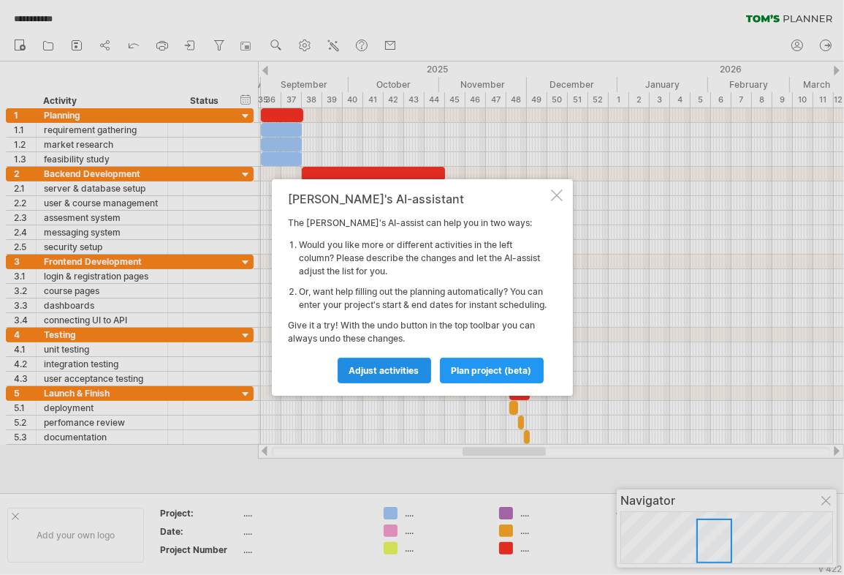
click at [411, 376] on span "Adjust activities" at bounding box center [384, 370] width 70 height 11
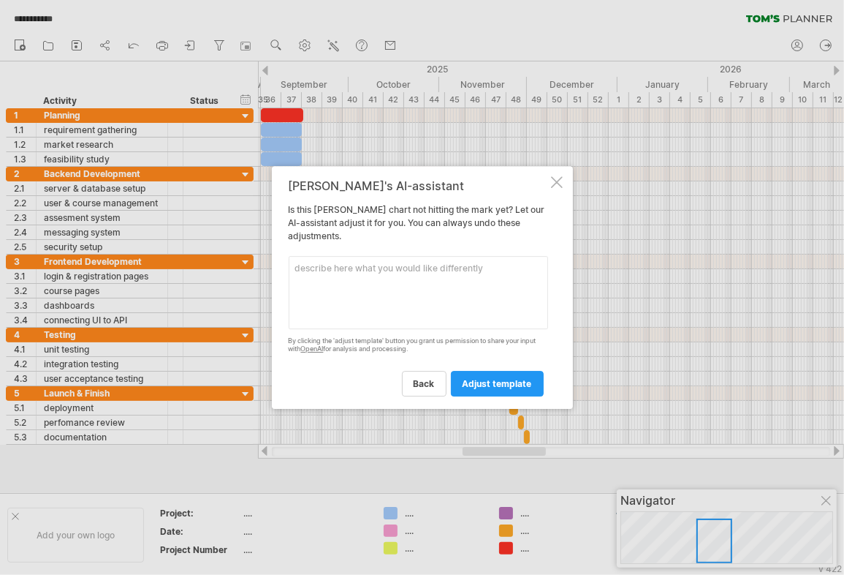
click at [366, 292] on textarea at bounding box center [419, 292] width 260 height 73
type textarea "CAN I HIGHLIGHT THE TASK DEPENDENCIES E.G. BACKEND DEVELOPMENT DEPENDS ON PLANN…"
click at [490, 385] on span "adjust template" at bounding box center [497, 383] width 69 height 11
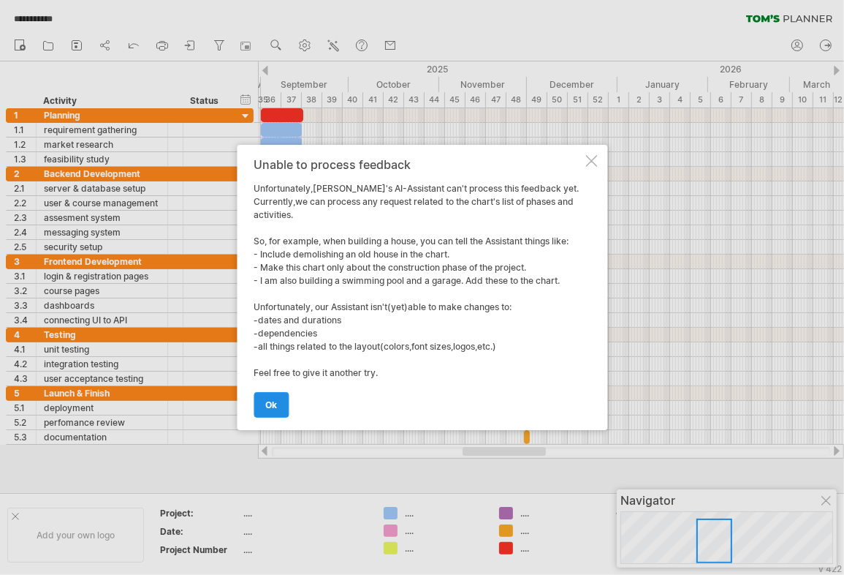
click at [276, 401] on span "ok" at bounding box center [271, 404] width 12 height 11
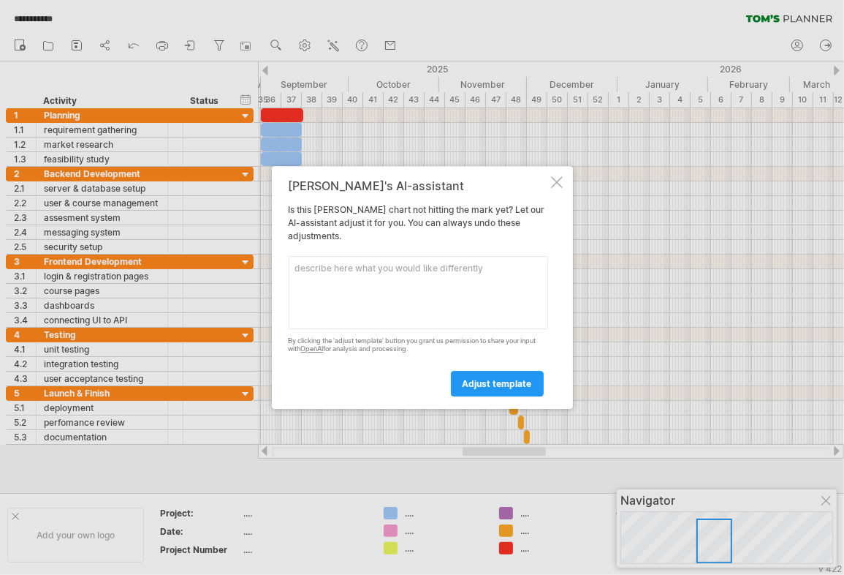
click at [373, 287] on textarea at bounding box center [419, 292] width 260 height 73
type textarea "HIGHLIGHT THE ACTIVITY DEPENDENCE, BACKEND DEVELOPMENT DEPENDS ON PLANNING"
click at [520, 392] on link "adjust template" at bounding box center [497, 384] width 93 height 26
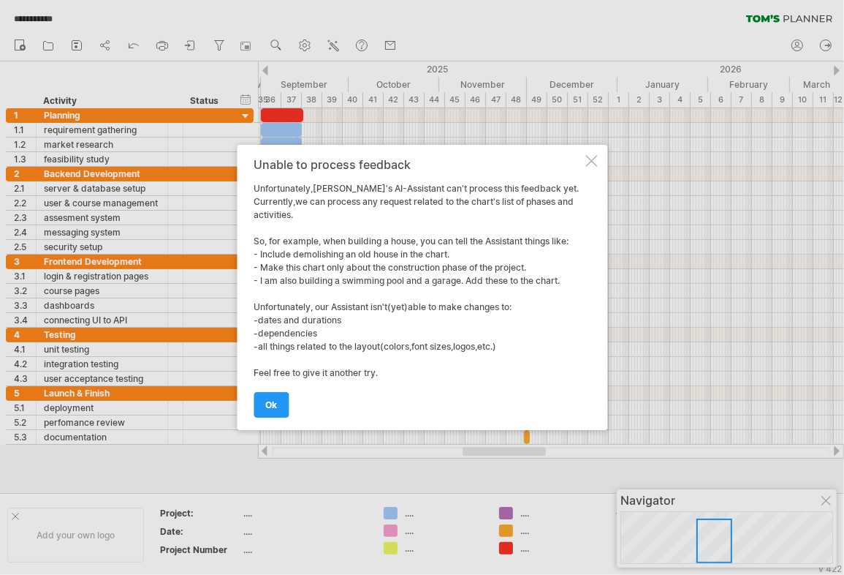
click at [589, 164] on div at bounding box center [592, 161] width 12 height 12
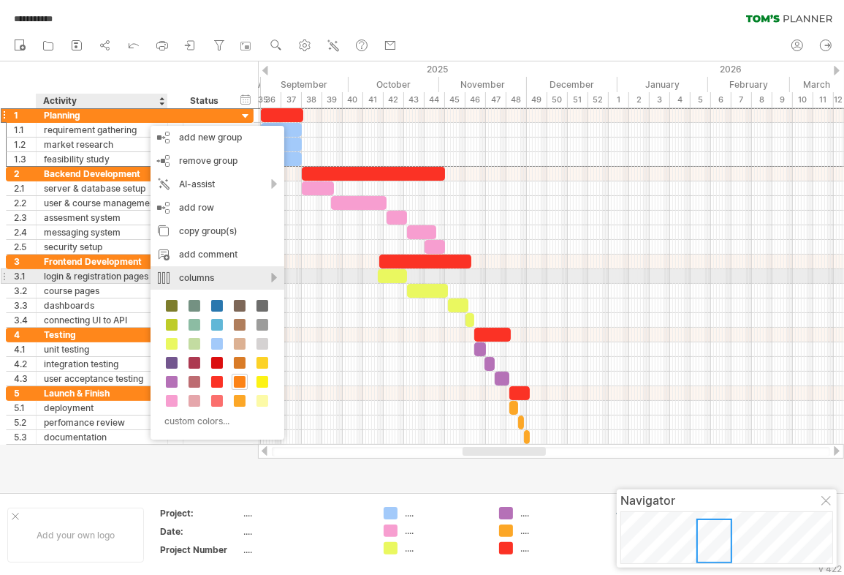
click at [268, 276] on div "columns" at bounding box center [218, 277] width 134 height 23
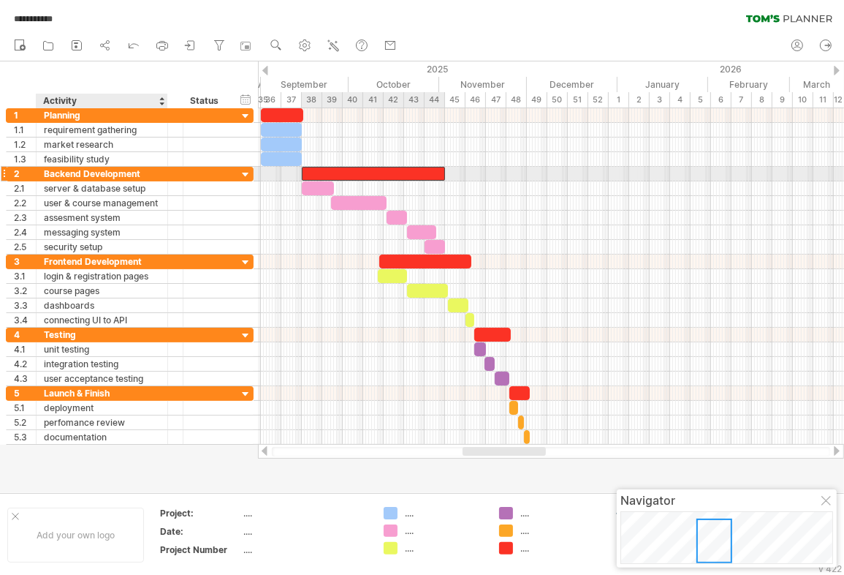
click at [414, 173] on div at bounding box center [373, 174] width 143 height 14
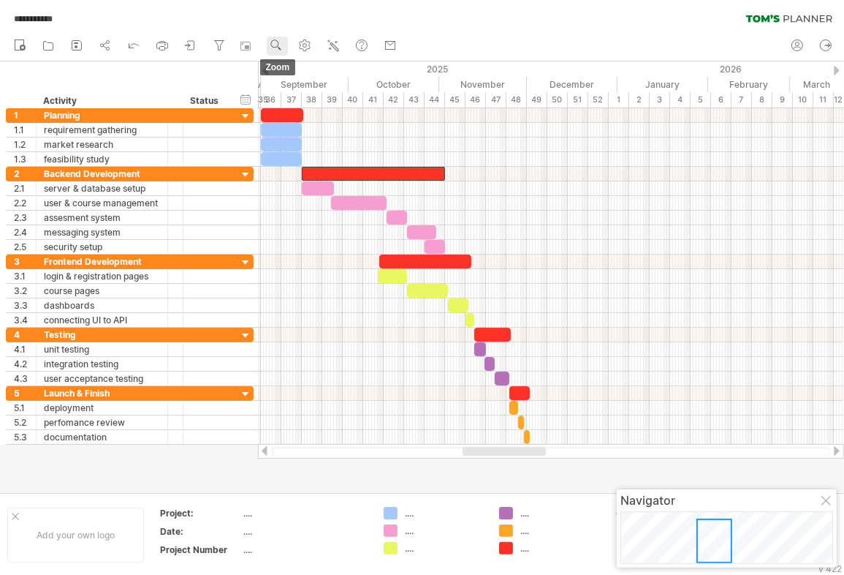
click at [284, 42] on use at bounding box center [276, 45] width 15 height 15
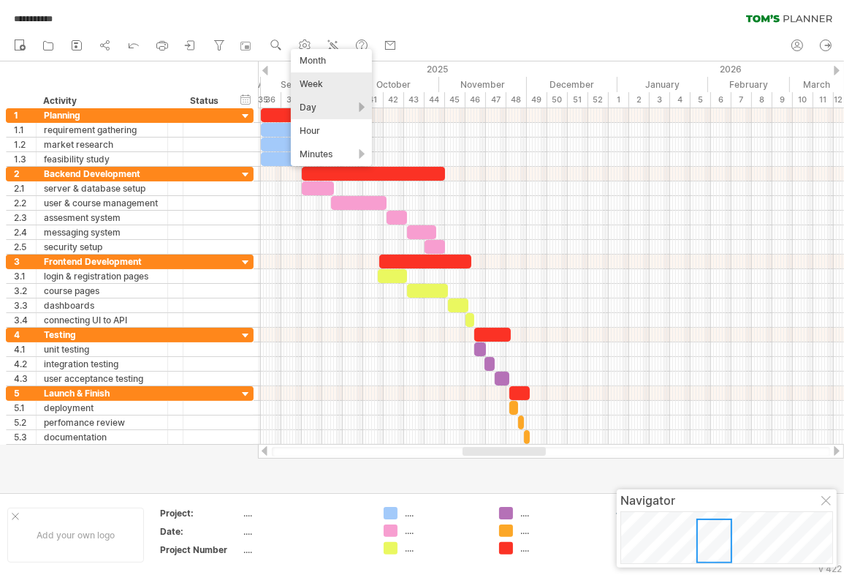
click at [320, 107] on div "Day" at bounding box center [331, 107] width 81 height 23
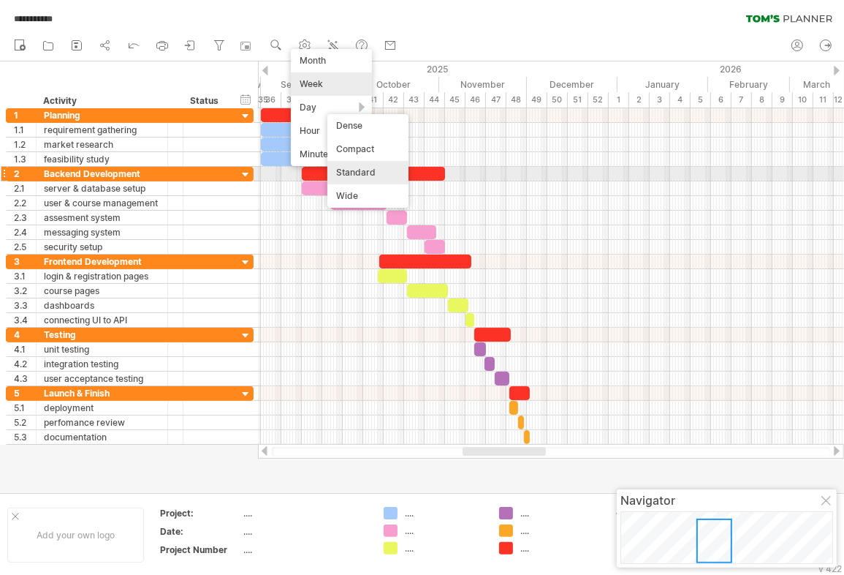
click at [354, 173] on div "Standard" at bounding box center [368, 172] width 81 height 23
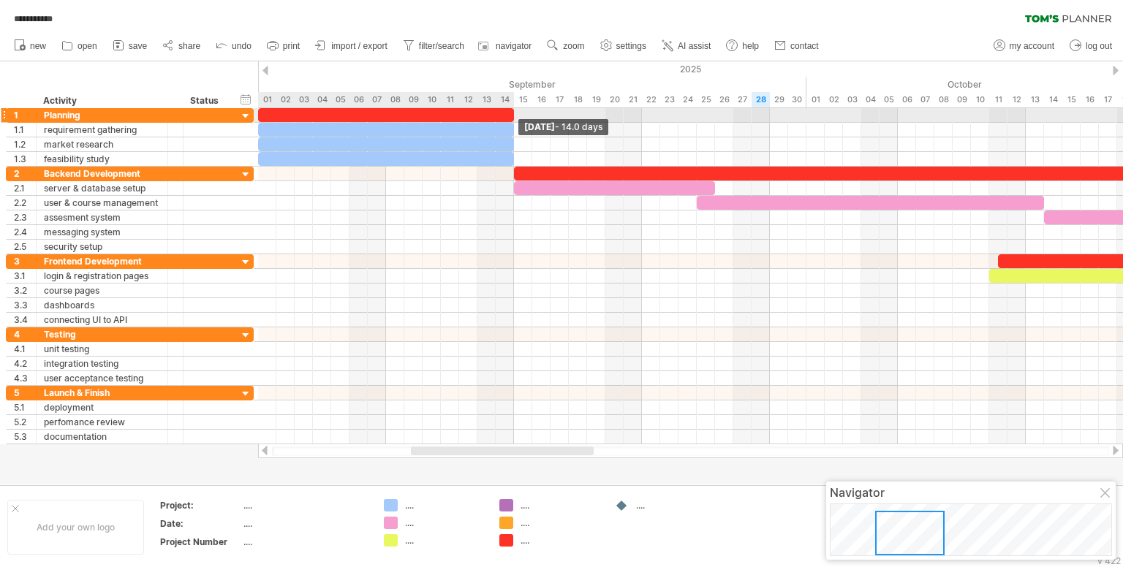
drag, startPoint x: 520, startPoint y: 118, endPoint x: 510, endPoint y: 113, distance: 11.1
click at [511, 113] on span at bounding box center [514, 115] width 6 height 14
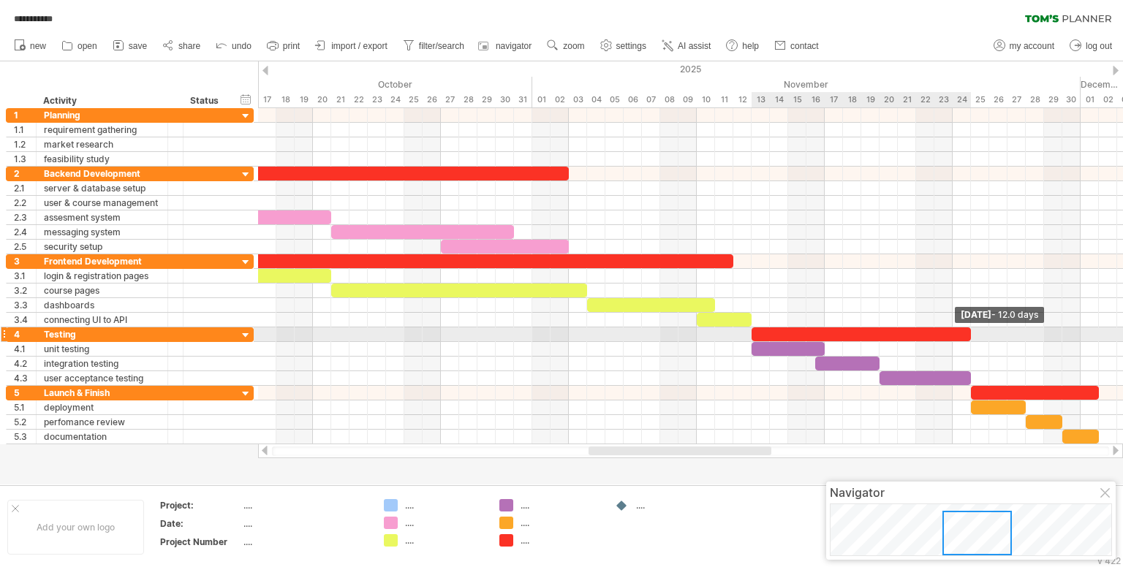
drag, startPoint x: 978, startPoint y: 334, endPoint x: 965, endPoint y: 333, distance: 13.2
click at [965, 333] on div at bounding box center [861, 335] width 219 height 14
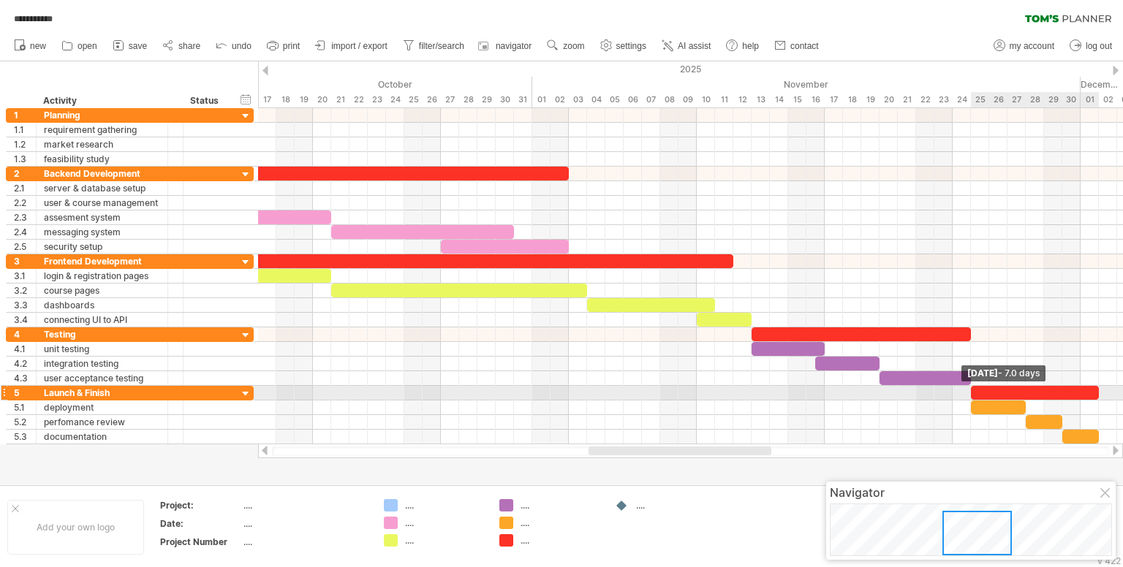
click at [1097, 387] on span at bounding box center [1099, 393] width 6 height 14
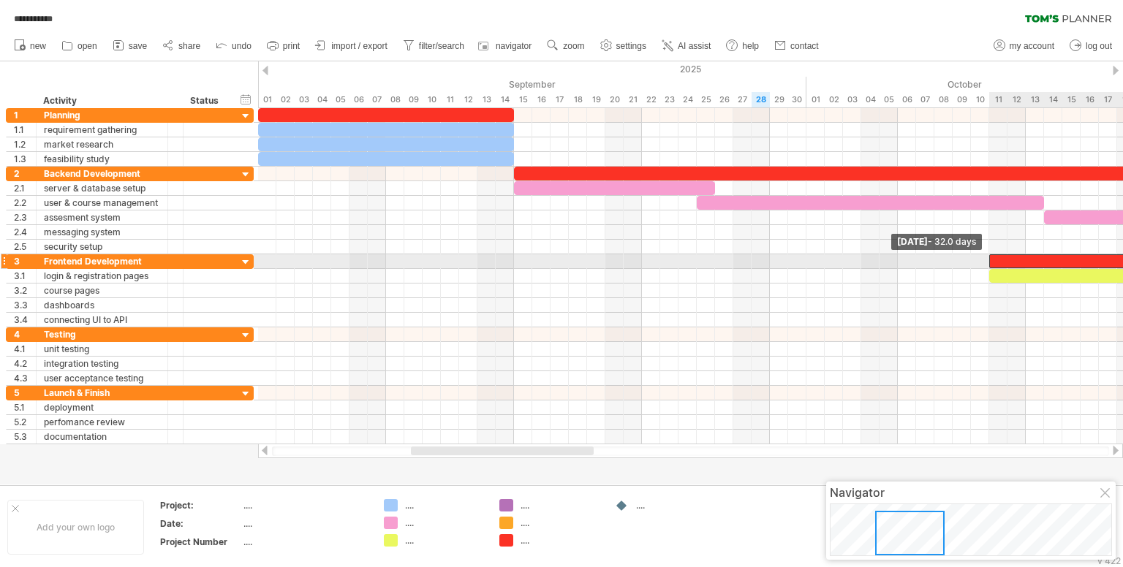
drag, startPoint x: 997, startPoint y: 259, endPoint x: 988, endPoint y: 258, distance: 9.5
click at [988, 258] on span at bounding box center [989, 261] width 6 height 14
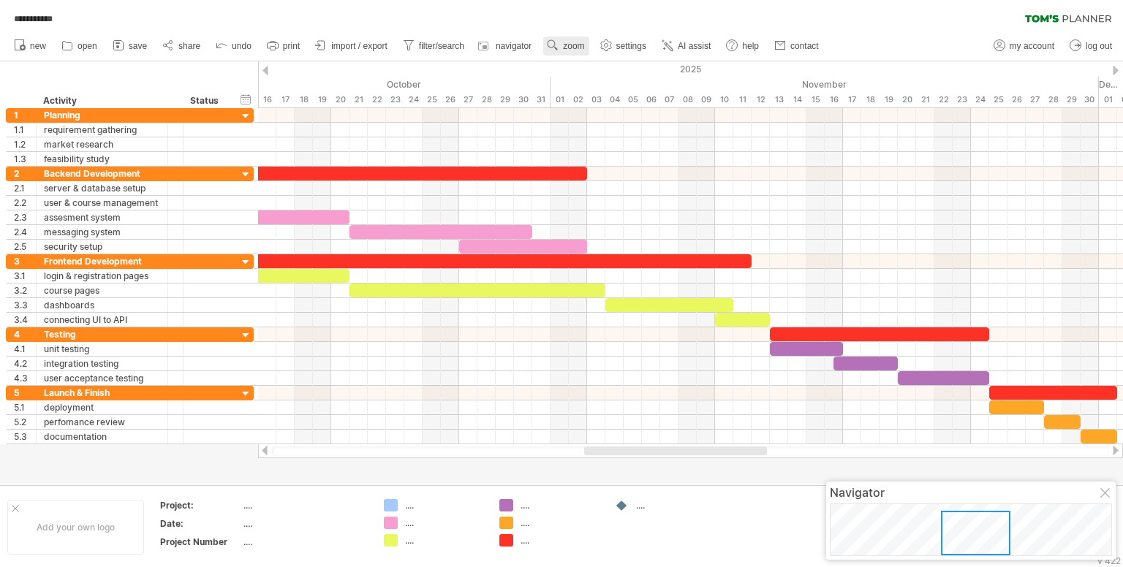
click at [560, 48] on use at bounding box center [552, 45] width 15 height 15
click at [587, 86] on div "Week" at bounding box center [608, 90] width 81 height 23
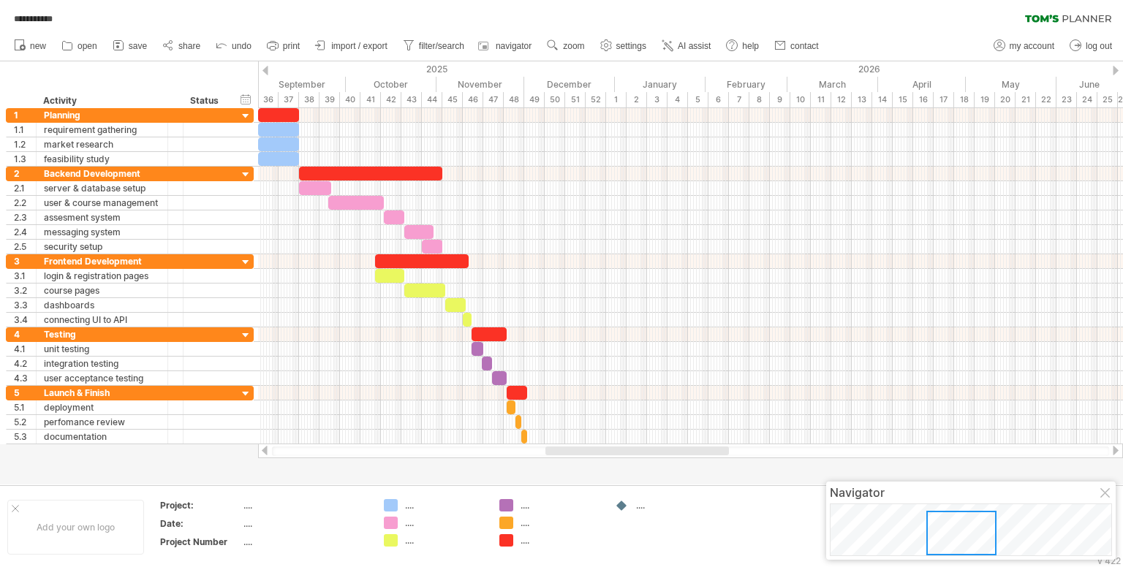
click at [667, 458] on div at bounding box center [561, 272] width 1123 height 423
